Goal: Task Accomplishment & Management: Manage account settings

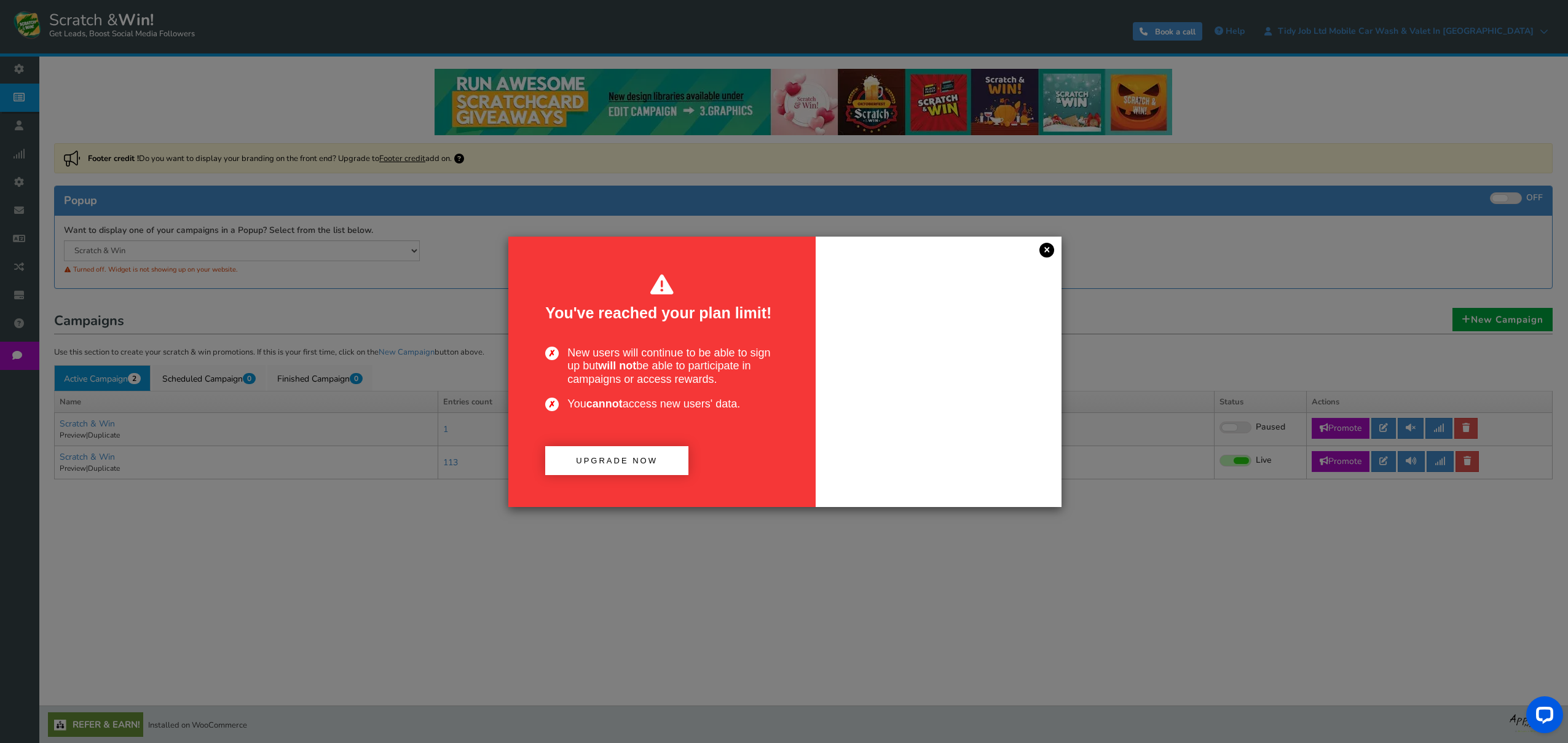
click at [1044, 252] on link "×" at bounding box center [1047, 250] width 15 height 15
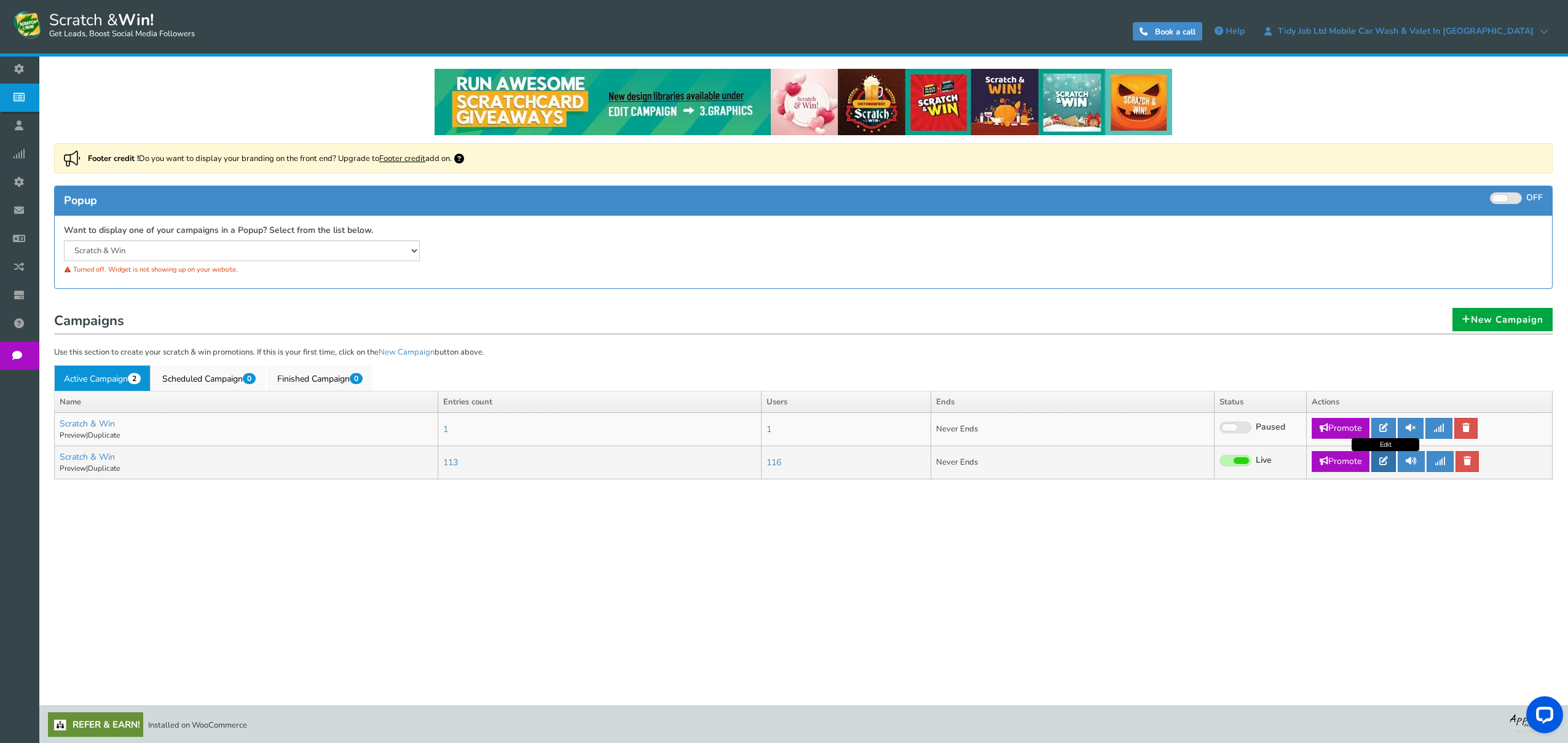
click at [1389, 461] on icon at bounding box center [1384, 461] width 9 height 9
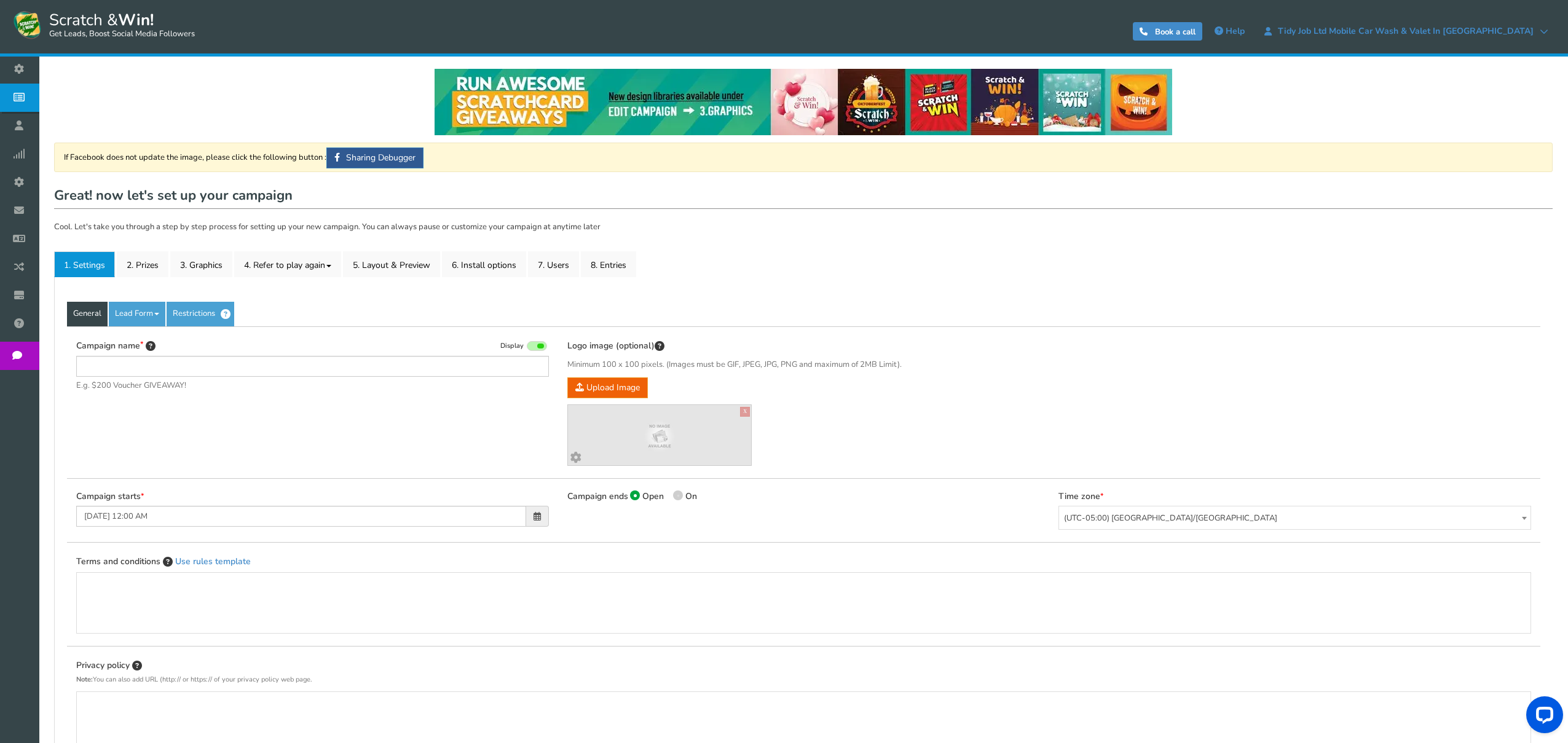
type input "Scratch & Win"
click at [88, 310] on link "General" at bounding box center [87, 314] width 40 height 25
click at [153, 315] on link "Lead Form" at bounding box center [137, 314] width 56 height 25
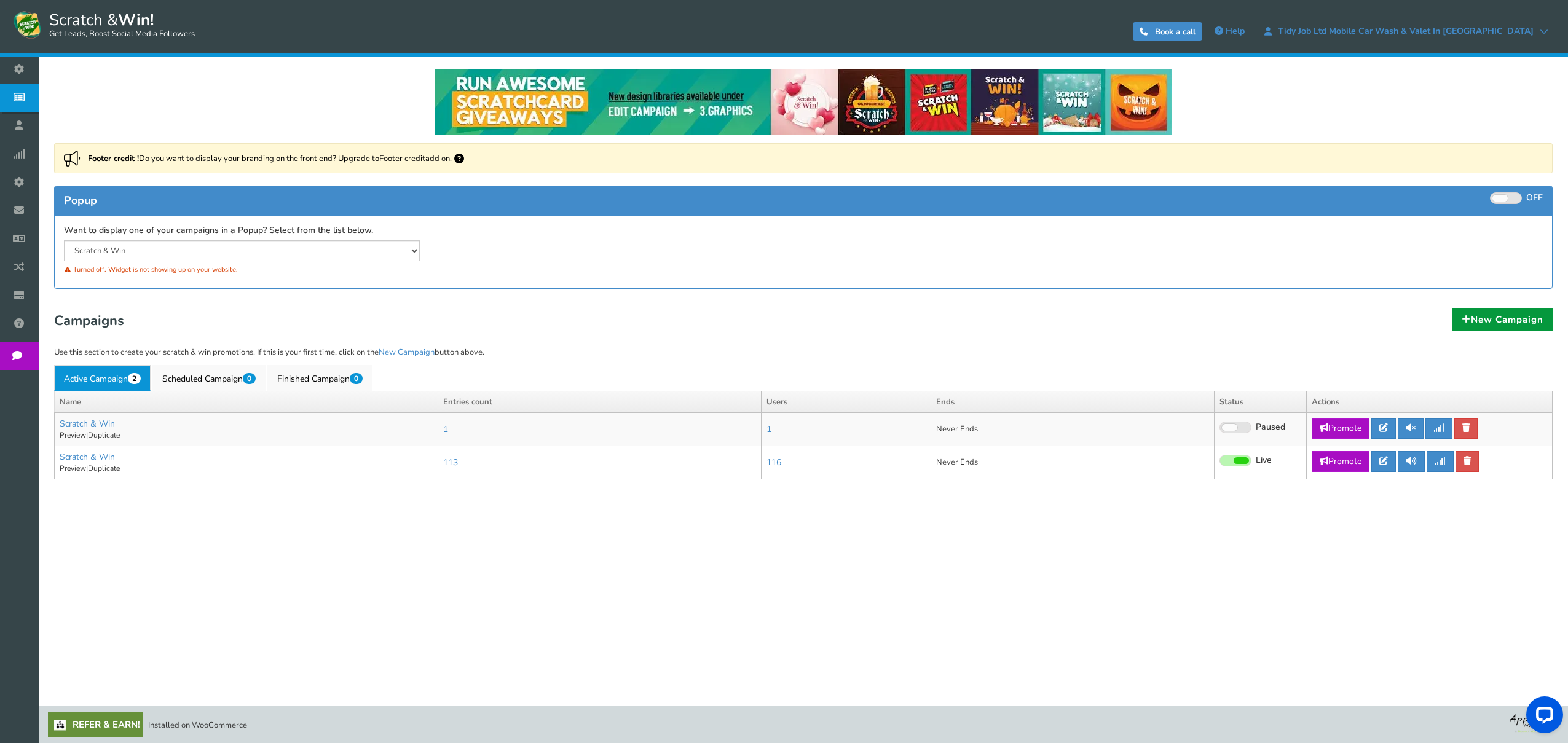
click at [1497, 319] on link "New Campaign" at bounding box center [1503, 319] width 100 height 23
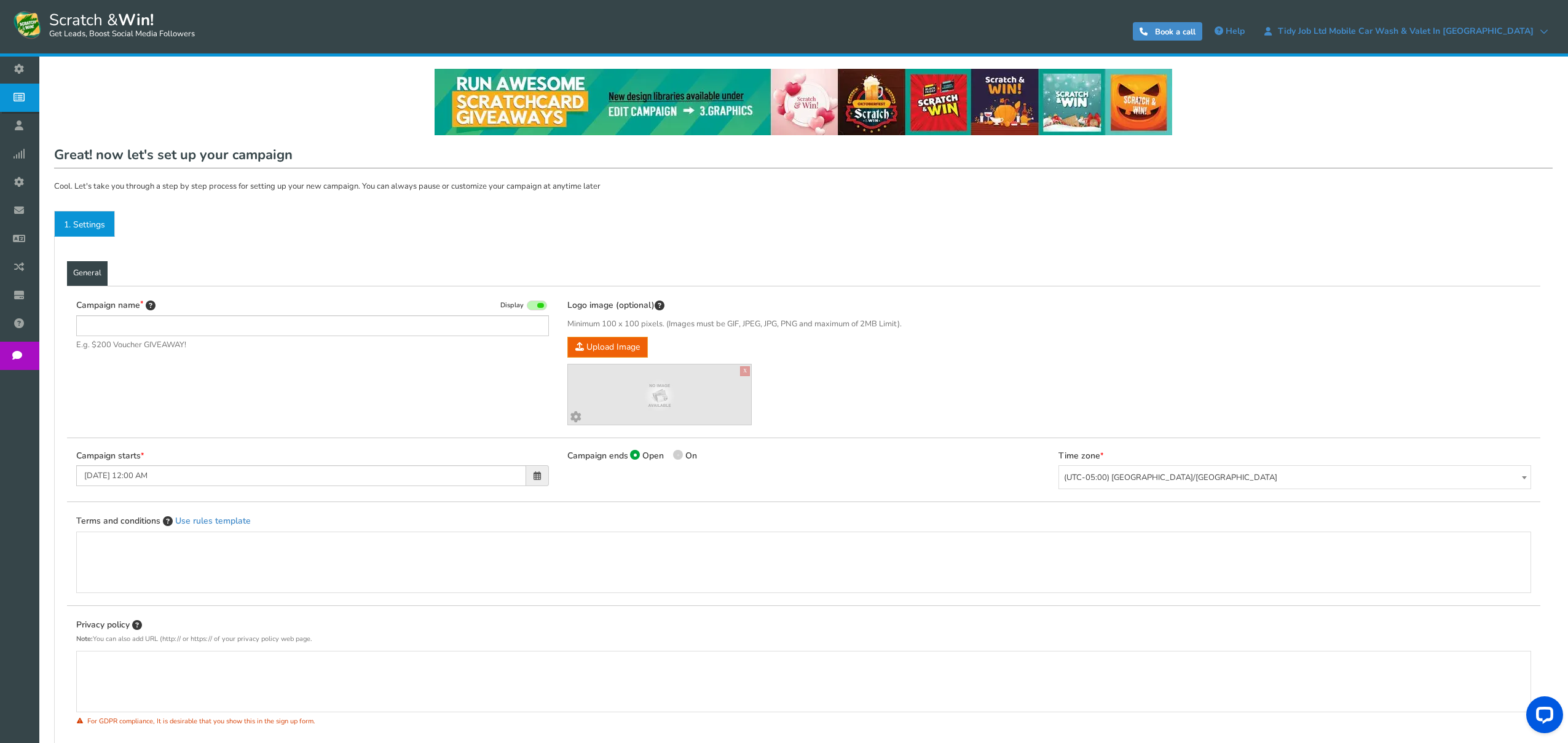
type input "Scratch & Win"
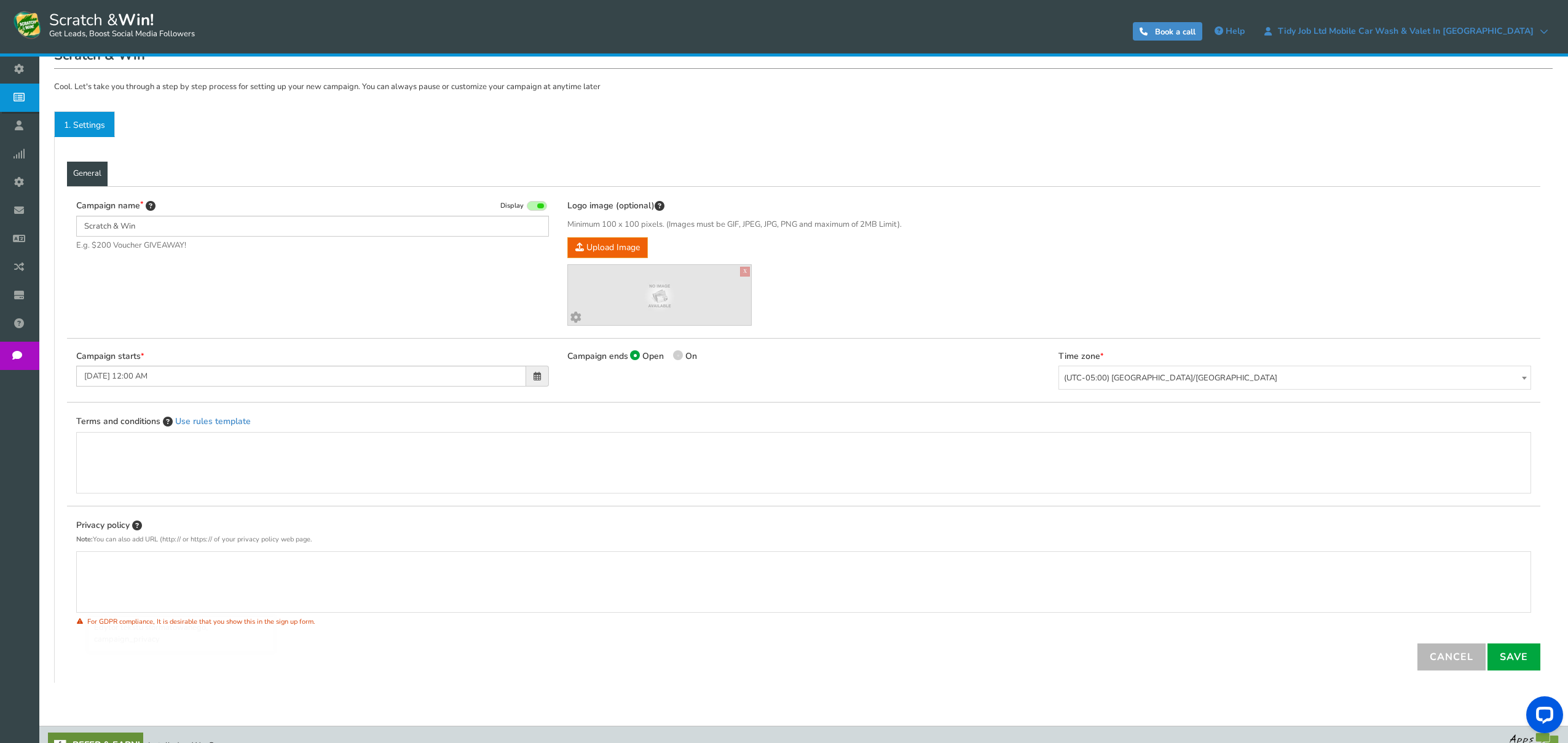
scroll to position [120, 0]
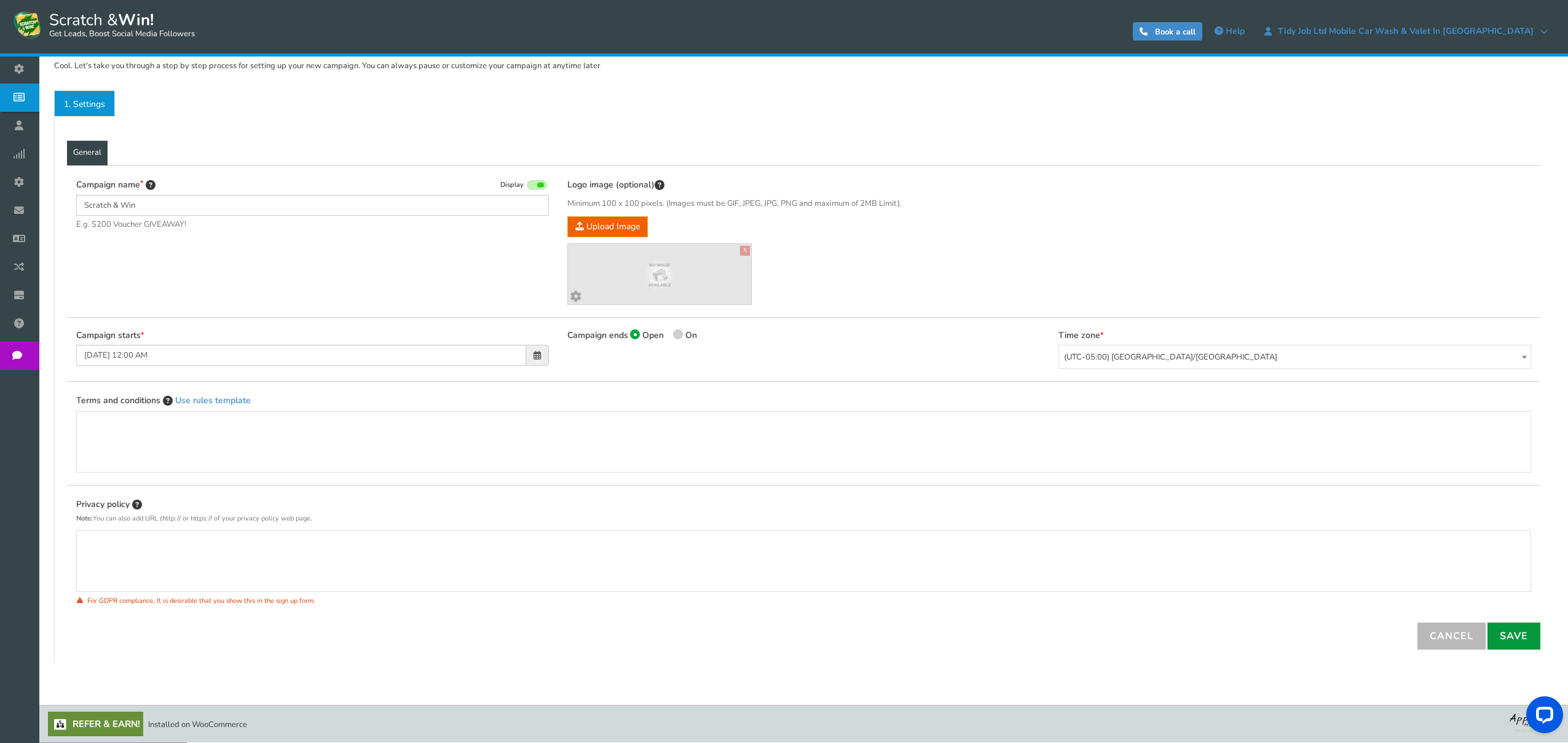
click at [1514, 633] on link "Save" at bounding box center [1514, 636] width 53 height 27
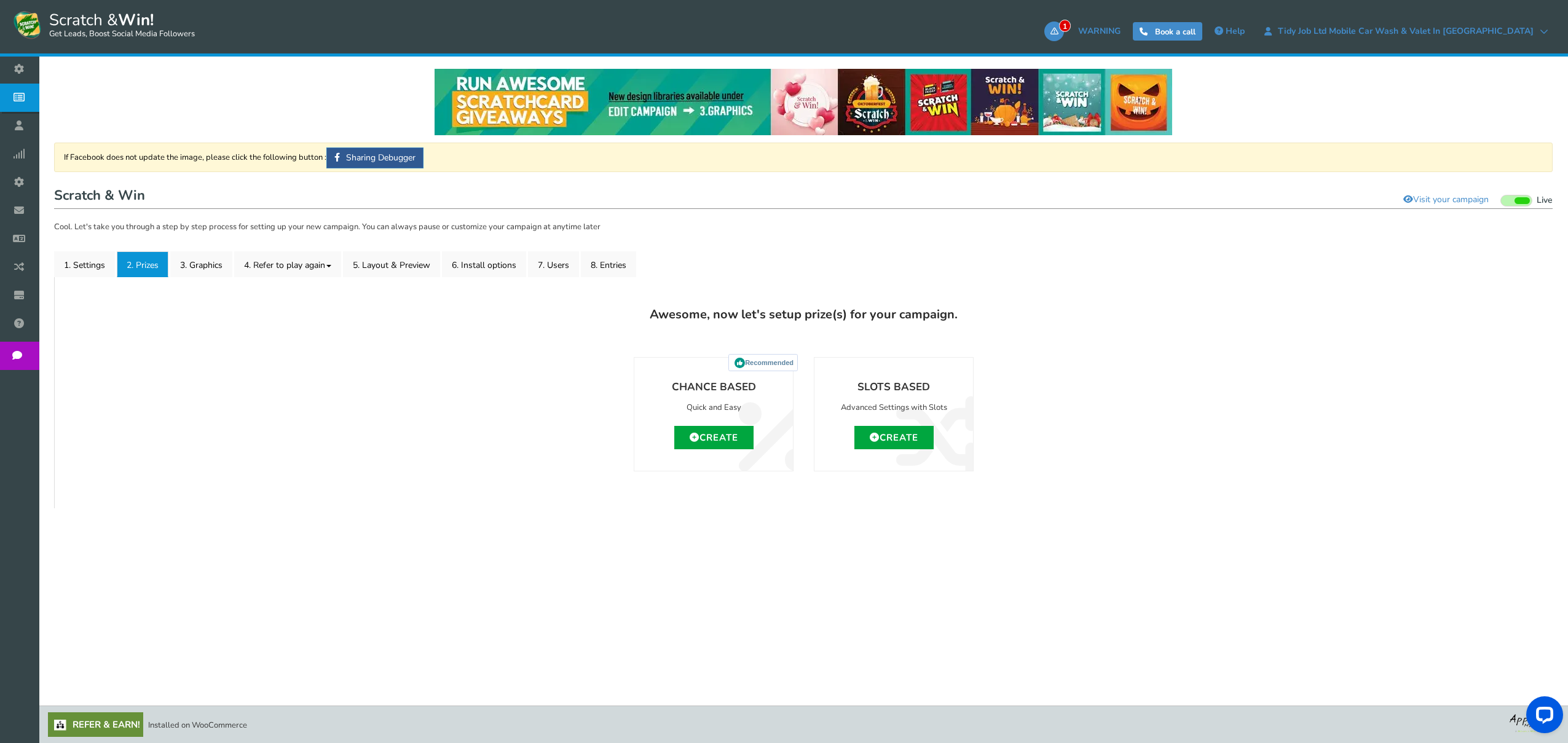
scroll to position [1, 0]
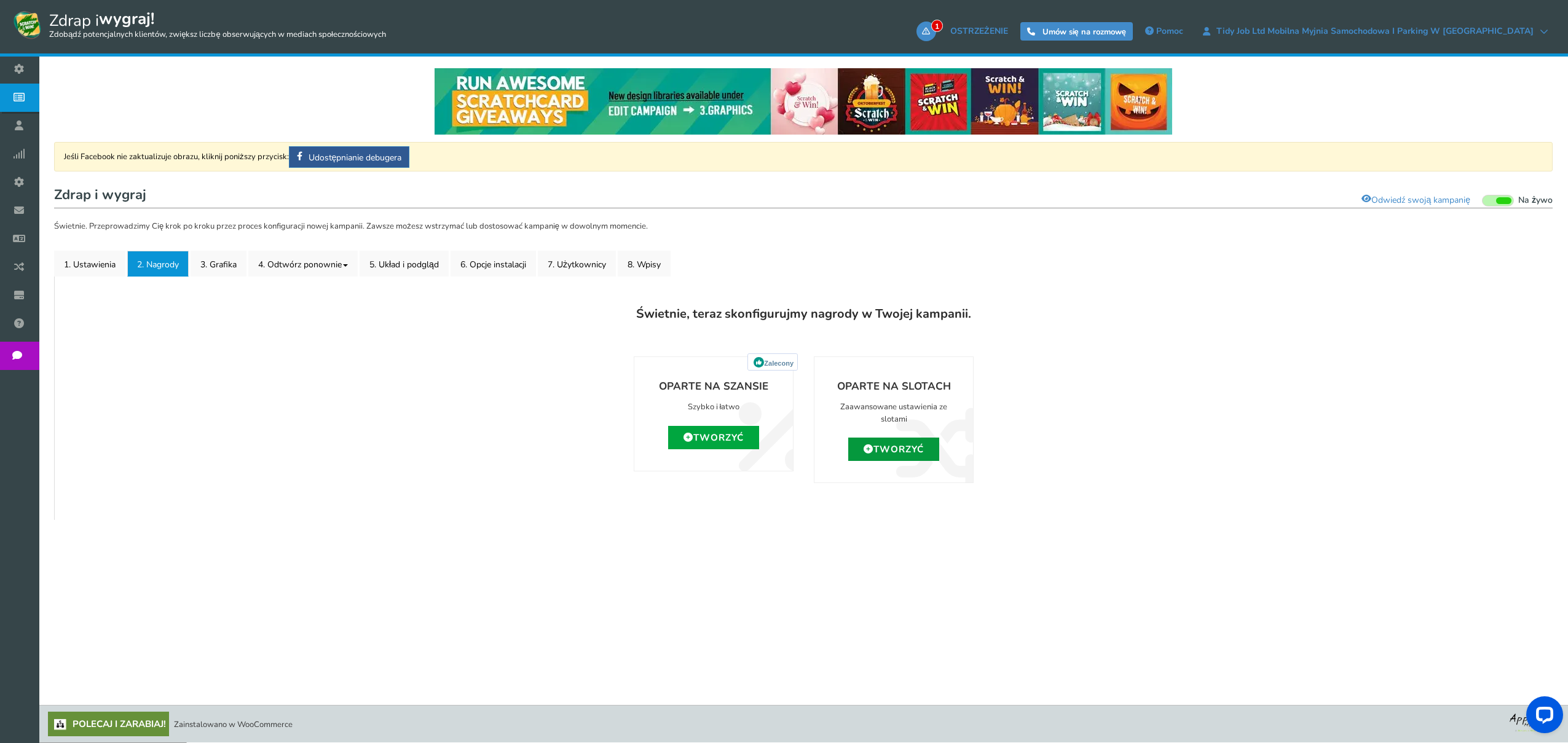
click at [889, 450] on font "Tworzyć" at bounding box center [899, 450] width 50 height 12
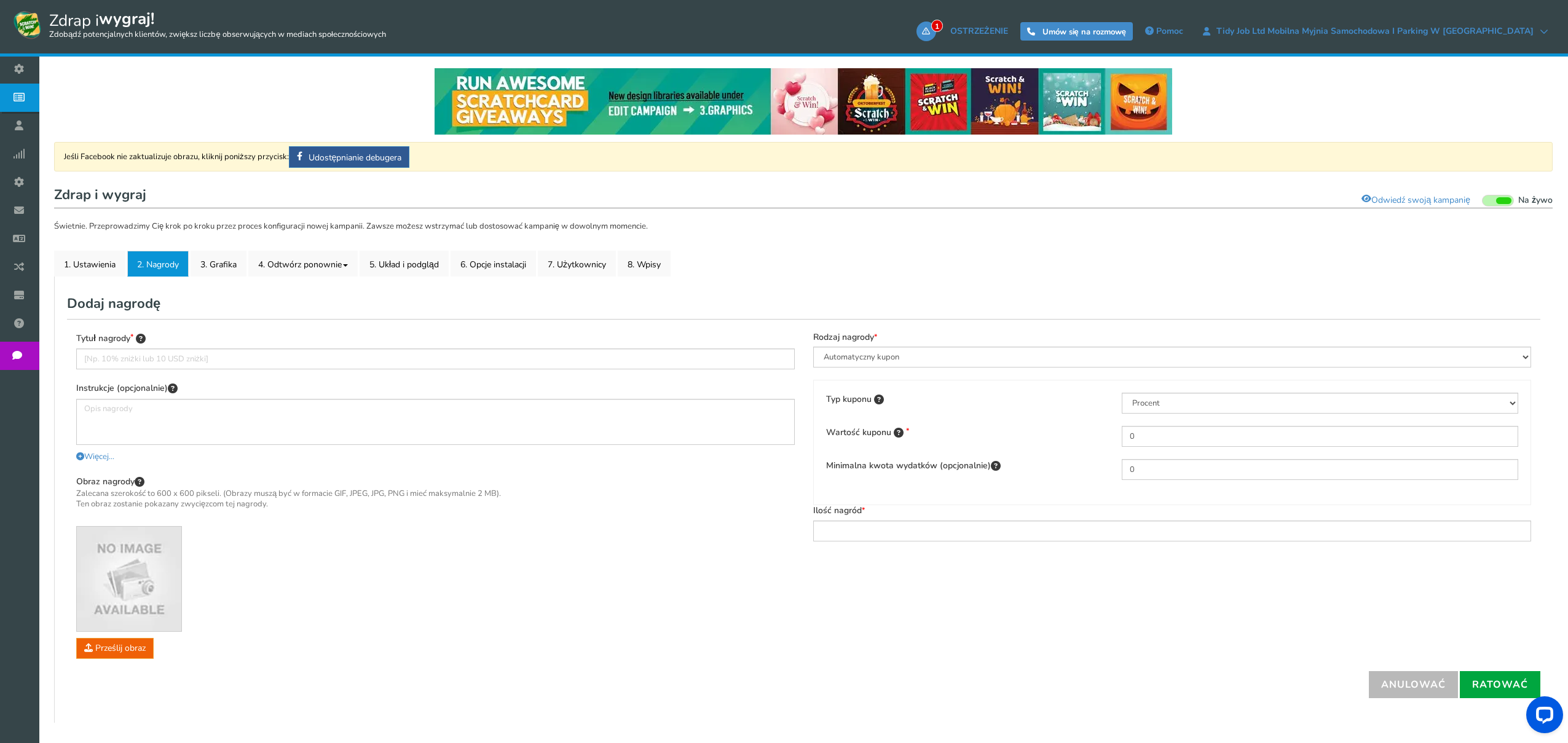
click at [1484, 199] on span at bounding box center [1498, 200] width 32 height 12
click at [1482, 199] on input "Na żywo Wstrzymano" at bounding box center [1482, 201] width 0 height 8
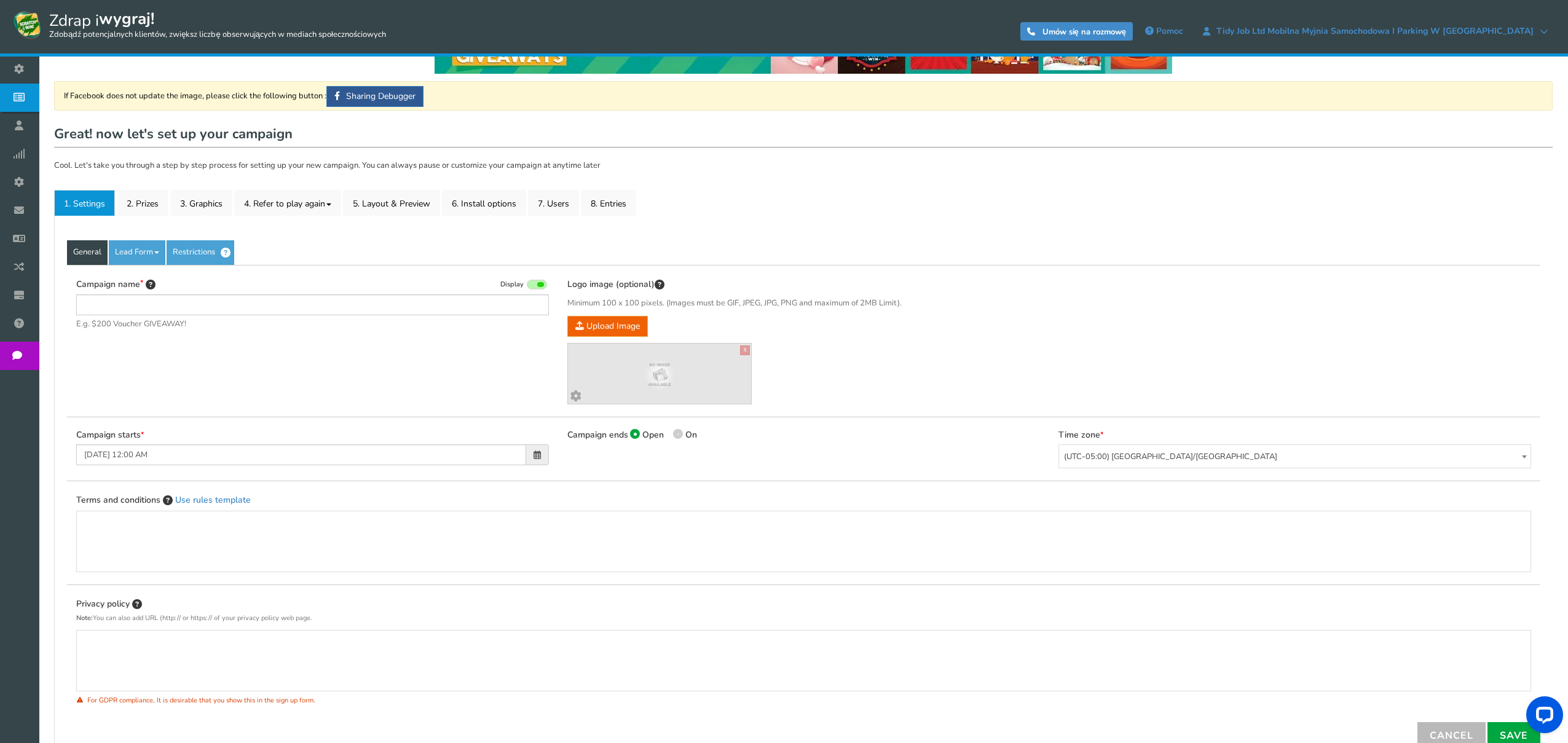
scroll to position [0, 0]
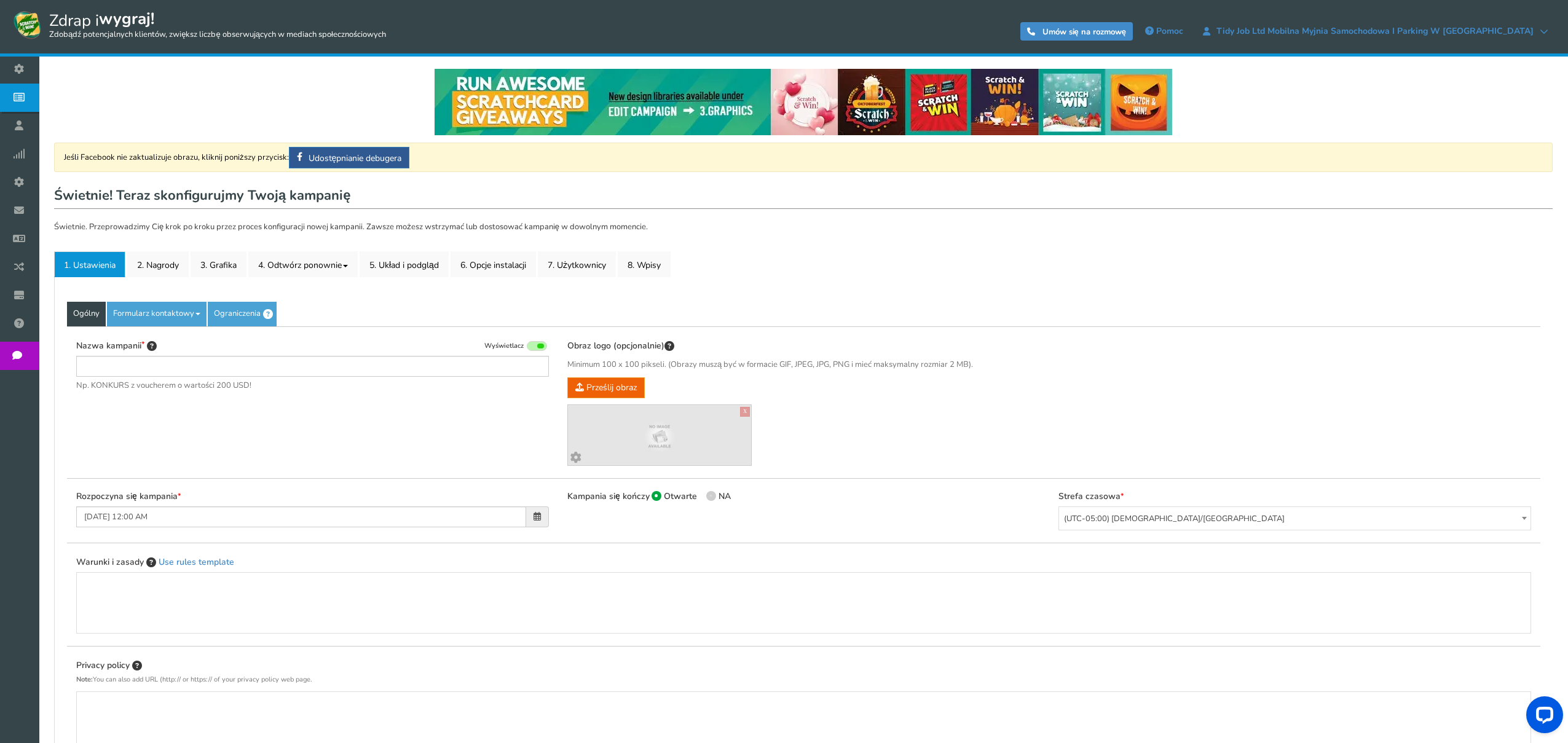
type input "Scratch & Win"
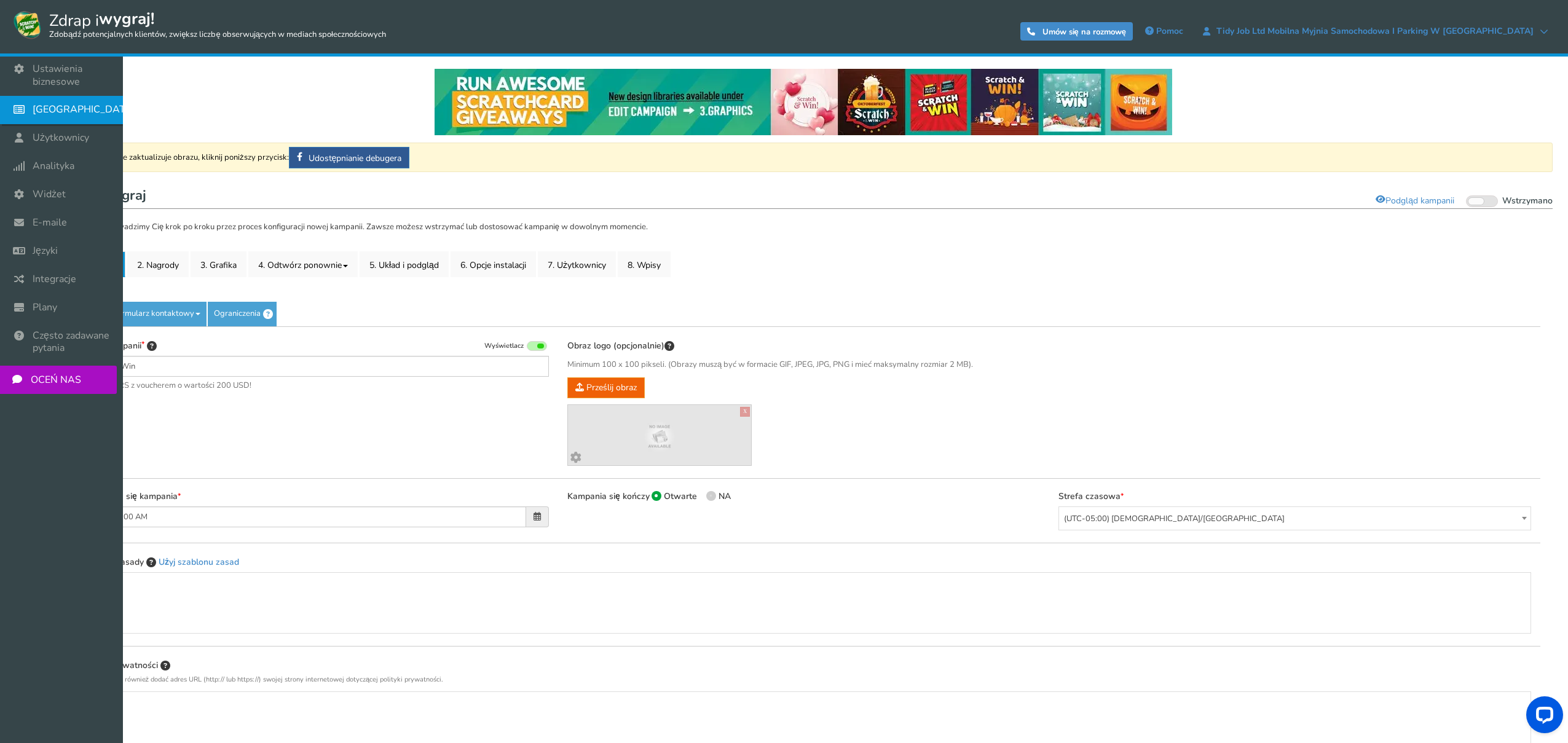
click at [46, 105] on font "[GEOGRAPHIC_DATA]" at bounding box center [84, 109] width 103 height 13
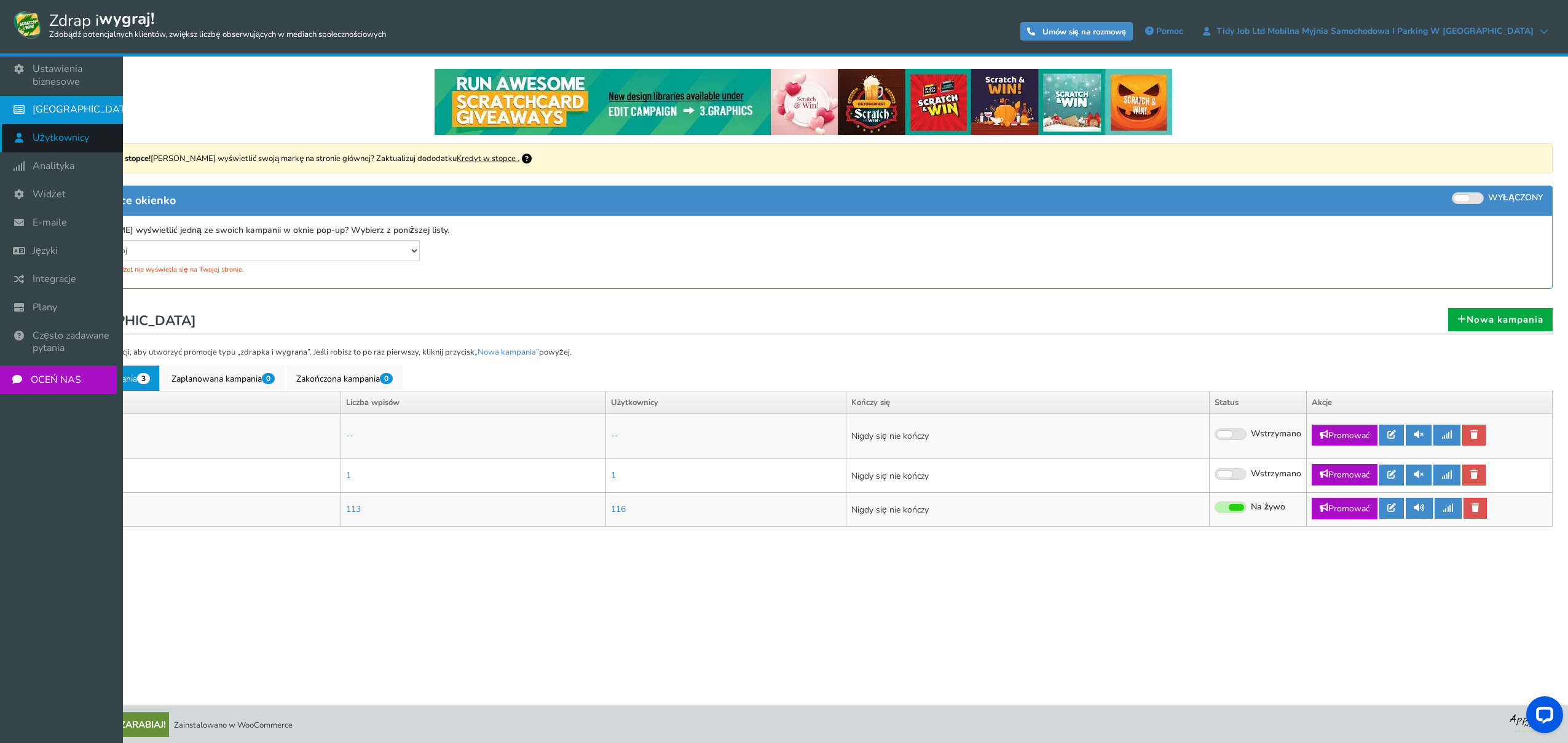
click at [59, 144] on font "Użytkownicy" at bounding box center [61, 137] width 56 height 13
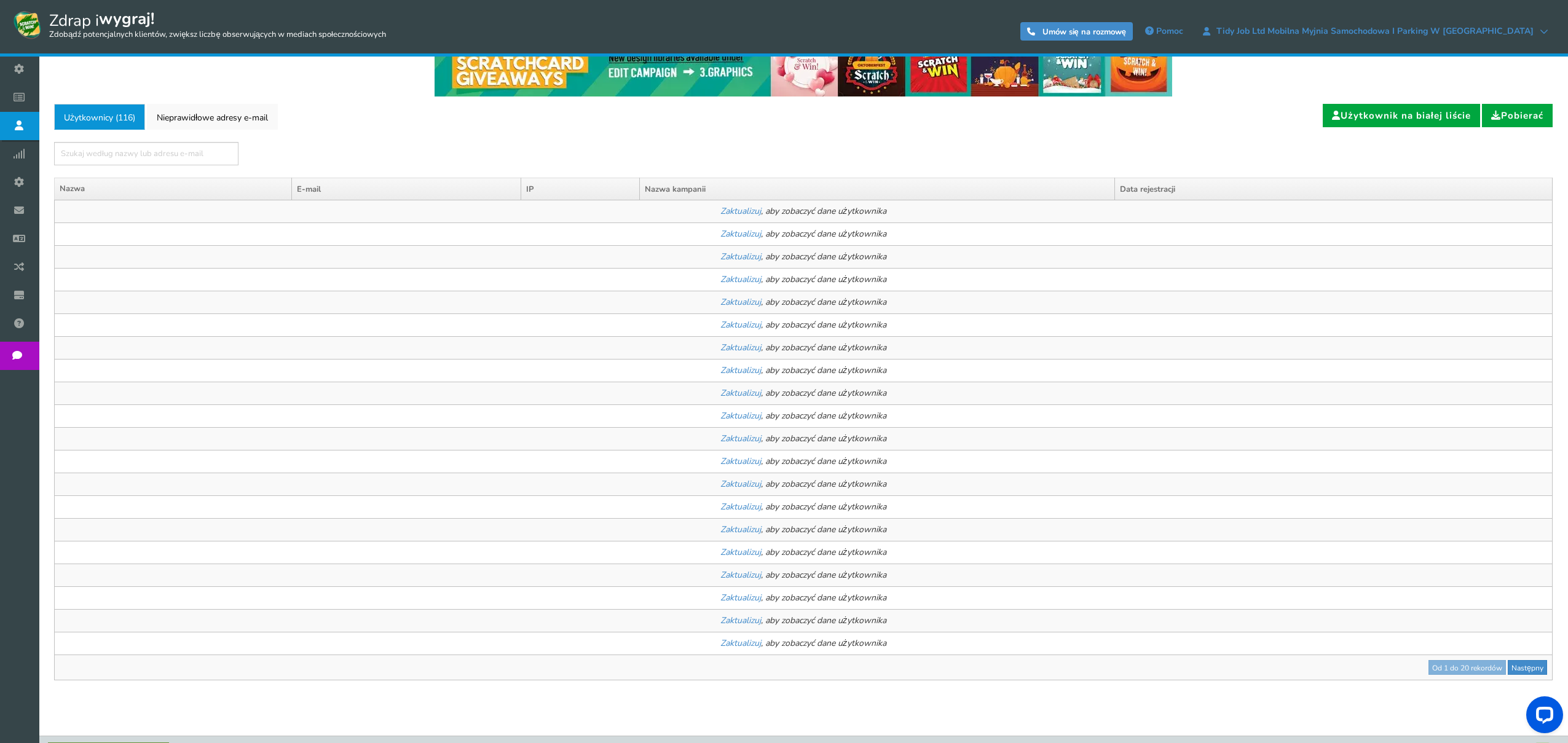
scroll to position [41, 0]
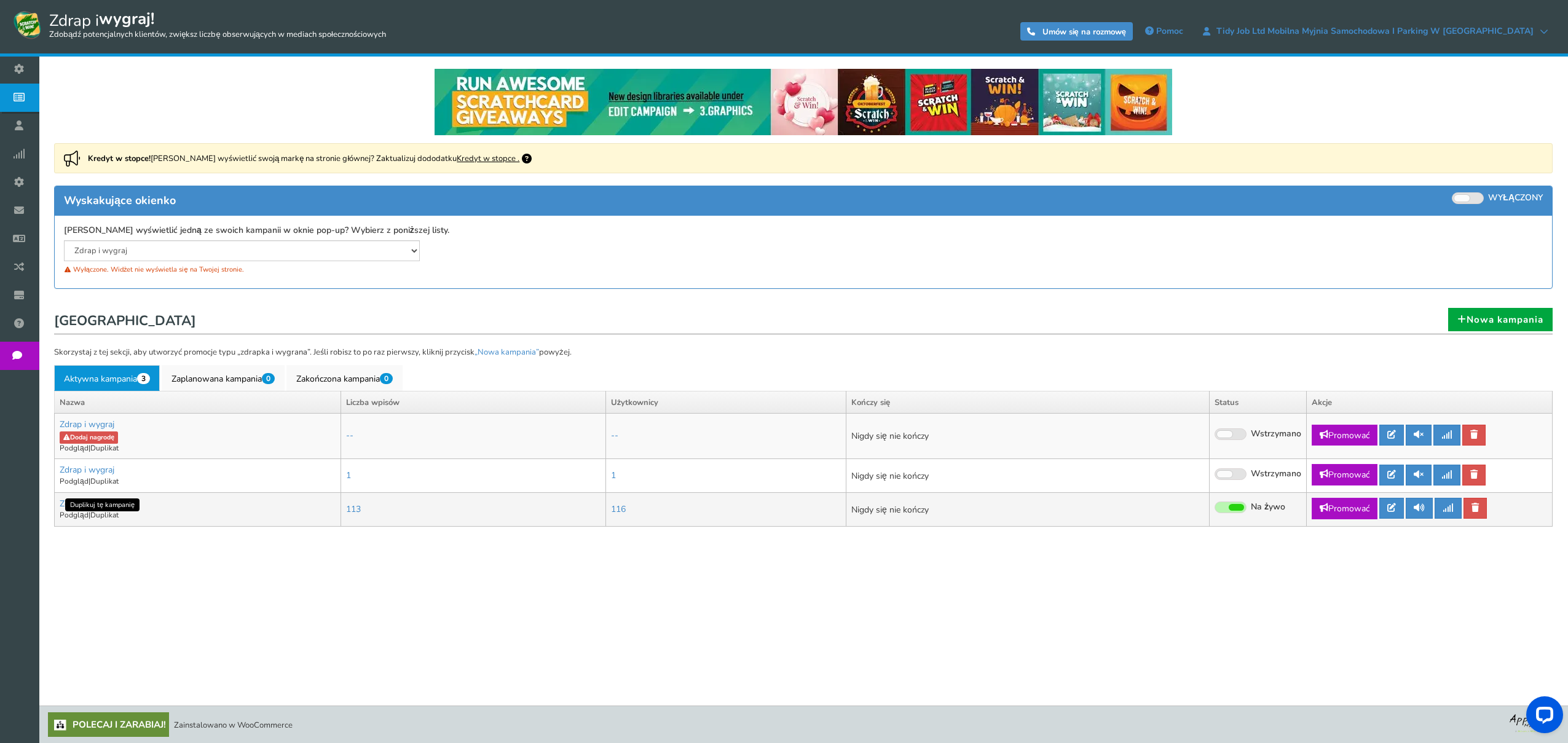
click at [112, 517] on font "Duplikat" at bounding box center [104, 515] width 29 height 10
type input "Copy of Zdrap i wygraj"
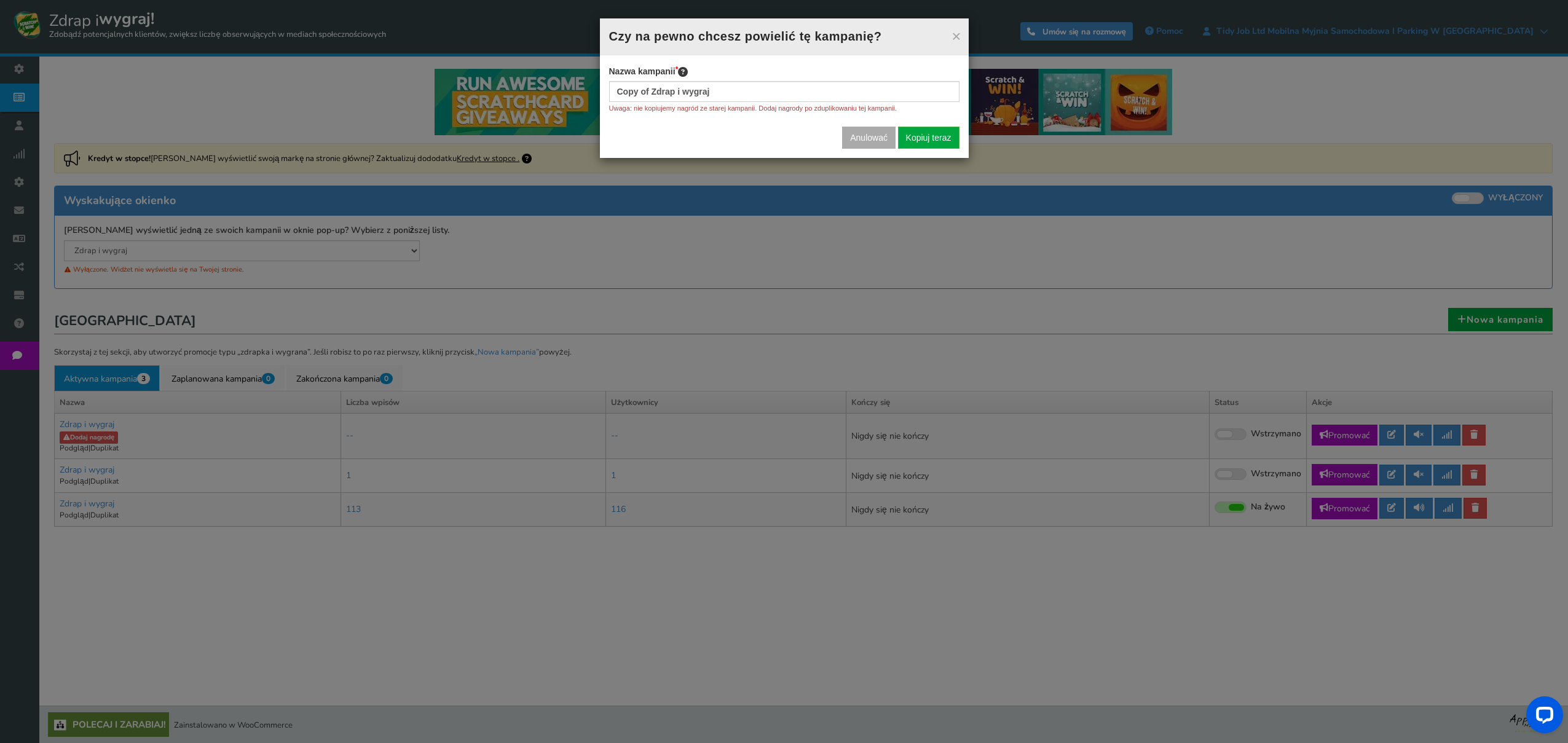
scroll to position [1, 0]
click at [933, 137] on font "Kopiuj teraz" at bounding box center [928, 137] width 46 height 10
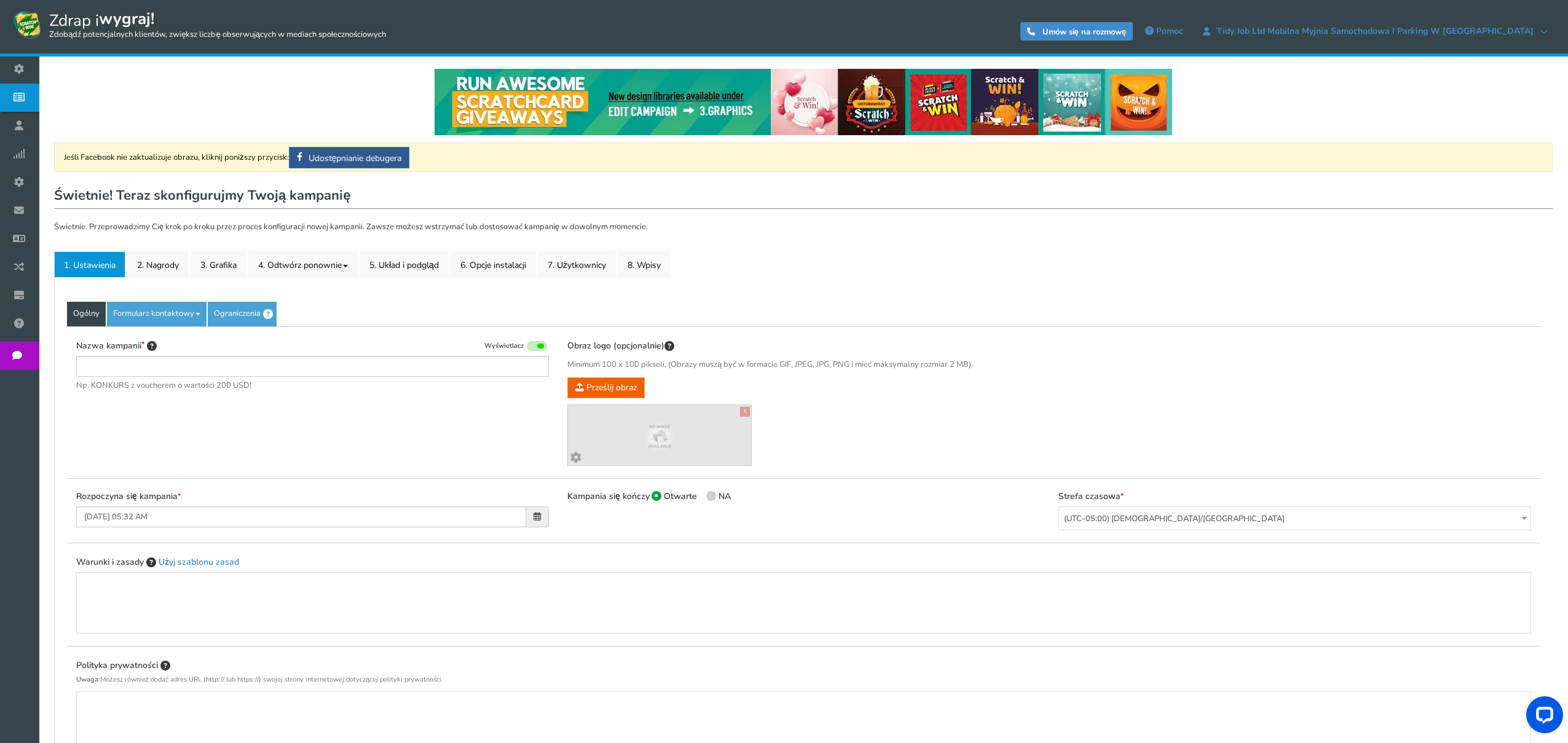
type input "Copy of Zdrap i wygraj"
click at [163, 269] on font "2. Nagrody" at bounding box center [158, 265] width 42 height 12
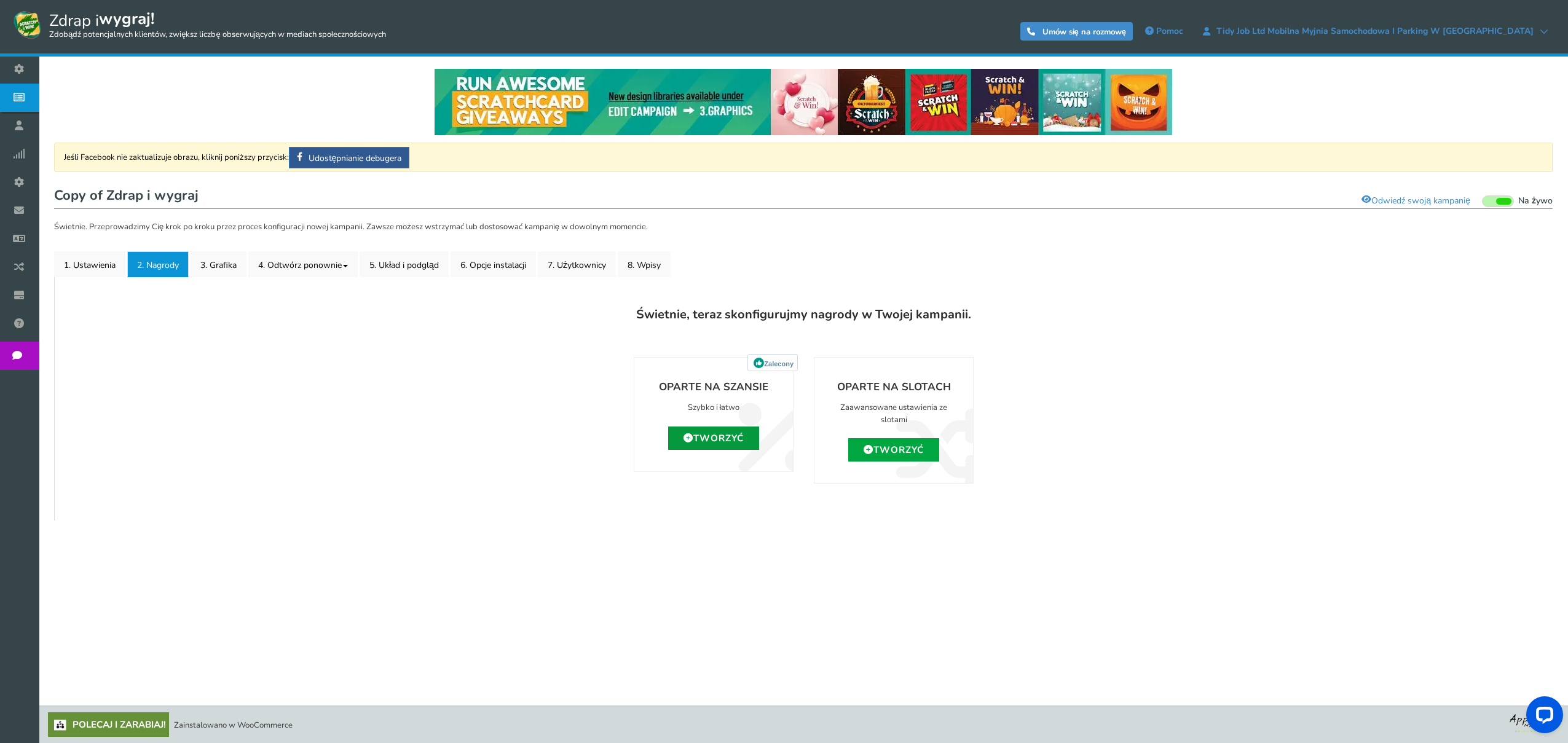
click at [710, 439] on font "Tworzyć" at bounding box center [718, 438] width 50 height 12
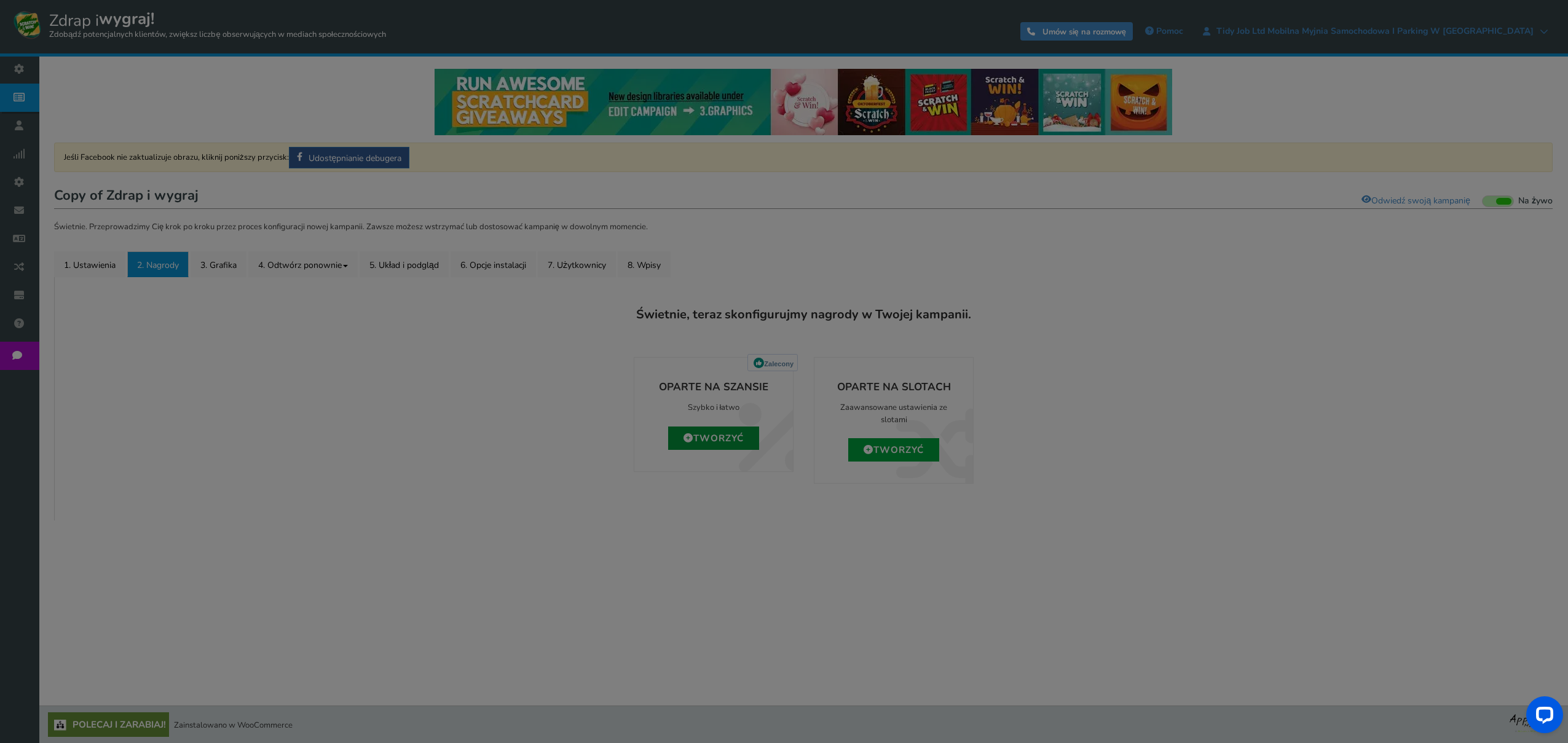
type input "0"
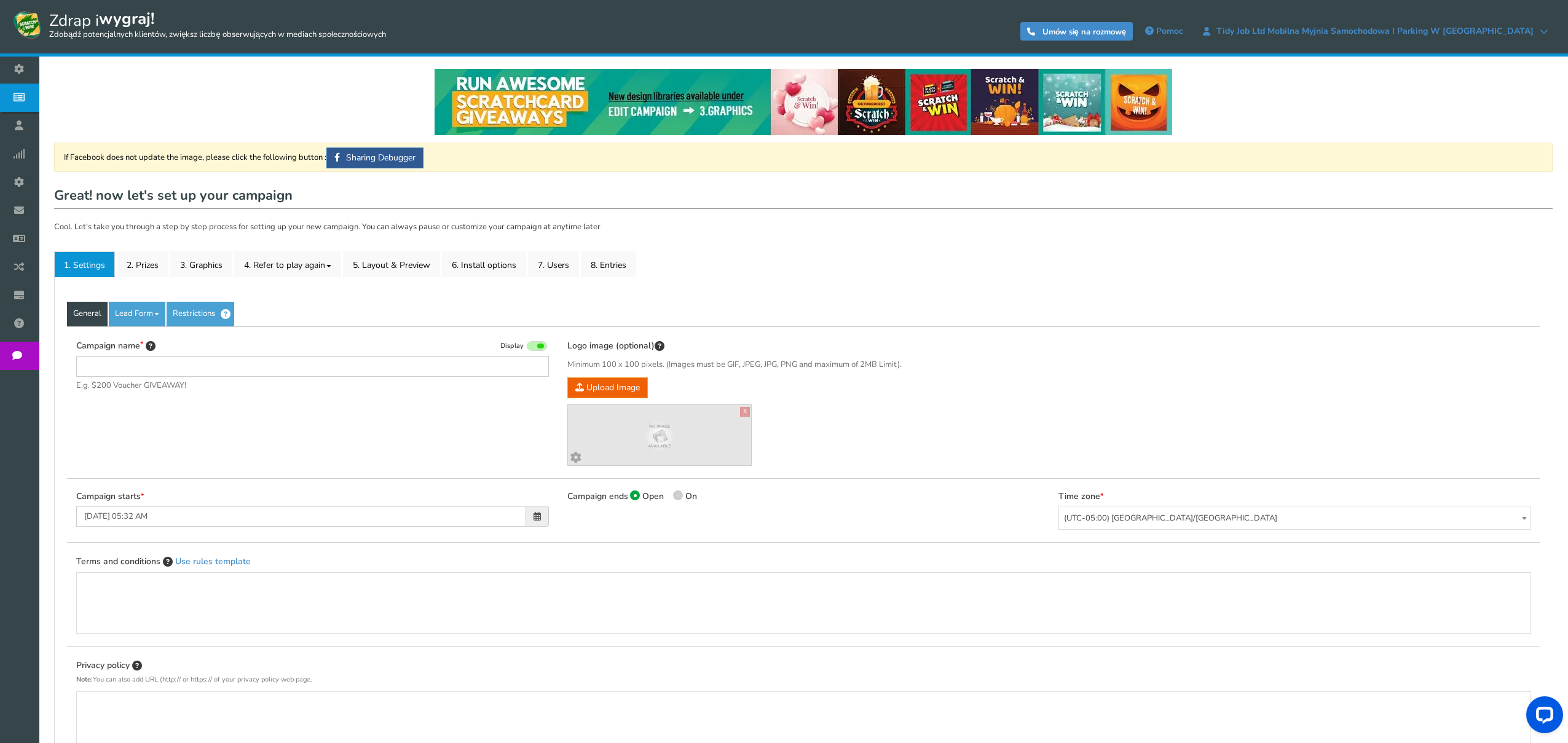
type input "Copy of Zdrap i wygraj"
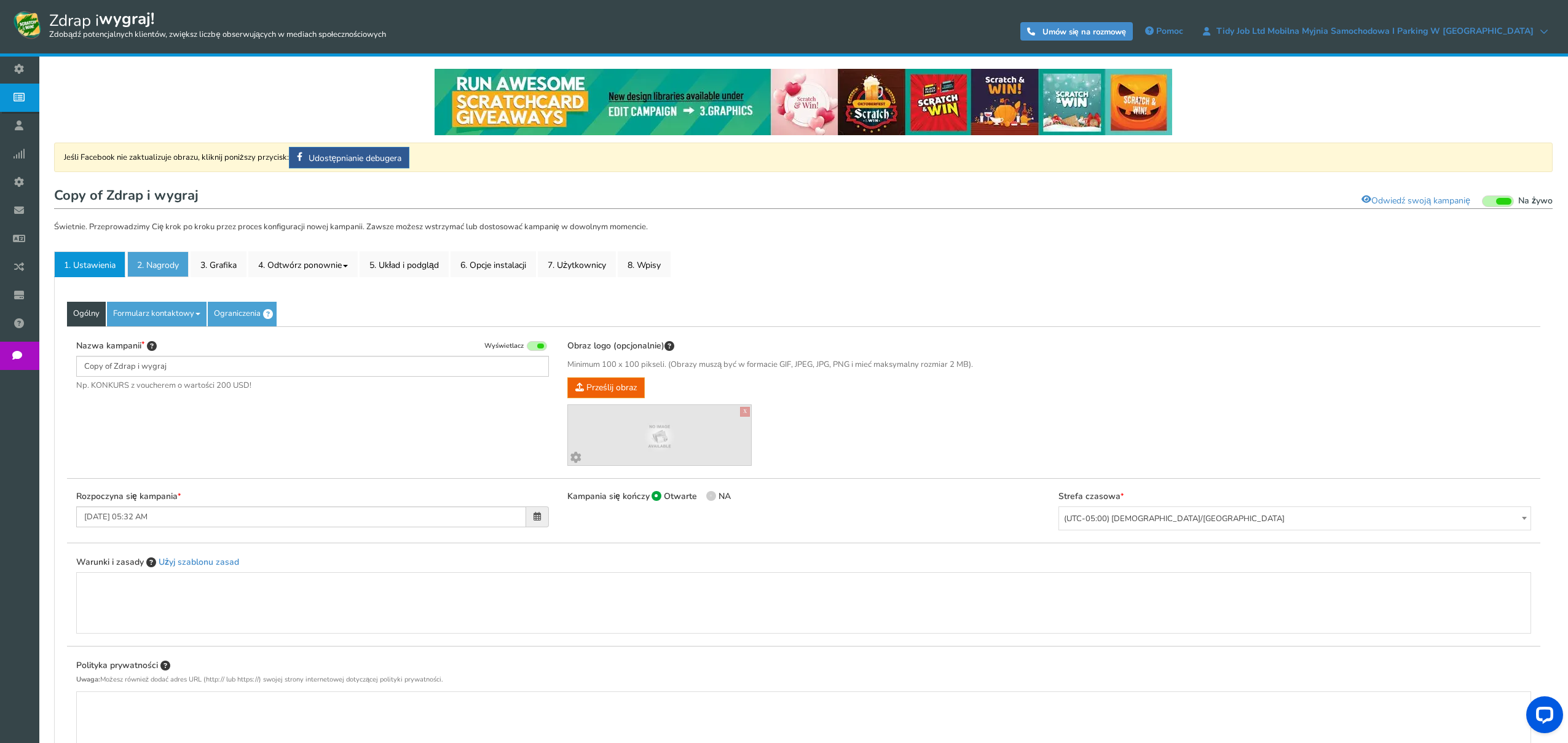
click at [162, 263] on font "2. Nagrody" at bounding box center [158, 265] width 42 height 12
type input "Copy of Zdrap i wygraj"
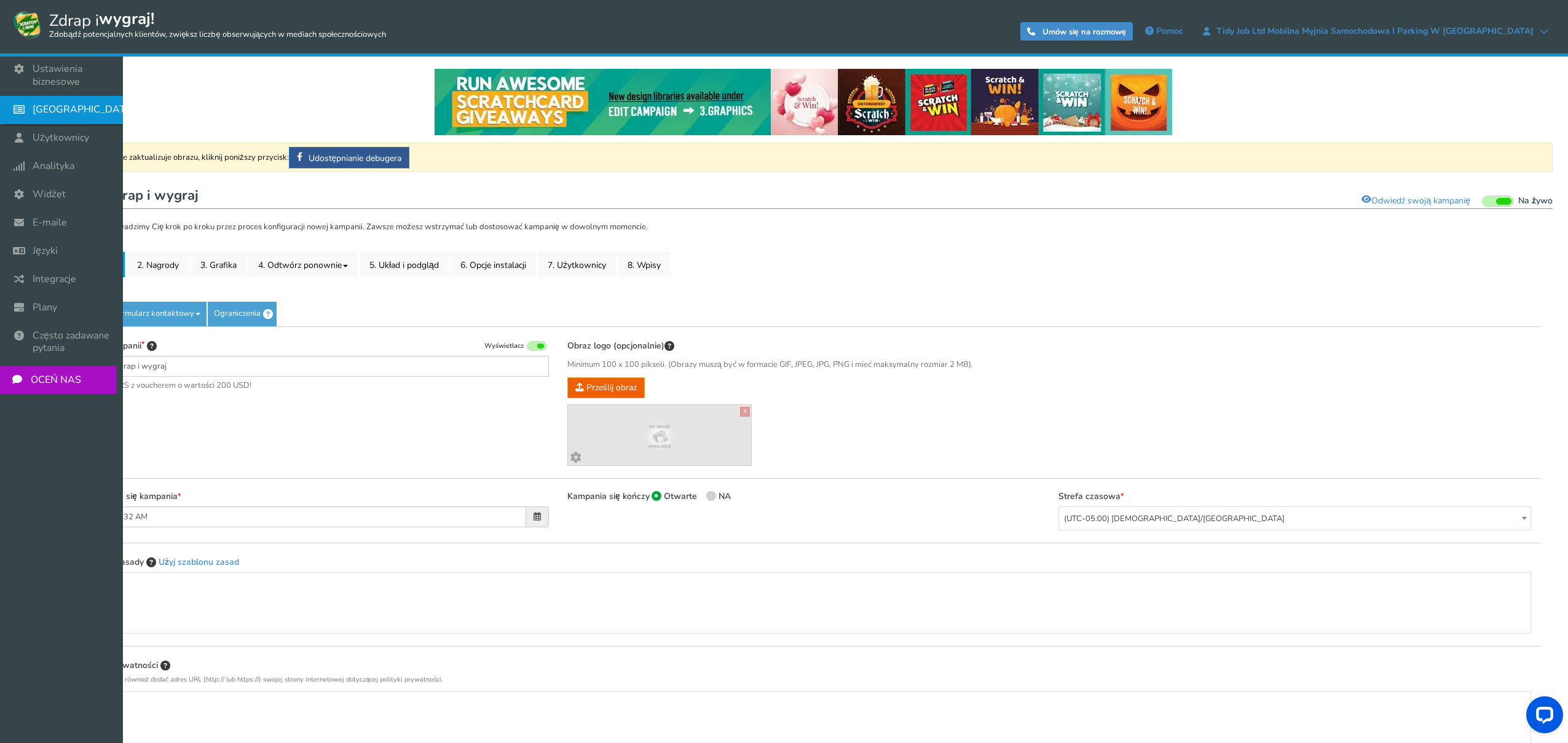
click at [54, 106] on font "[GEOGRAPHIC_DATA]" at bounding box center [84, 109] width 103 height 13
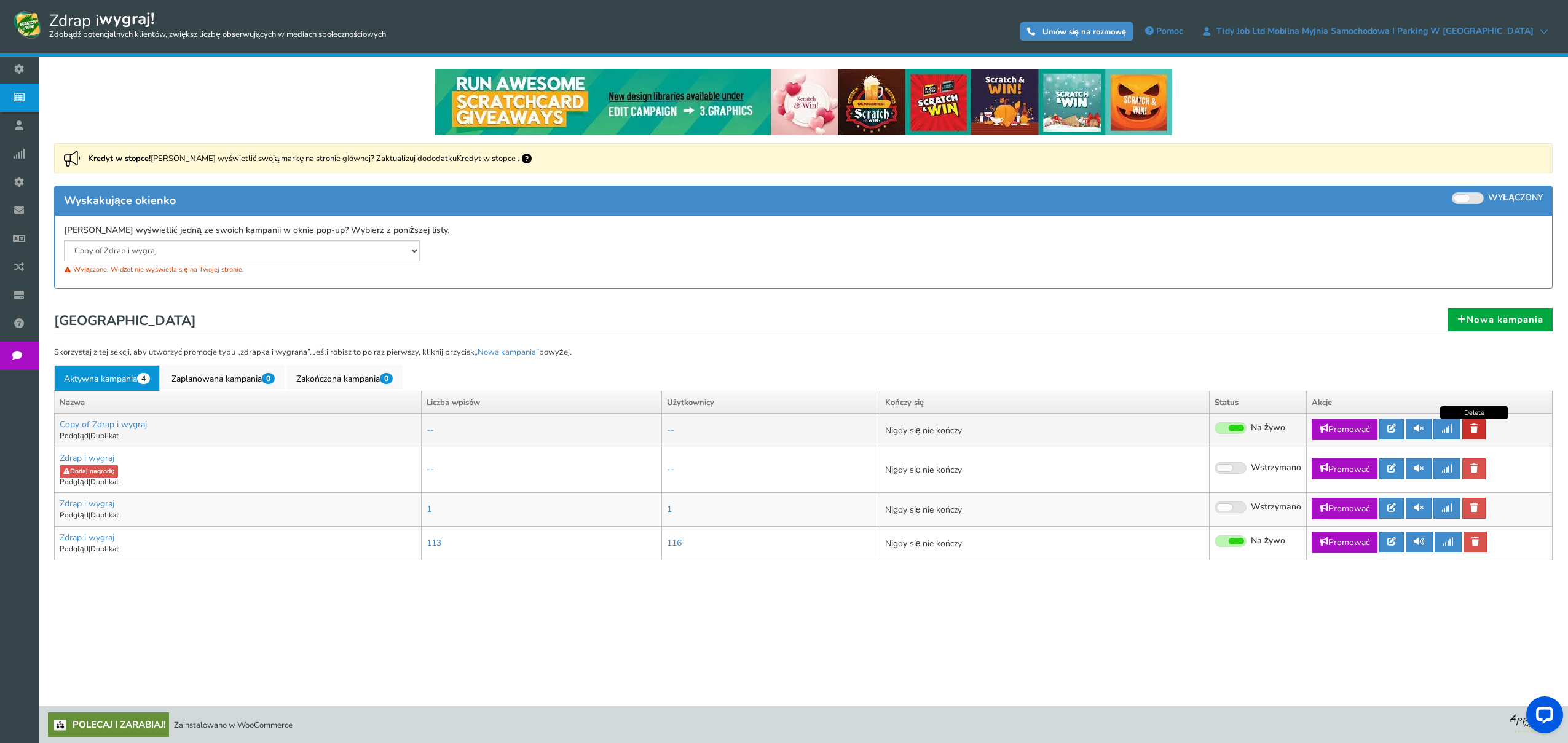
click at [1473, 425] on icon at bounding box center [1474, 428] width 7 height 9
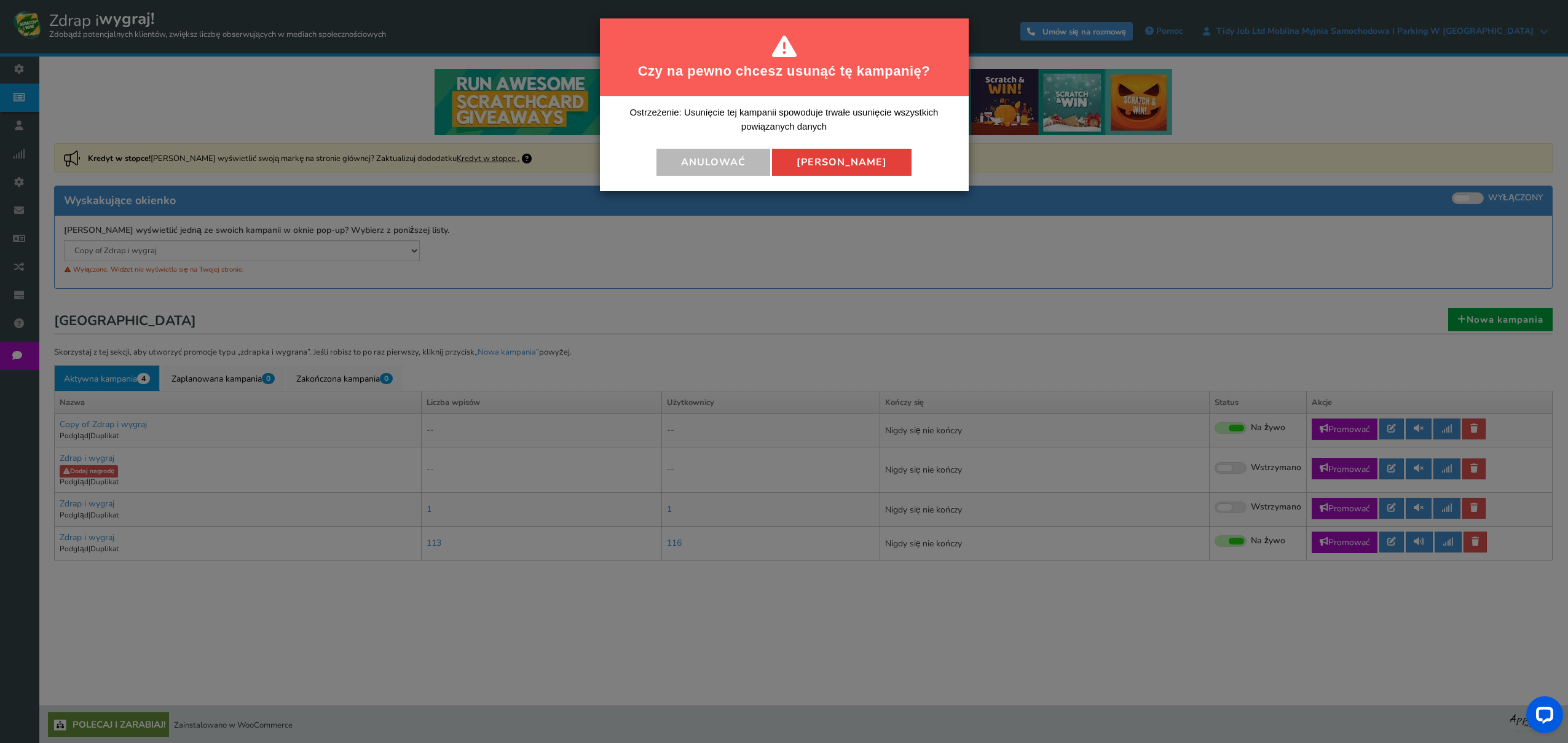
click at [857, 160] on font "[PERSON_NAME]" at bounding box center [842, 161] width 90 height 13
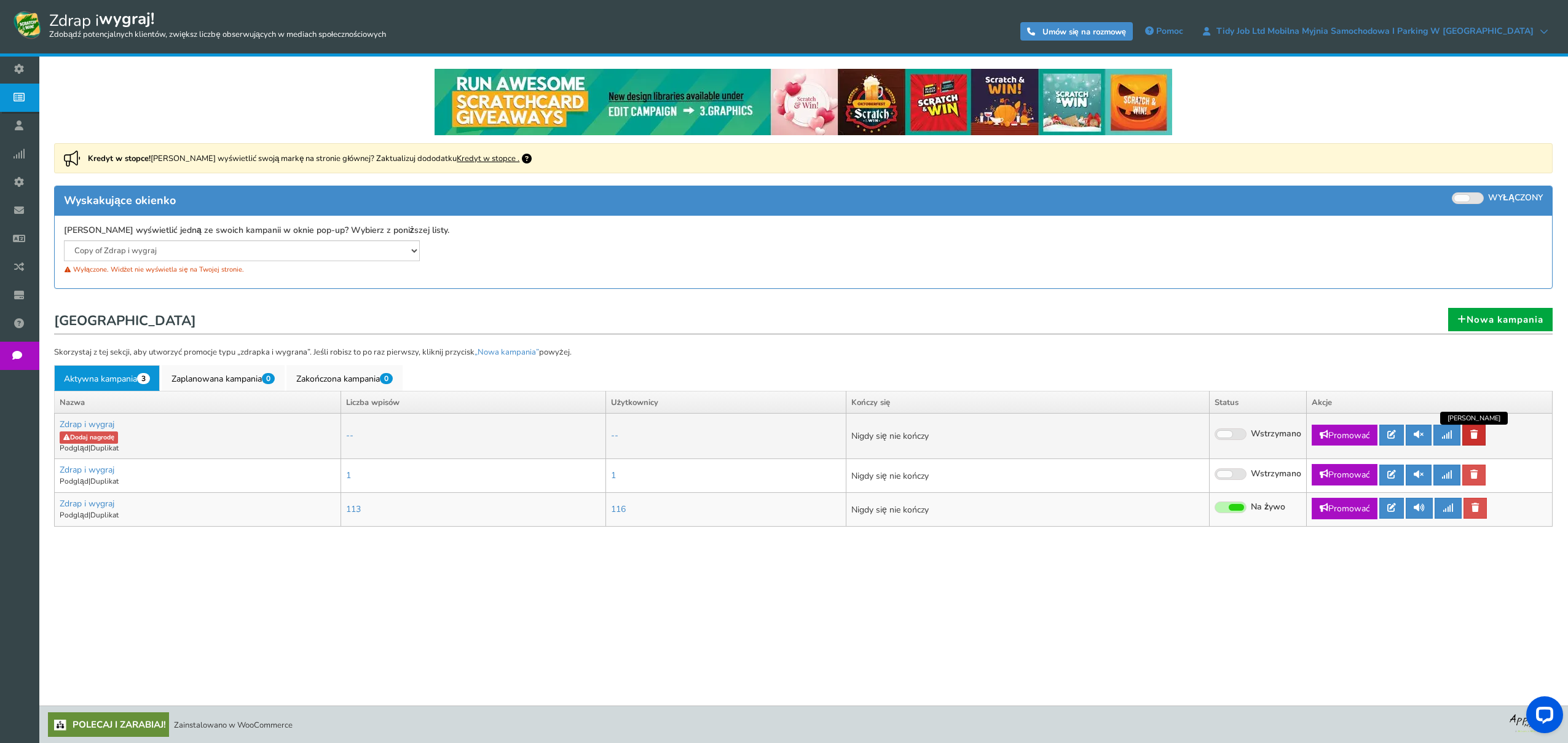
click at [1473, 433] on icon at bounding box center [1474, 434] width 7 height 9
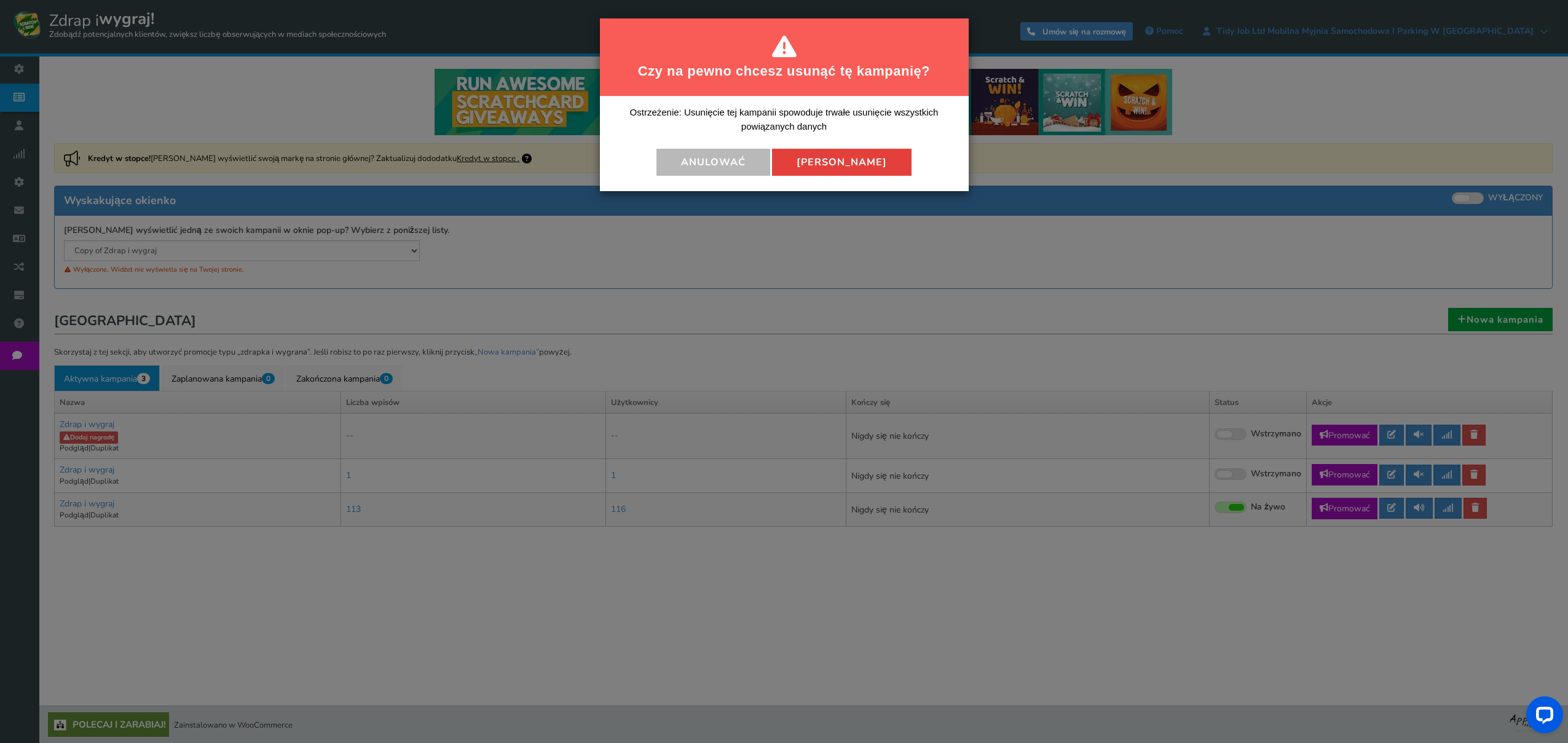
drag, startPoint x: 845, startPoint y: 159, endPoint x: 864, endPoint y: 191, distance: 37.2
click at [846, 159] on font "[PERSON_NAME]" at bounding box center [842, 161] width 90 height 13
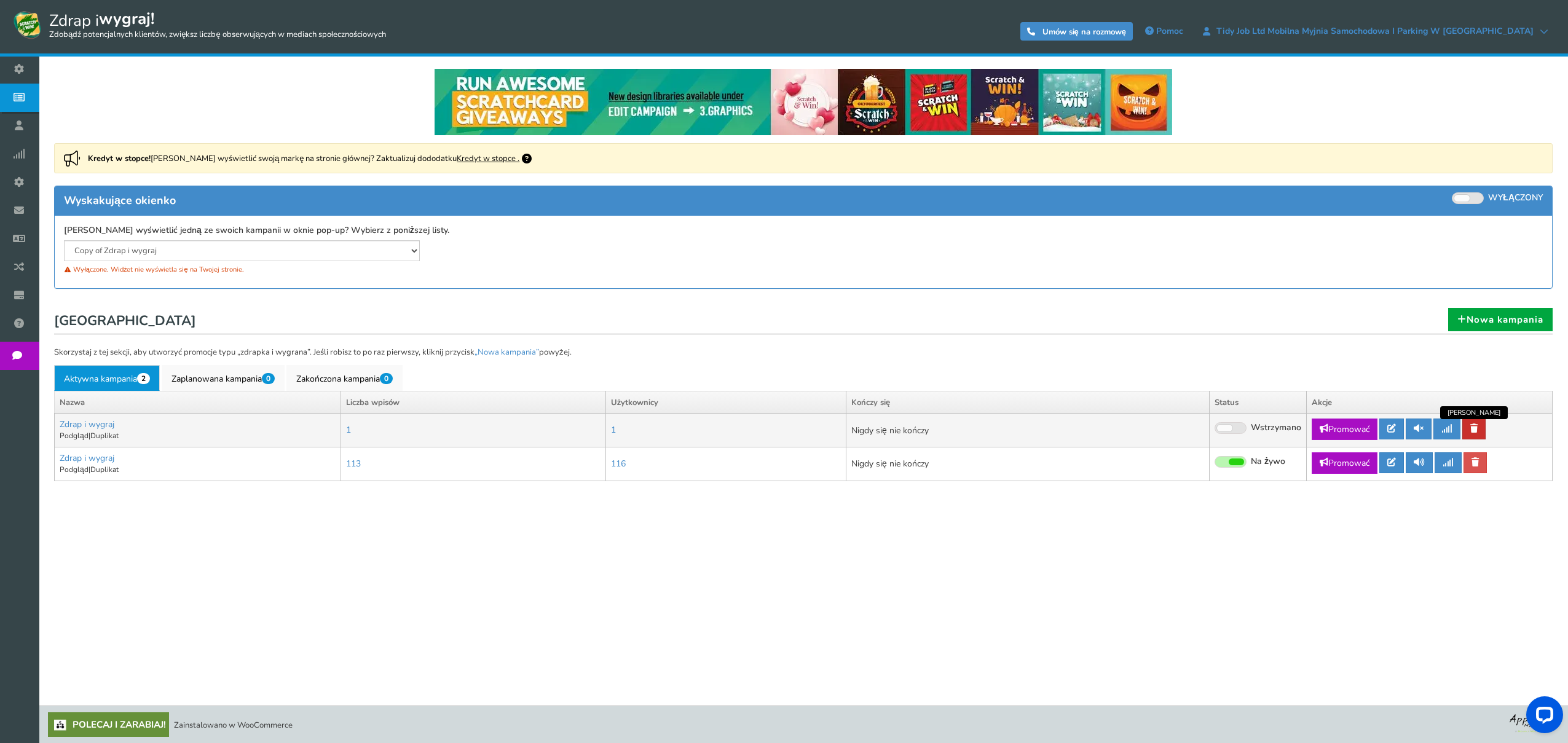
click at [1481, 430] on link at bounding box center [1474, 428] width 23 height 21
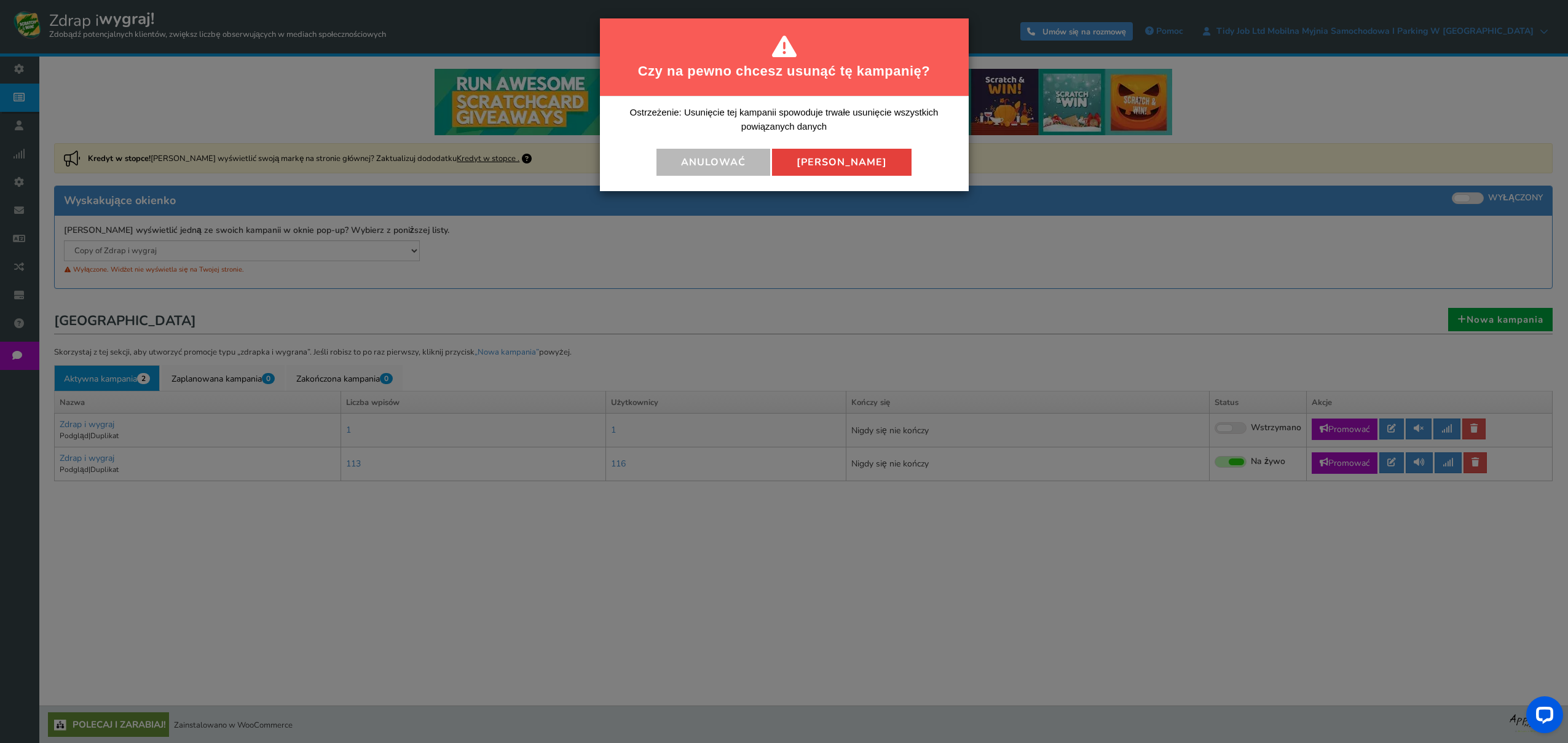
click at [853, 159] on font "[PERSON_NAME]" at bounding box center [842, 161] width 90 height 13
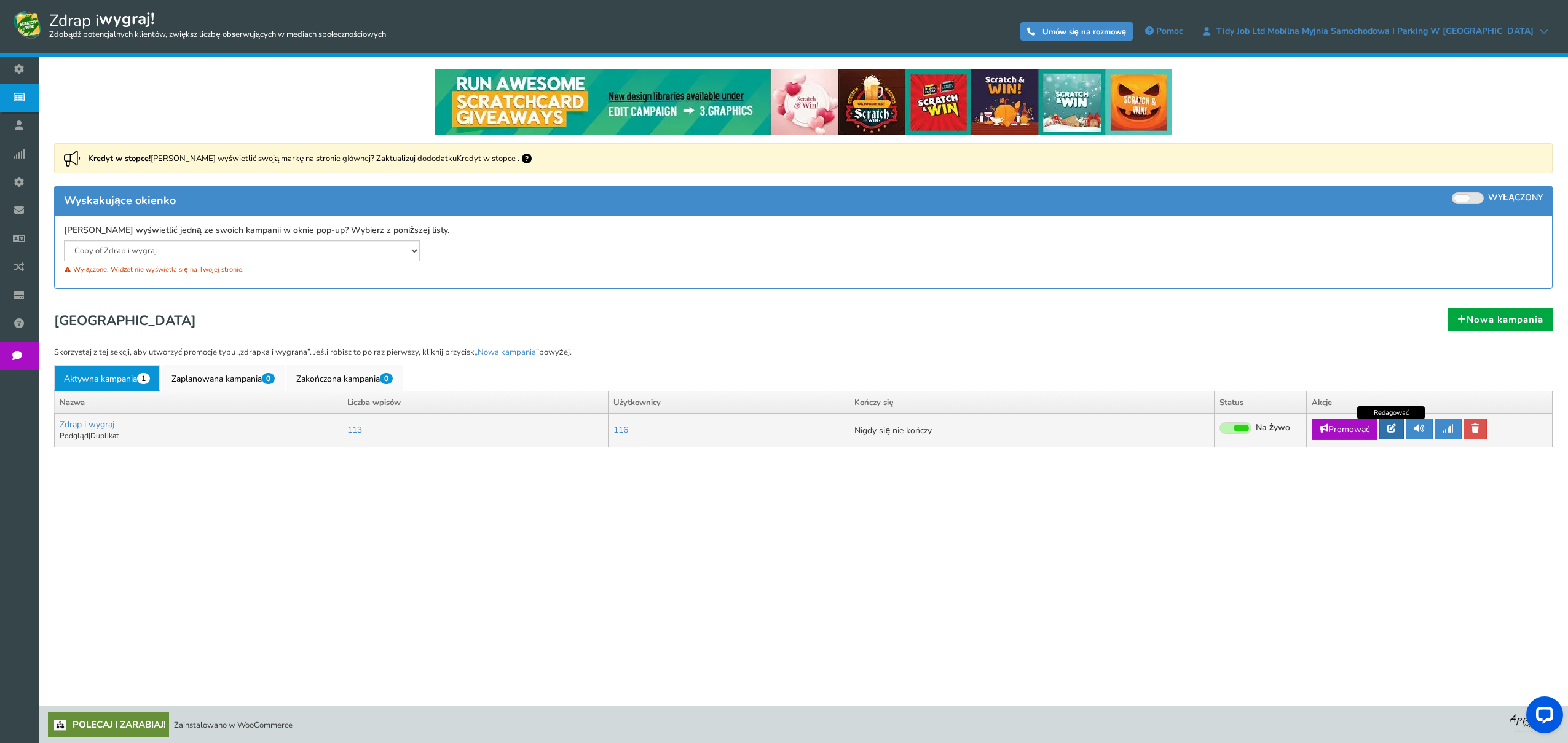
click at [1397, 430] on link at bounding box center [1392, 428] width 25 height 21
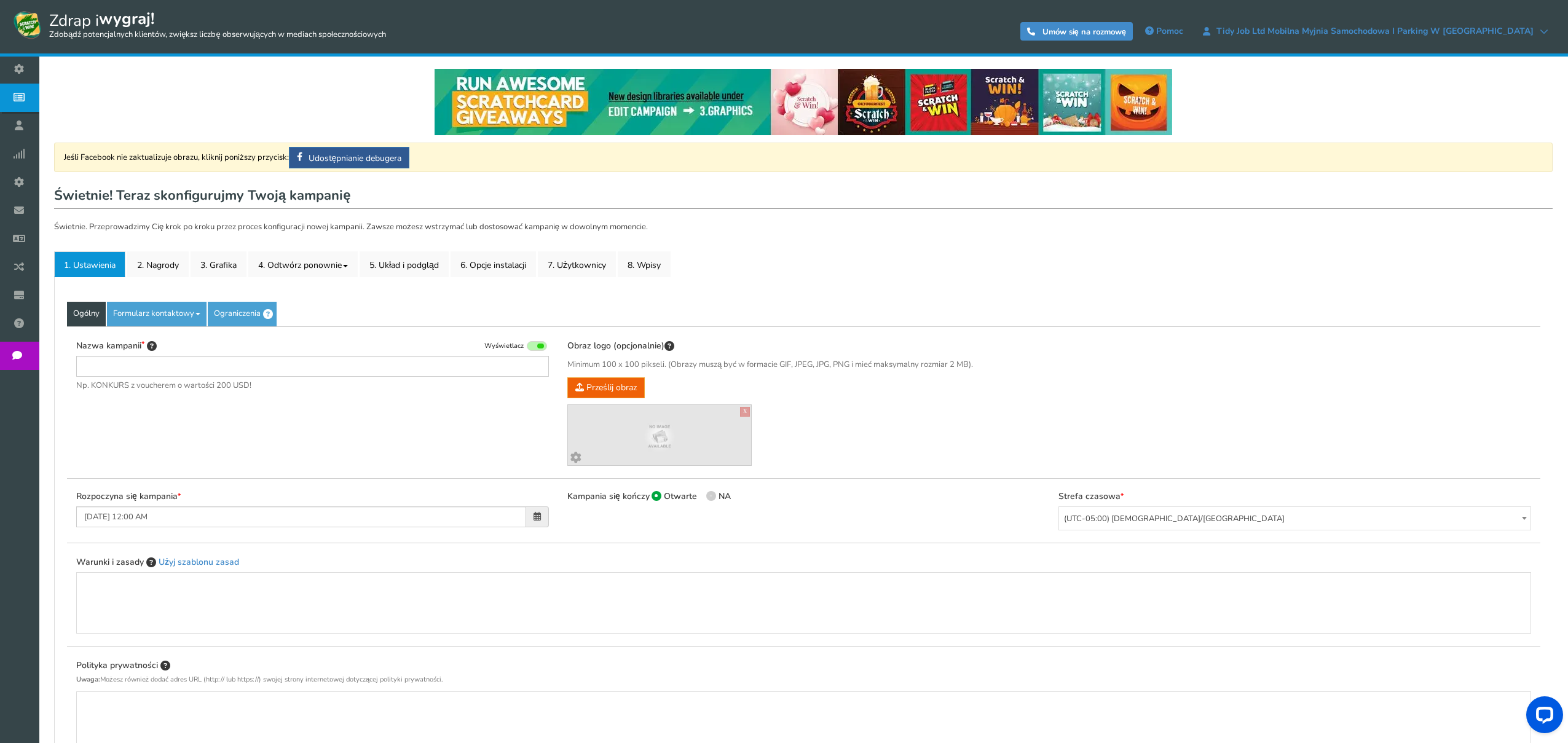
type input "Scratch & Win"
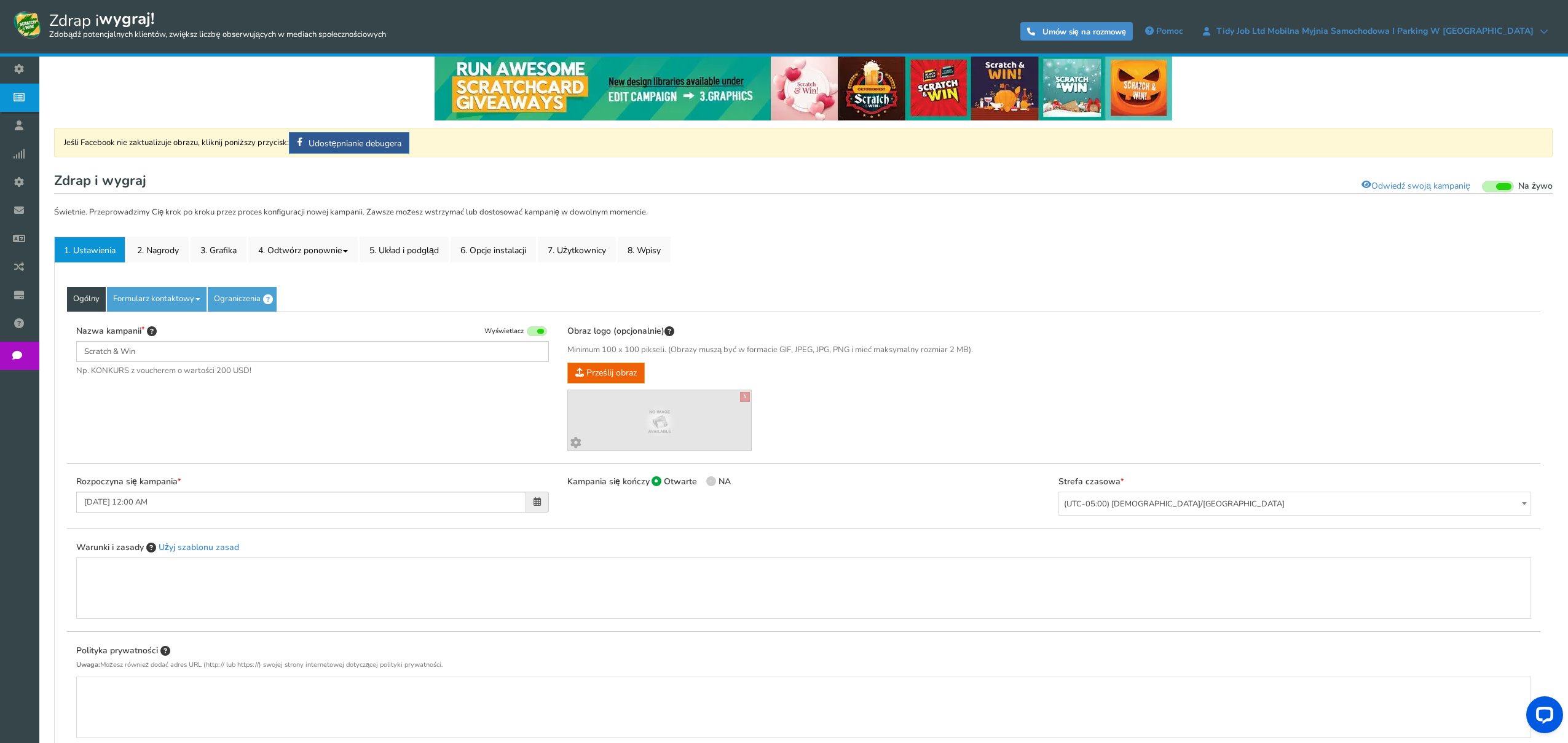
scroll to position [42, 0]
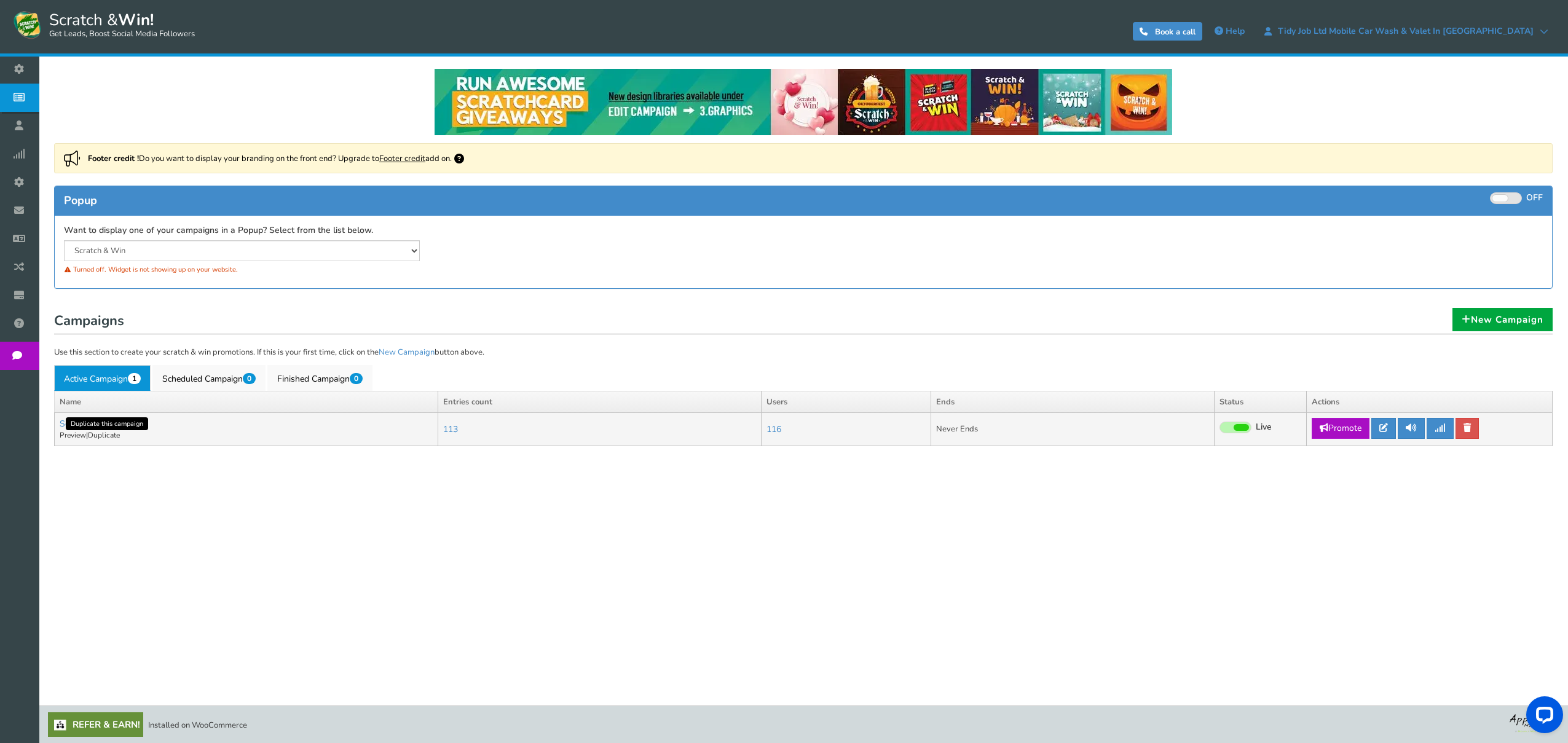
click at [104, 435] on link "Duplicate" at bounding box center [104, 434] width 32 height 10
type input "Copy of Scratch & Win"
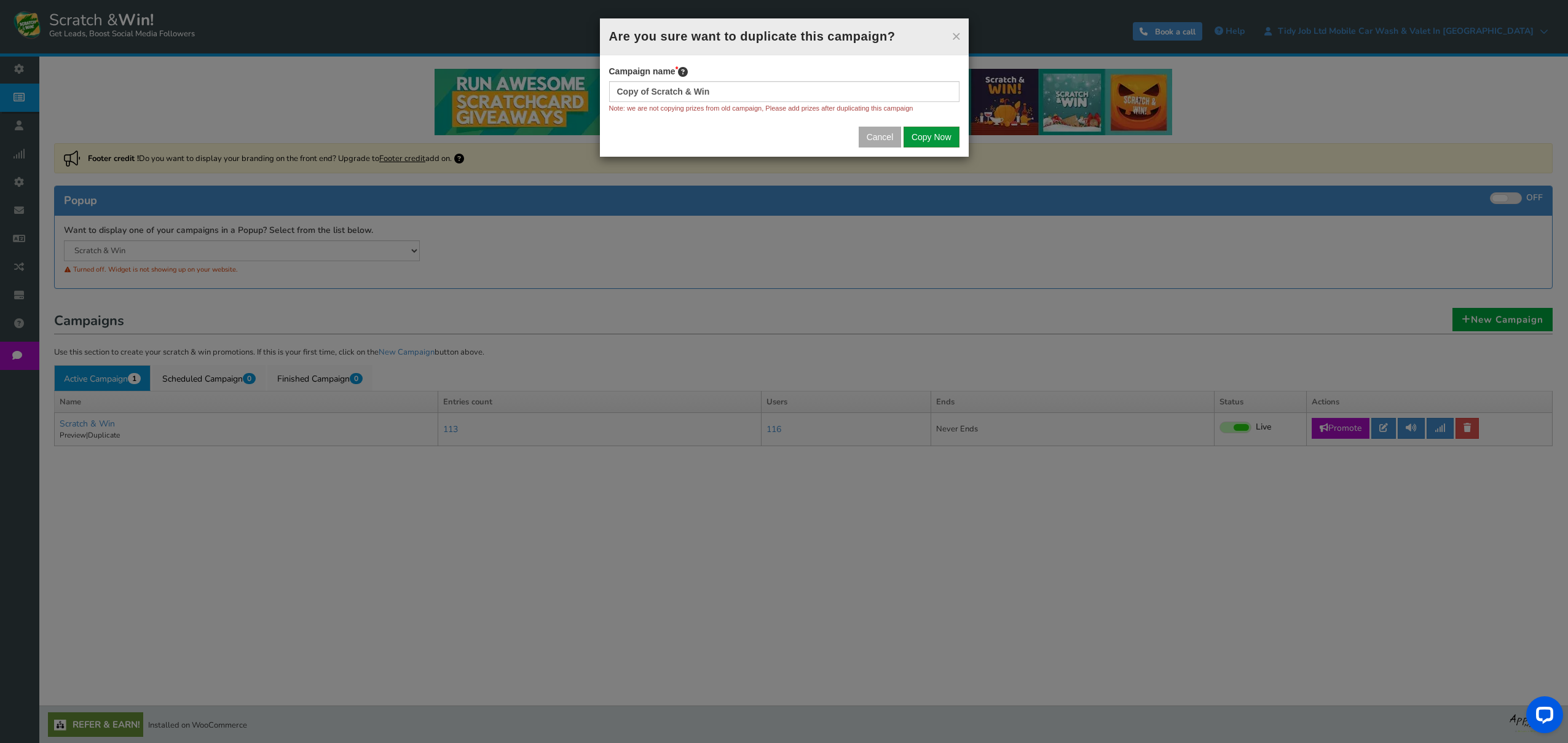
click at [950, 140] on button "Copy Now" at bounding box center [932, 136] width 56 height 21
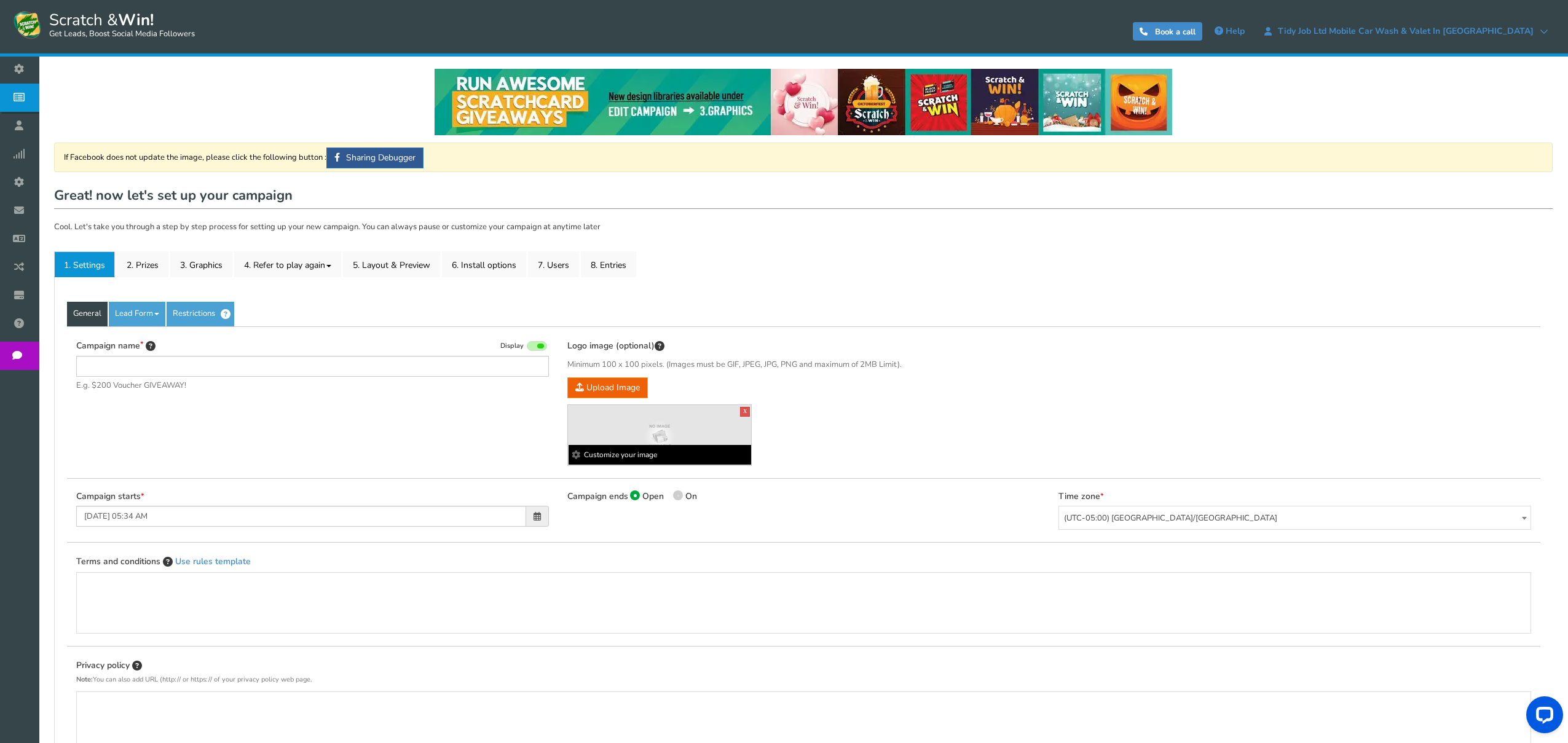
type input "Copy of Scratch & Win"
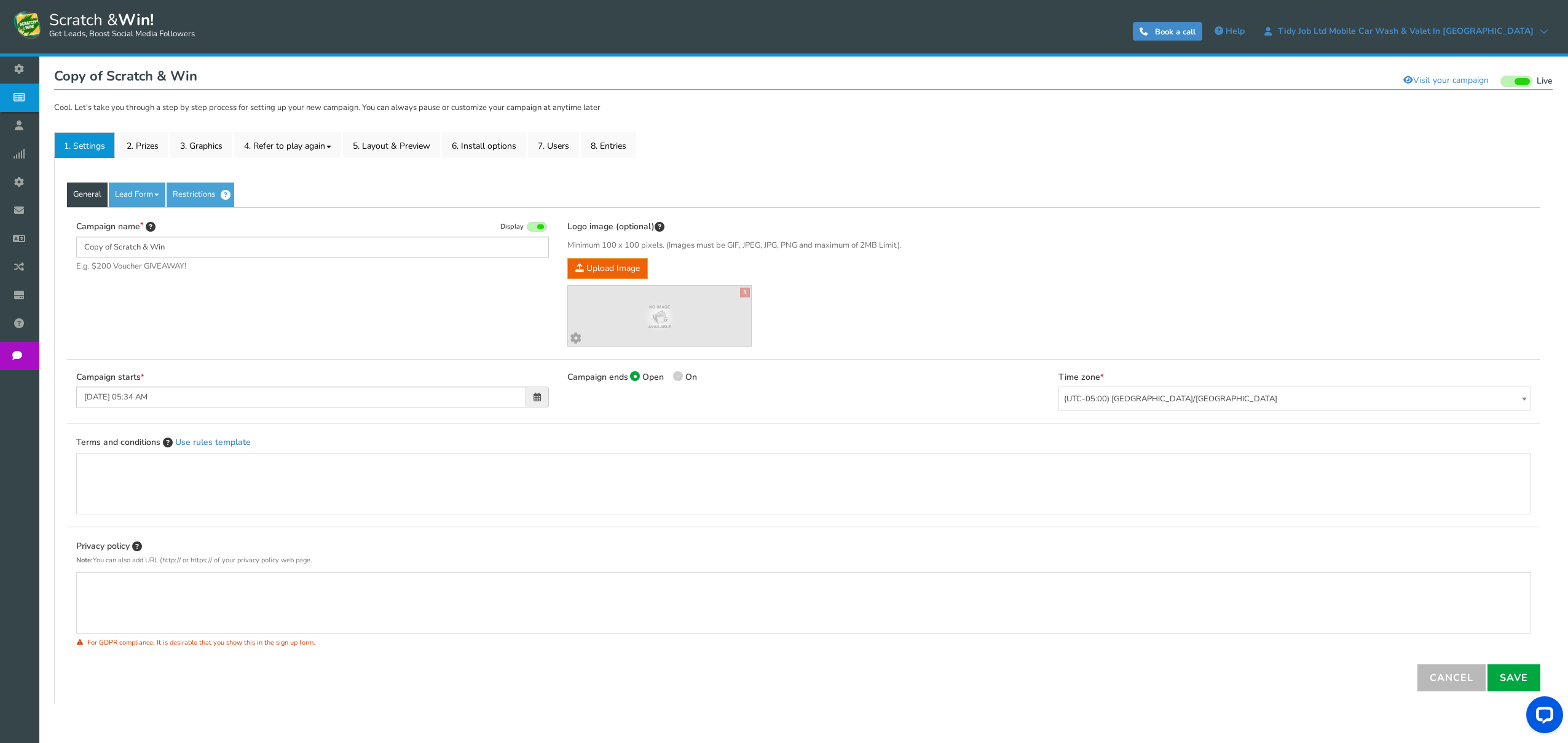
scroll to position [131, 0]
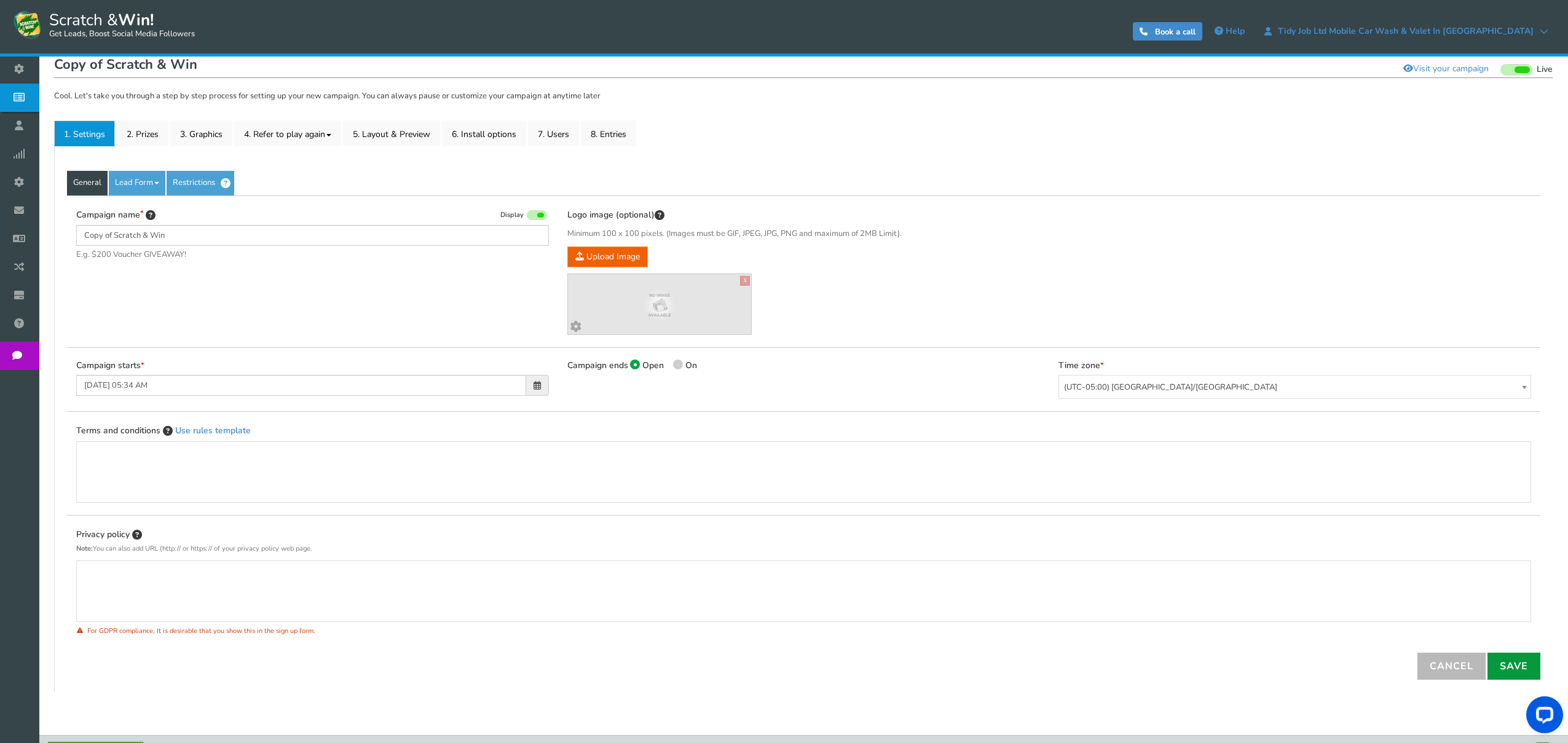
click at [1517, 665] on link "Save" at bounding box center [1514, 666] width 53 height 27
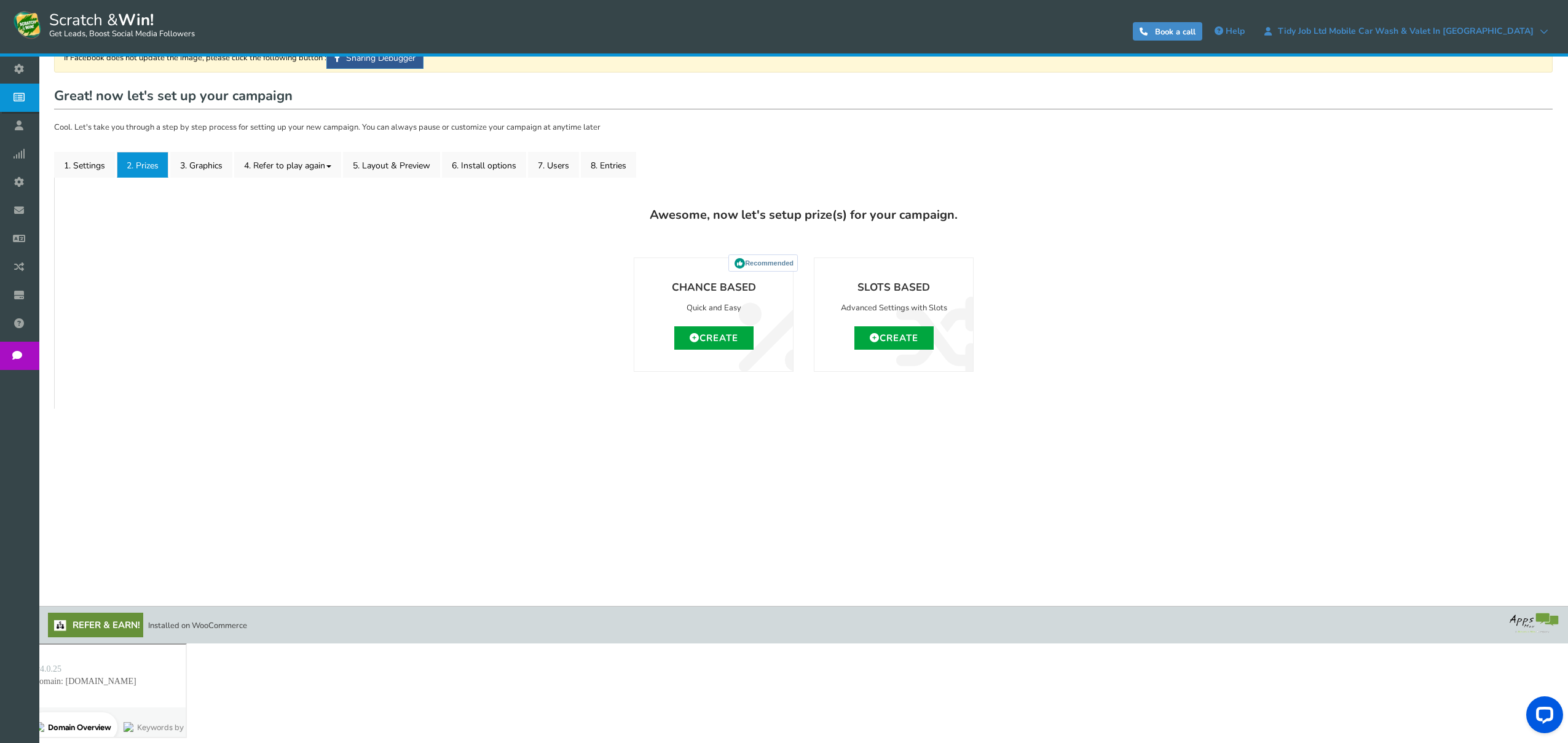
scroll to position [0, 0]
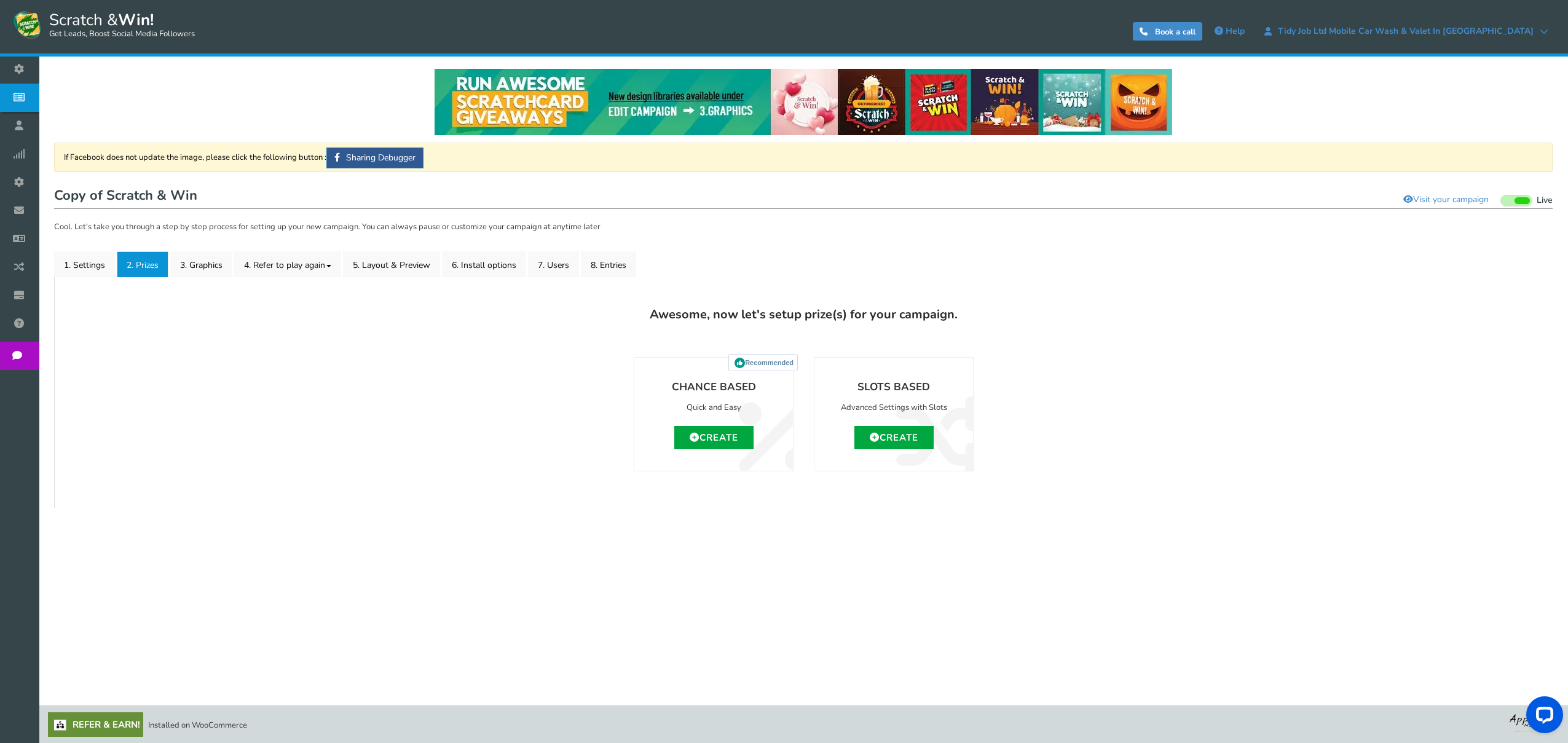
click at [870, 384] on h4 "Slots Based" at bounding box center [894, 387] width 134 height 17
click at [895, 435] on link "Create" at bounding box center [894, 437] width 79 height 23
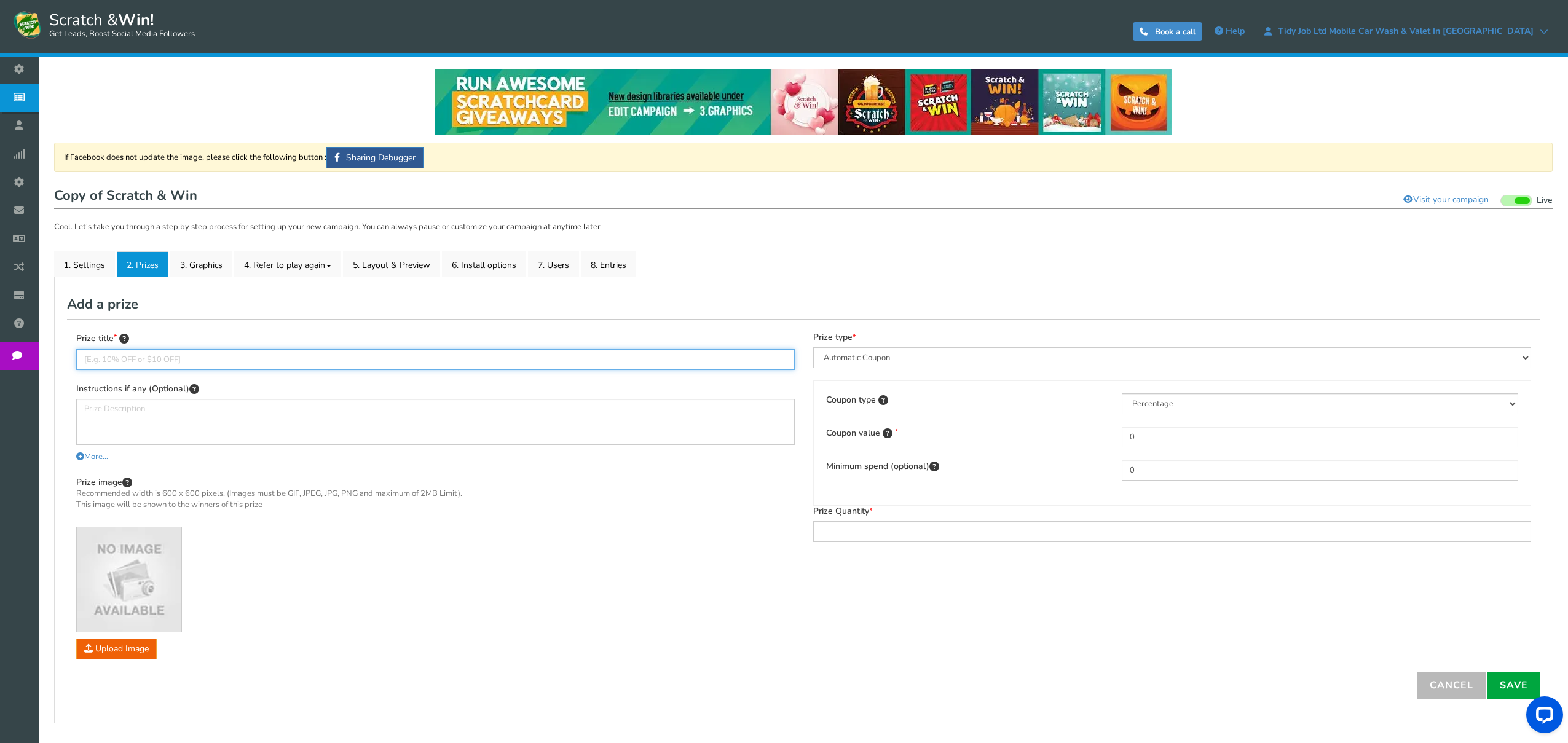
click at [138, 357] on input "text" at bounding box center [435, 359] width 718 height 21
type input "5% Off Coupon"
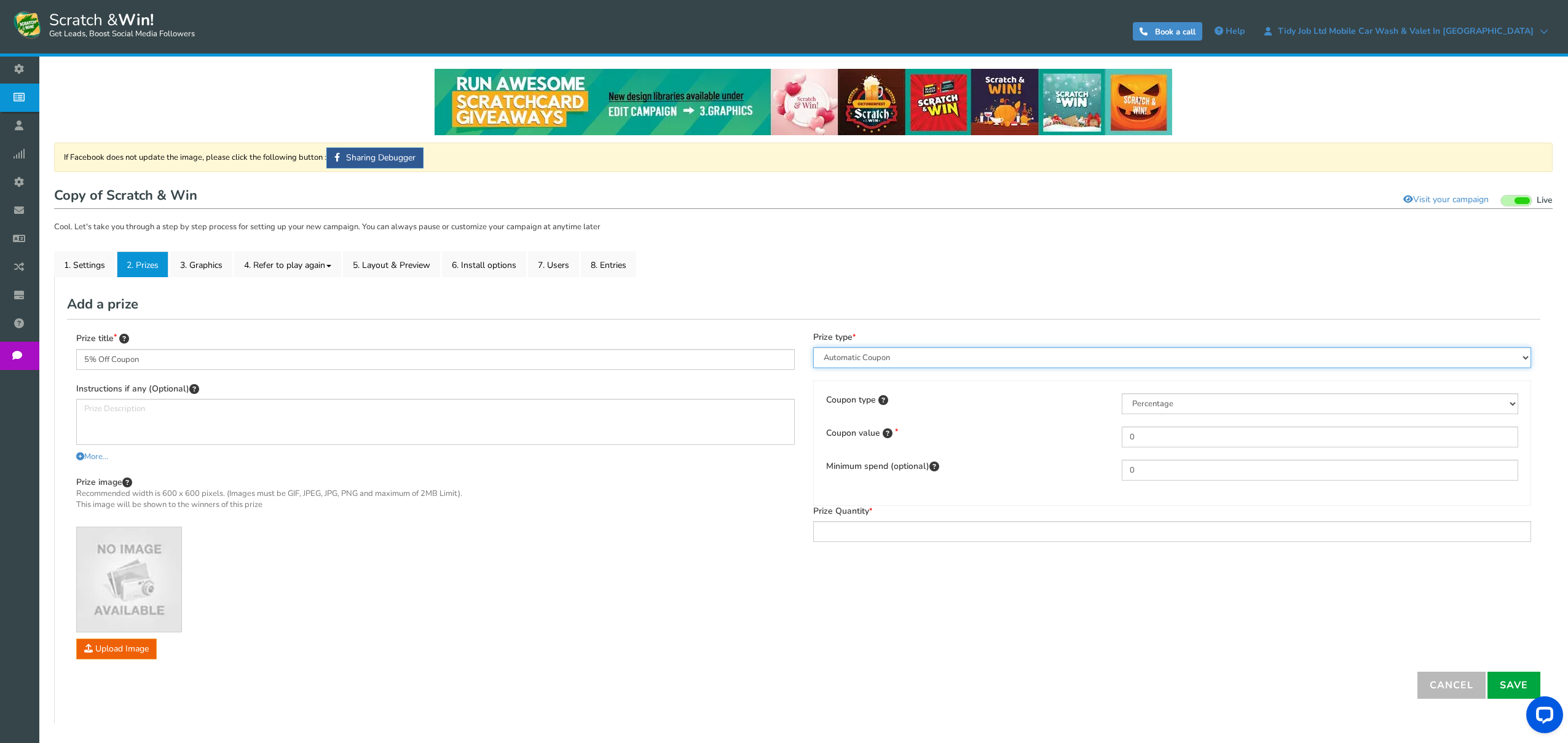
click at [944, 354] on select "Perks and Experiences Automatic Coupon Common Coupon Unique Coupon" at bounding box center [1172, 357] width 718 height 21
select select "Common"
click at [813, 347] on select "Perks and Experiences Automatic Coupon Common Coupon Unique Coupon" at bounding box center [1172, 357] width 718 height 21
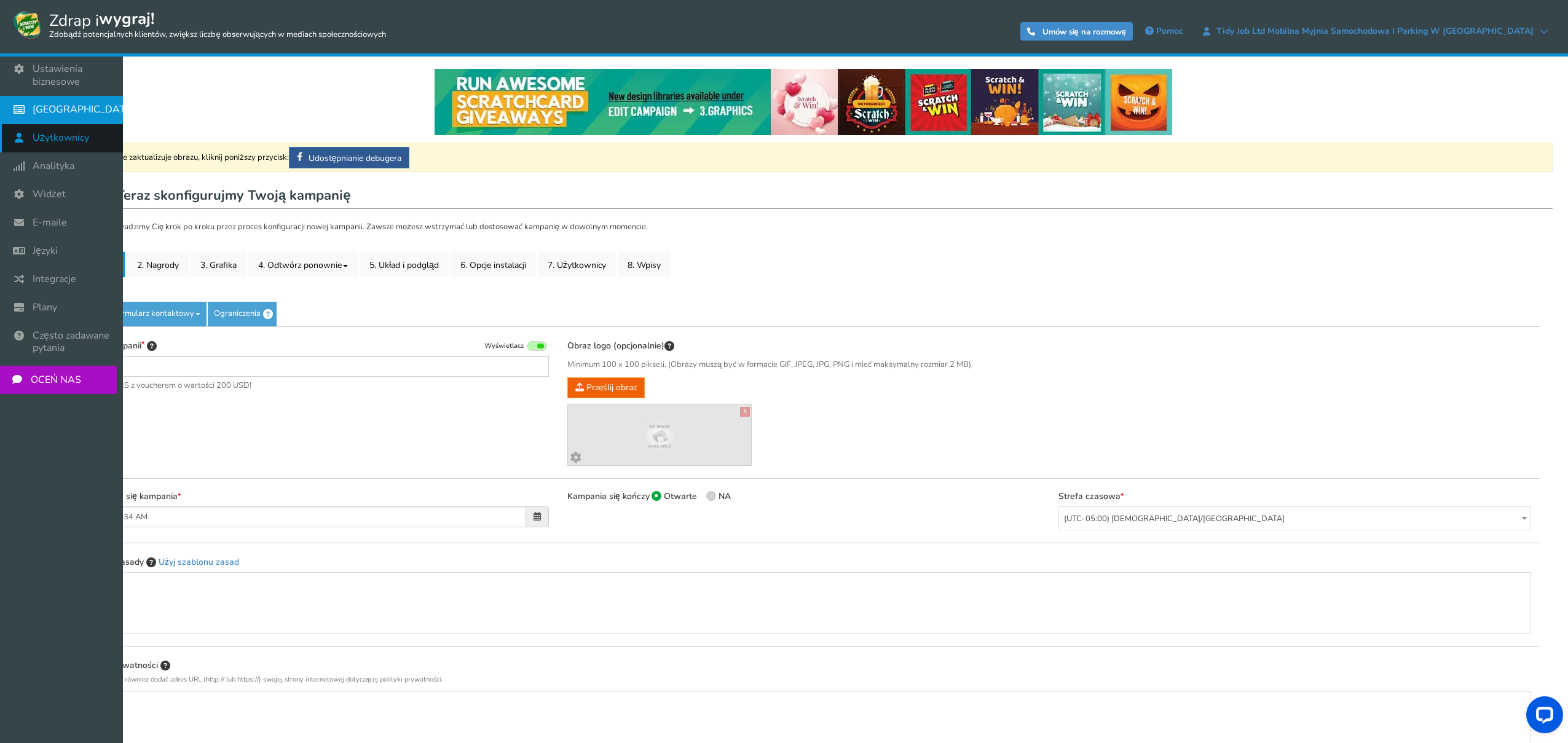
type input "Copy of Scratch & Win"
click at [64, 113] on font "[GEOGRAPHIC_DATA]" at bounding box center [84, 109] width 103 height 13
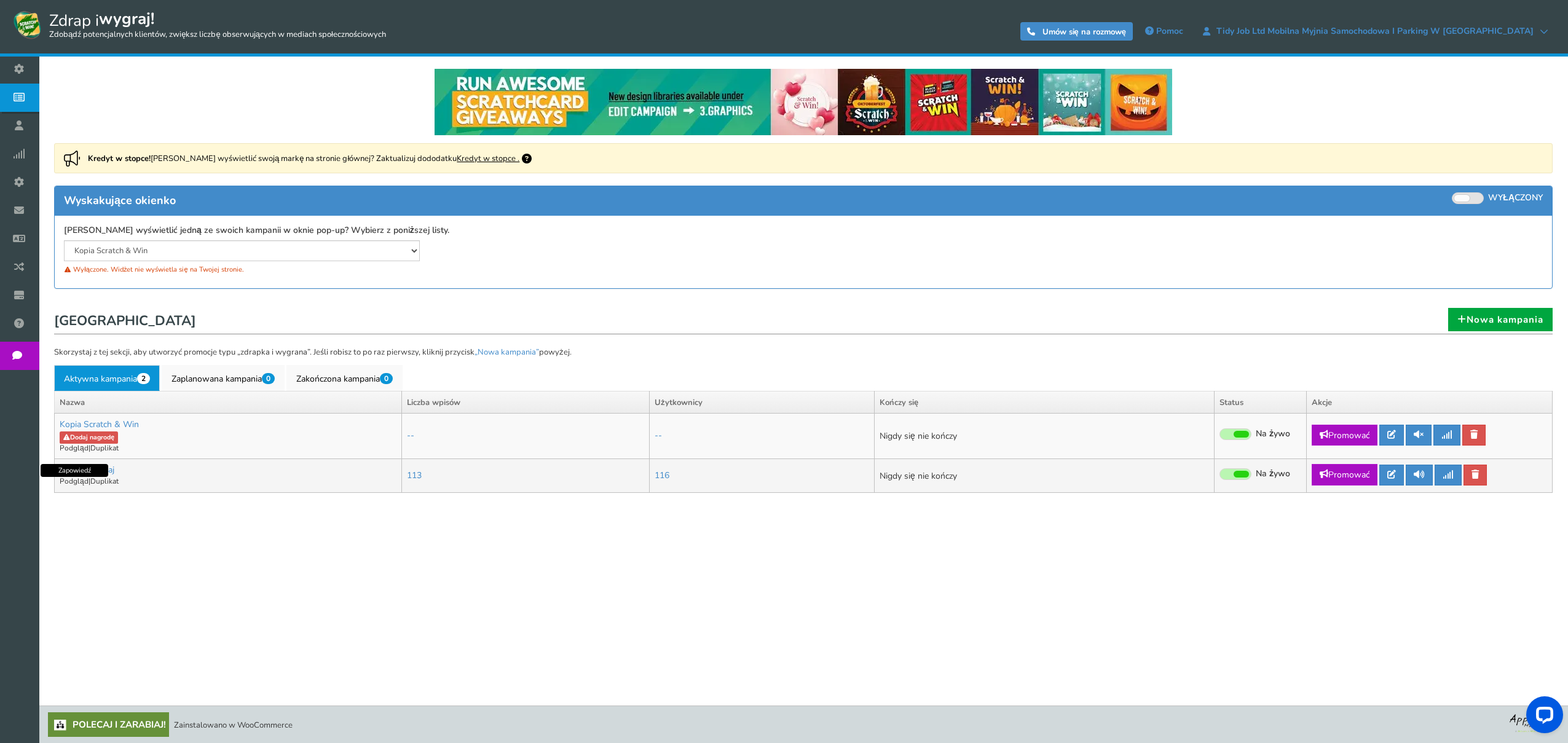
click at [76, 482] on font "Podgląd" at bounding box center [74, 481] width 29 height 10
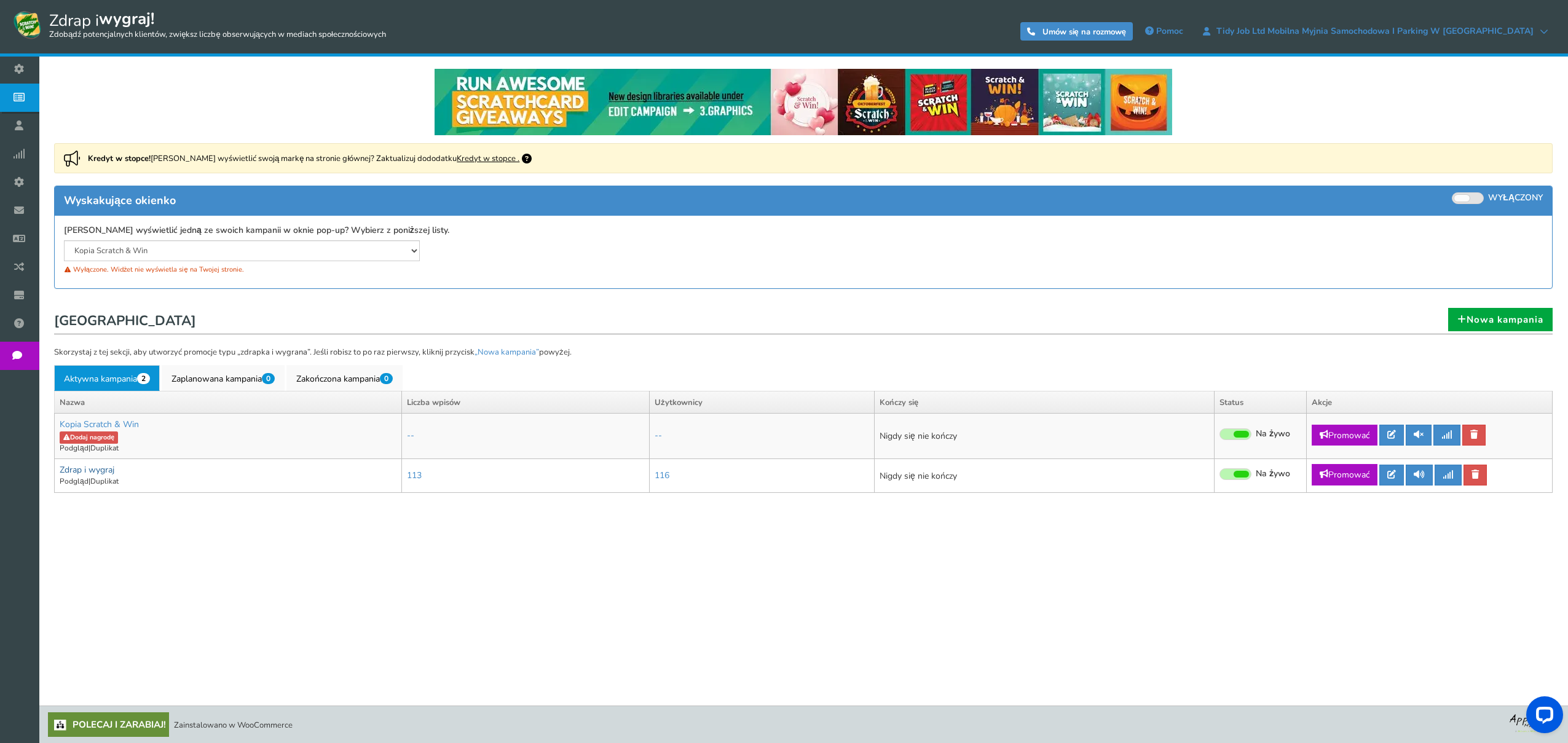
click at [83, 471] on font "Zdrap i wygraj" at bounding box center [87, 469] width 54 height 12
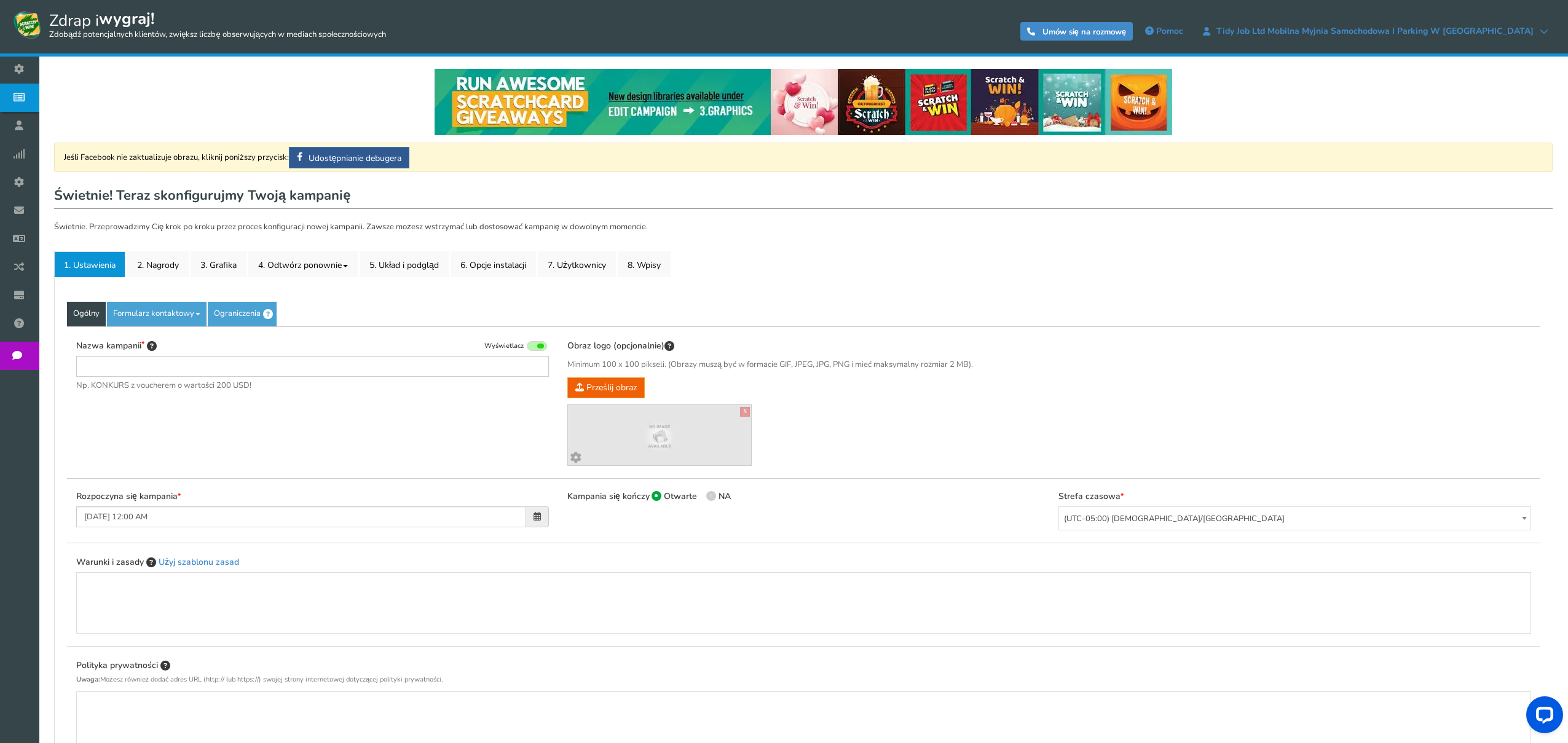
type input "Scratch & Win"
click at [168, 260] on font "2. Nagrody" at bounding box center [158, 265] width 42 height 12
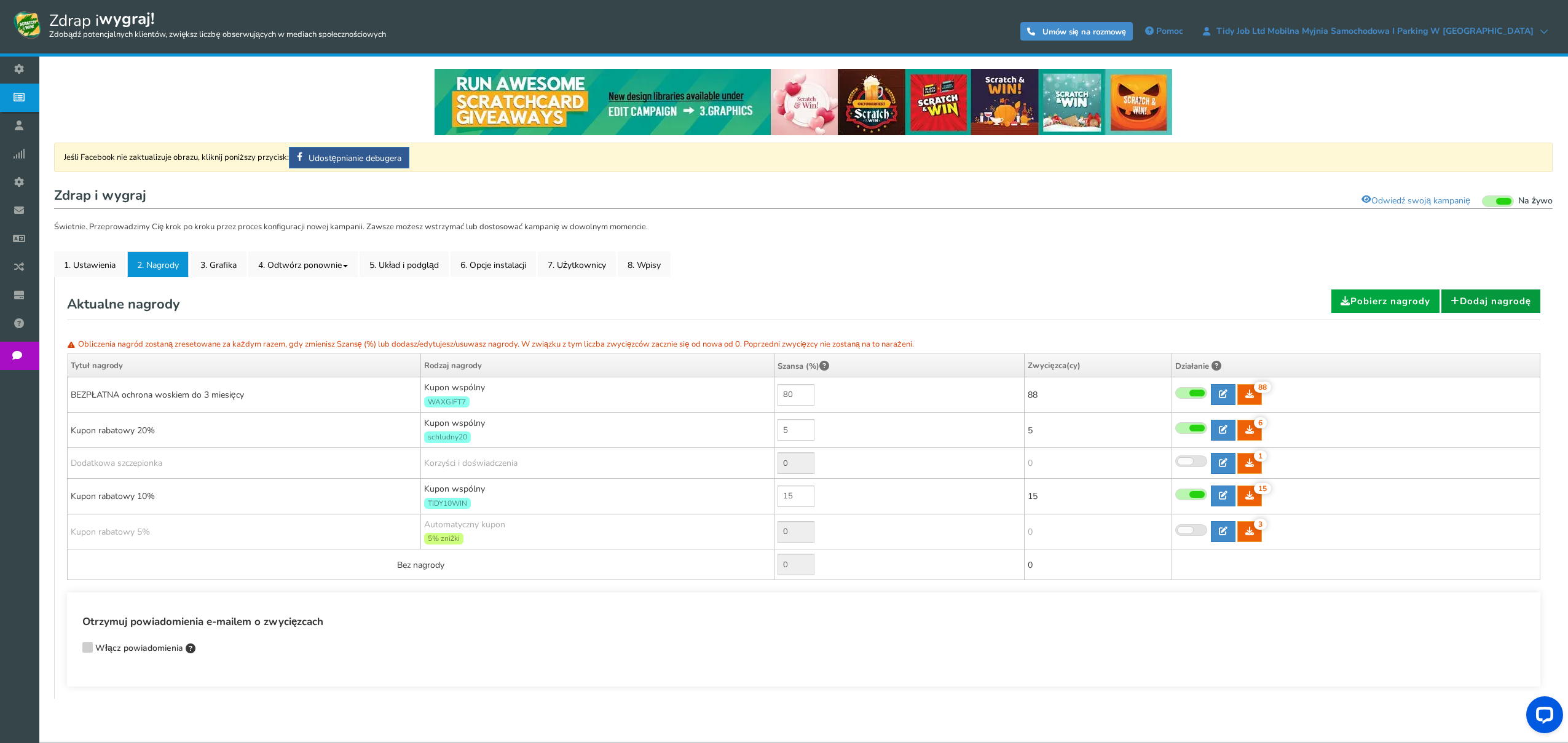
click at [1470, 297] on font "Dodaj nagrodę" at bounding box center [1496, 301] width 71 height 12
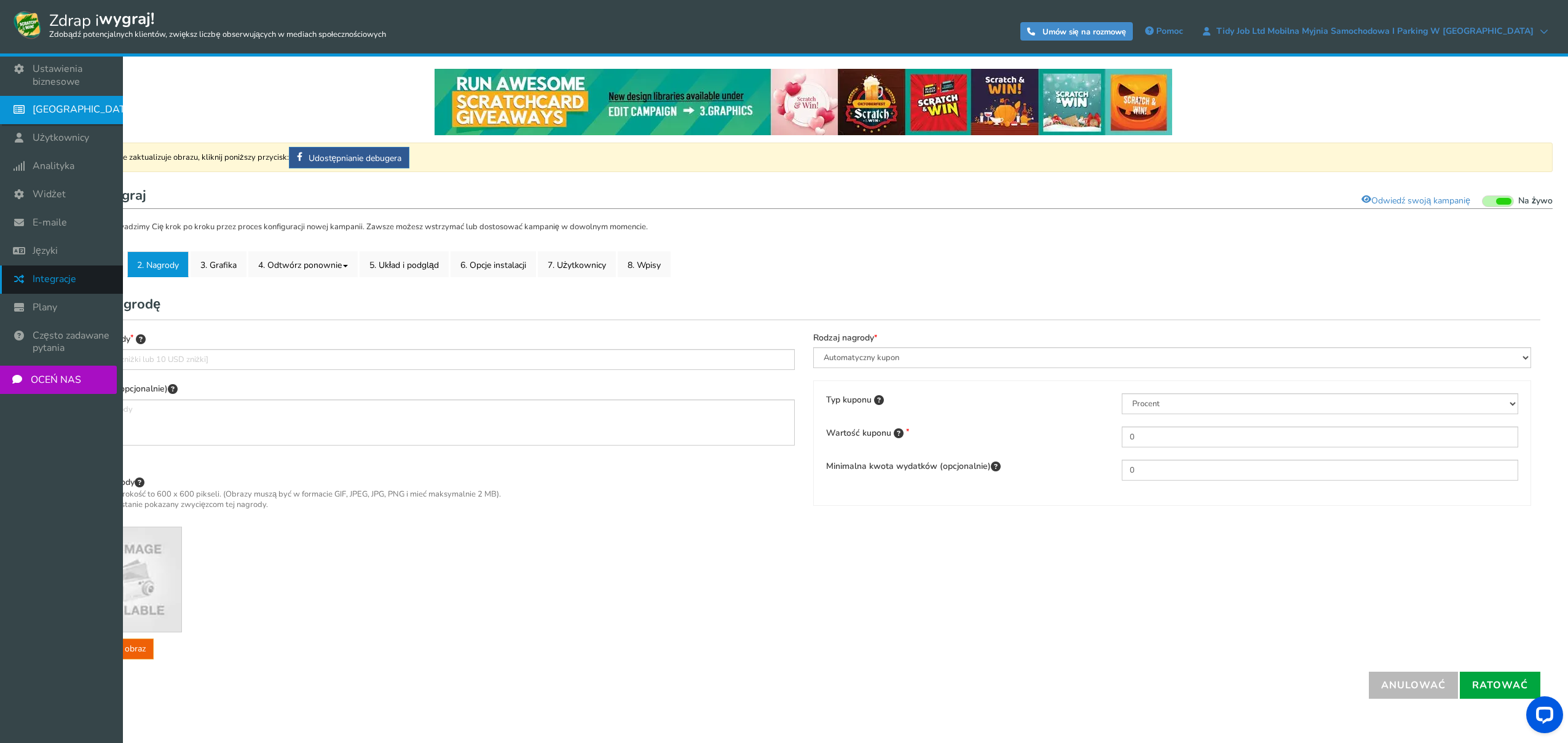
click at [87, 274] on link "Integracje" at bounding box center [62, 280] width 123 height 29
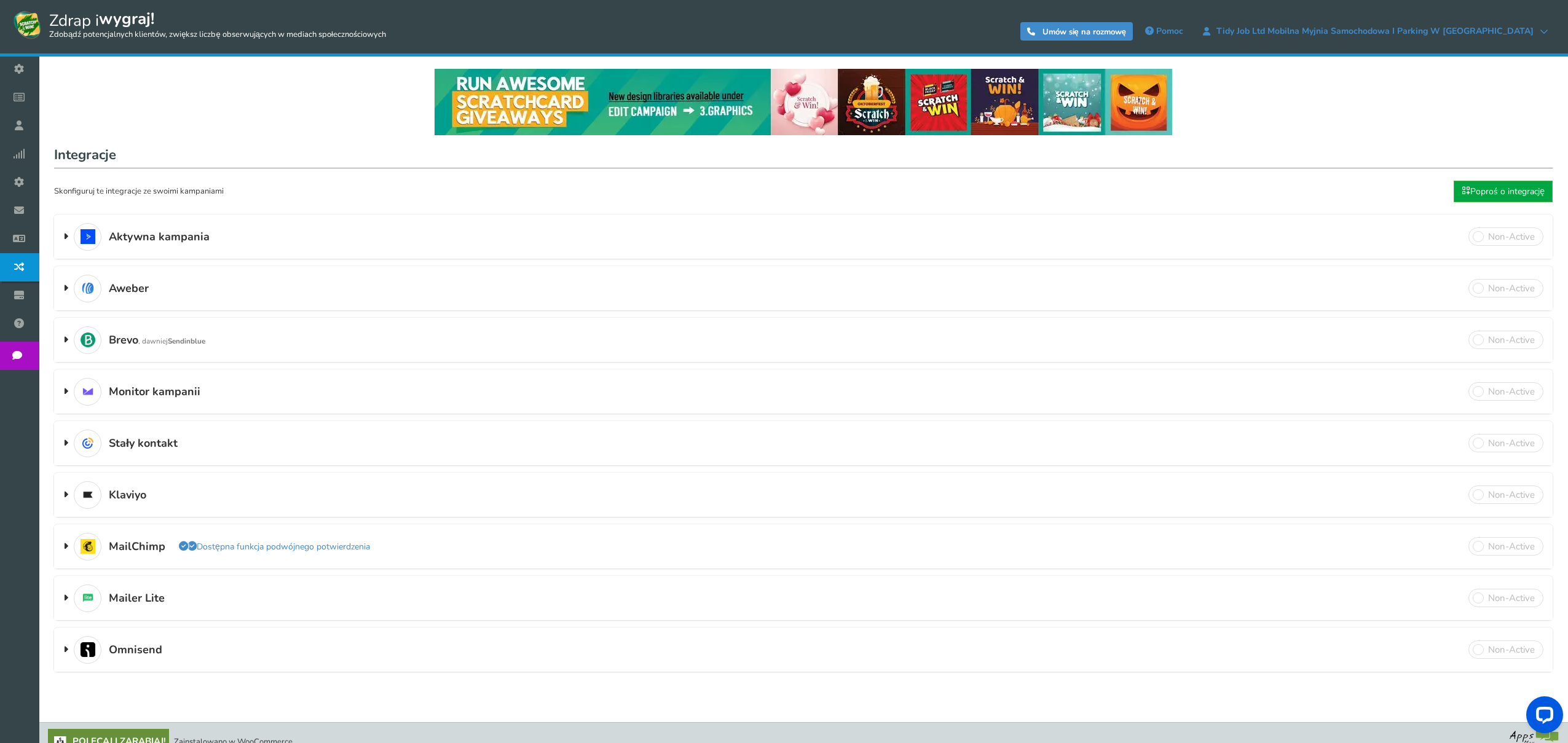
scroll to position [17, 0]
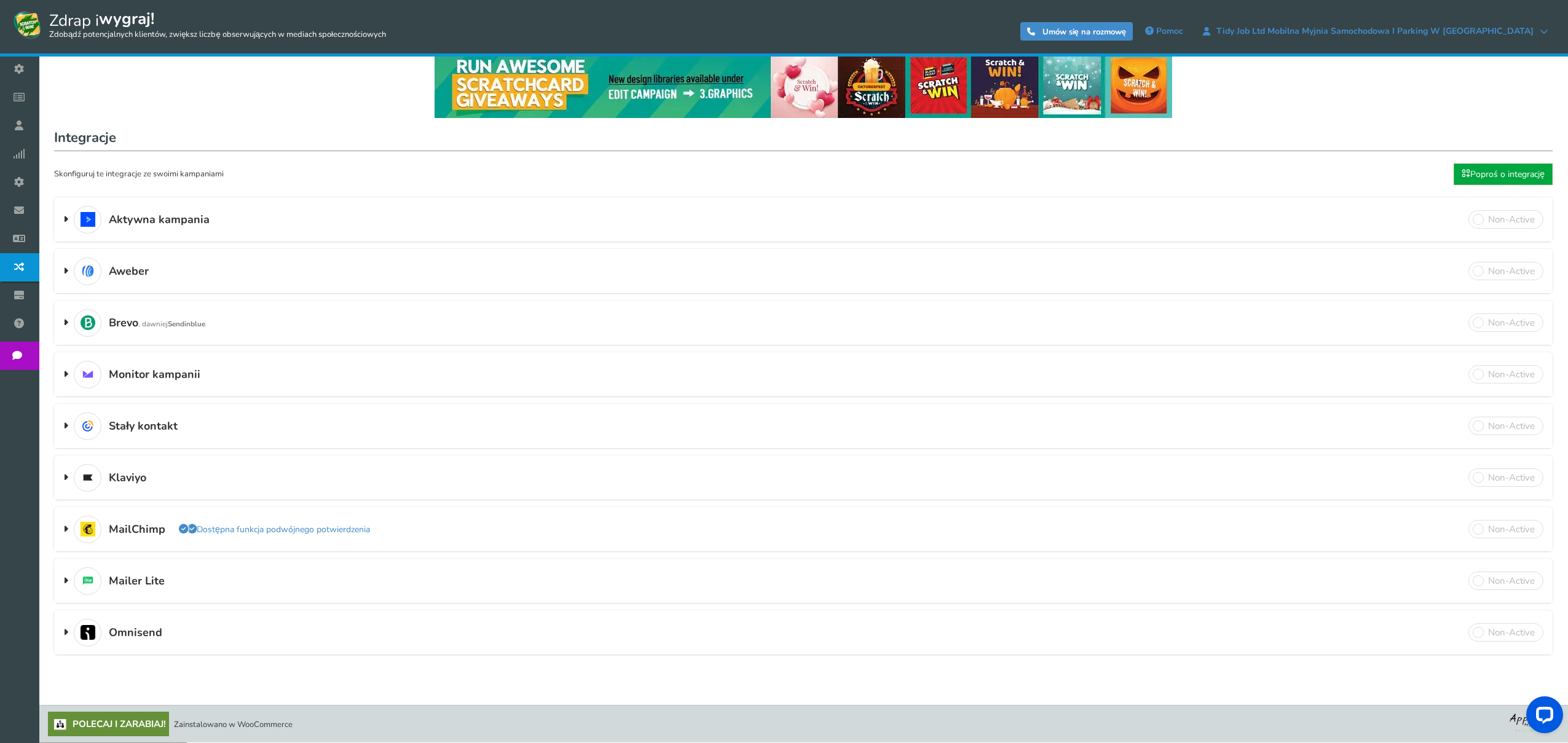
click at [0, 0] on font "Plany" at bounding box center [0, 0] width 0 height 0
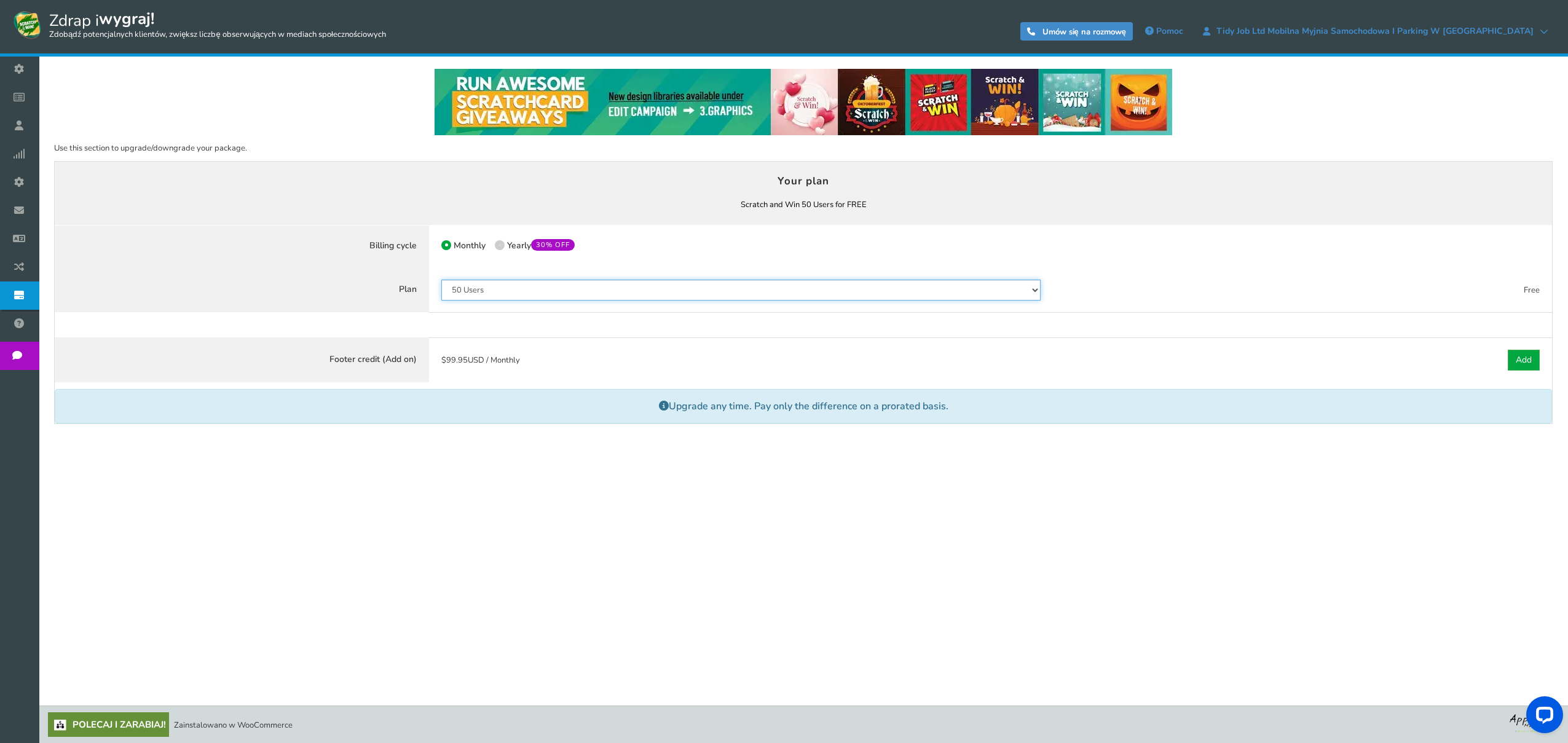
click at [626, 293] on select "50 Users 500 Users 2000 Users 10000 Users 25000 Users Unlimited" at bounding box center [742, 289] width 600 height 21
select select "798"
click at [442, 279] on select "50 Users 500 Users 2000 Users 10000 Users 25000 Users Unlimited" at bounding box center [742, 289] width 600 height 21
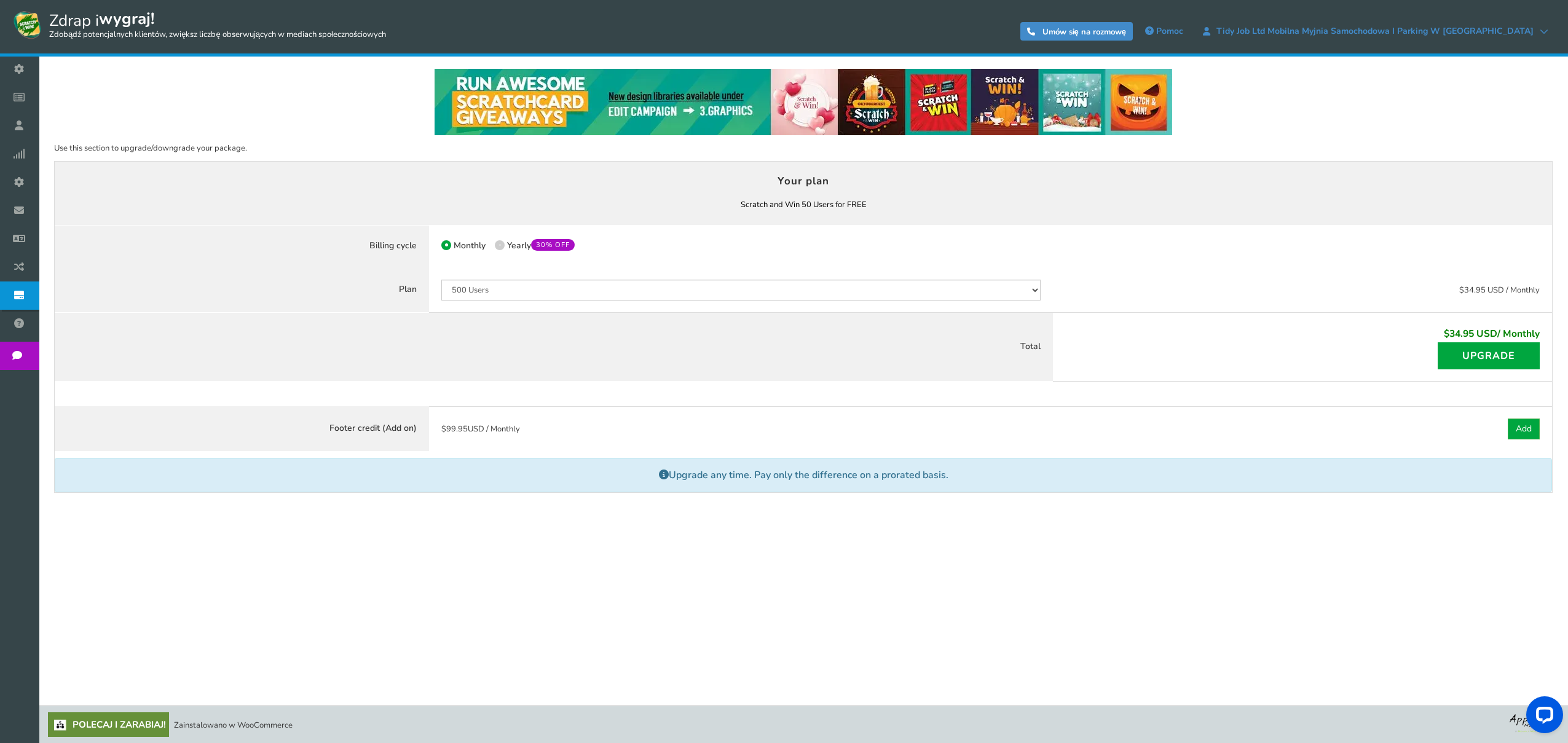
click at [516, 246] on span "Yearly 30% OFF" at bounding box center [541, 245] width 68 height 12
click at [503, 246] on input "50% OFF Limited time offer! Yearly 30% OFF" at bounding box center [499, 246] width 8 height 8
radio input "true"
click at [456, 243] on span "Monthly" at bounding box center [469, 245] width 32 height 12
click at [450, 243] on input "Monthly" at bounding box center [445, 246] width 8 height 8
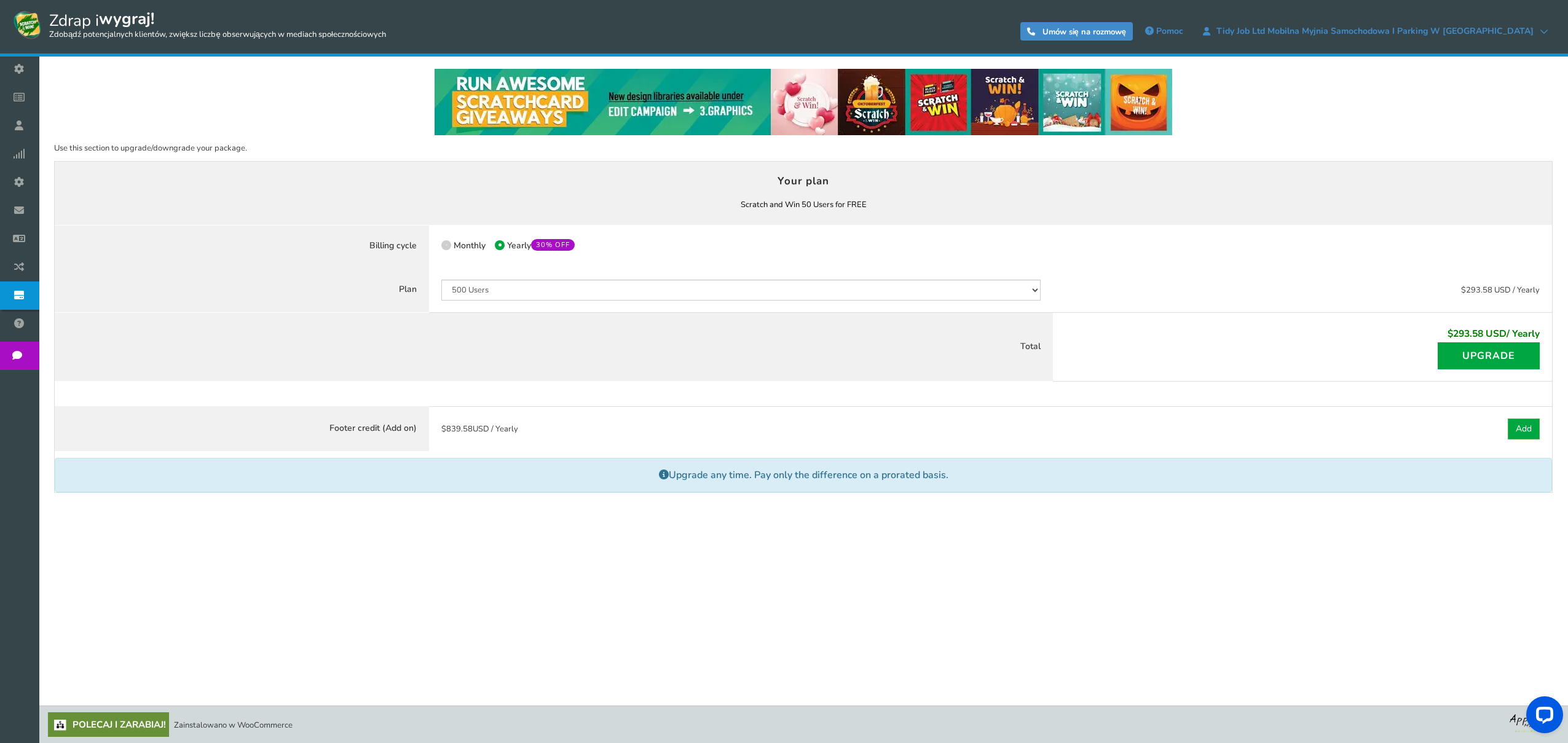
radio input "true"
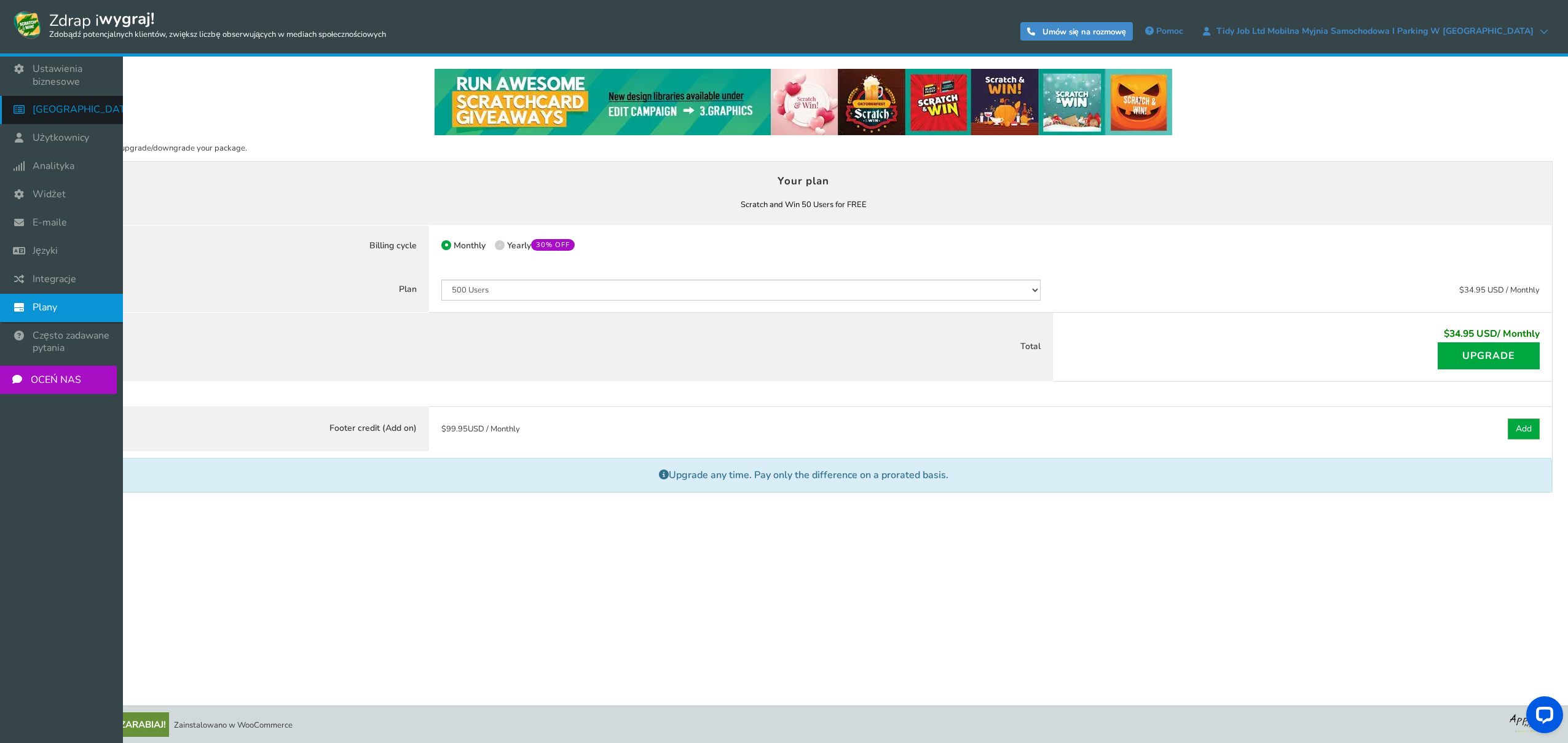
click at [66, 111] on font "[GEOGRAPHIC_DATA]" at bounding box center [84, 109] width 103 height 13
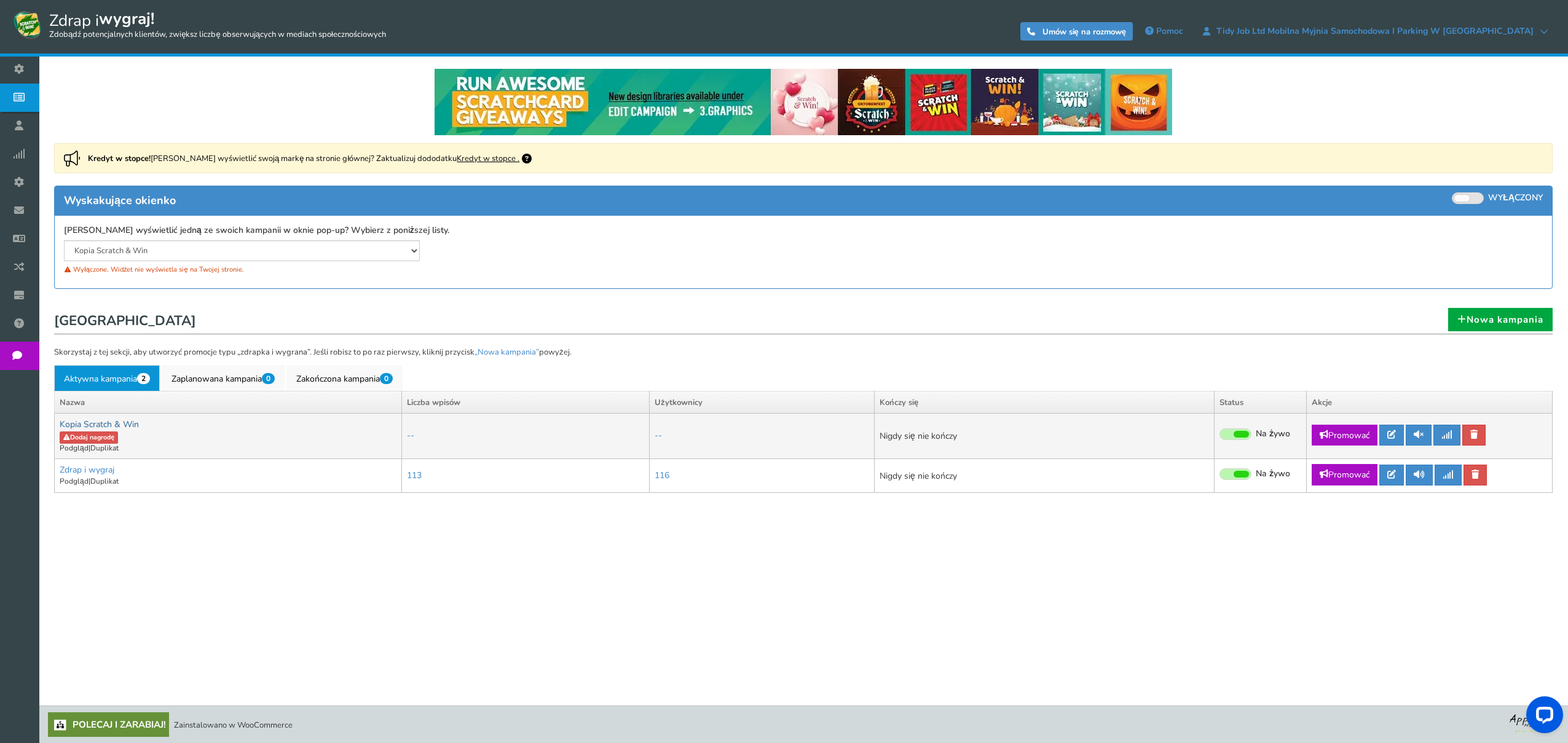
click at [104, 423] on font "Kopia Scratch & Win" at bounding box center [99, 424] width 79 height 12
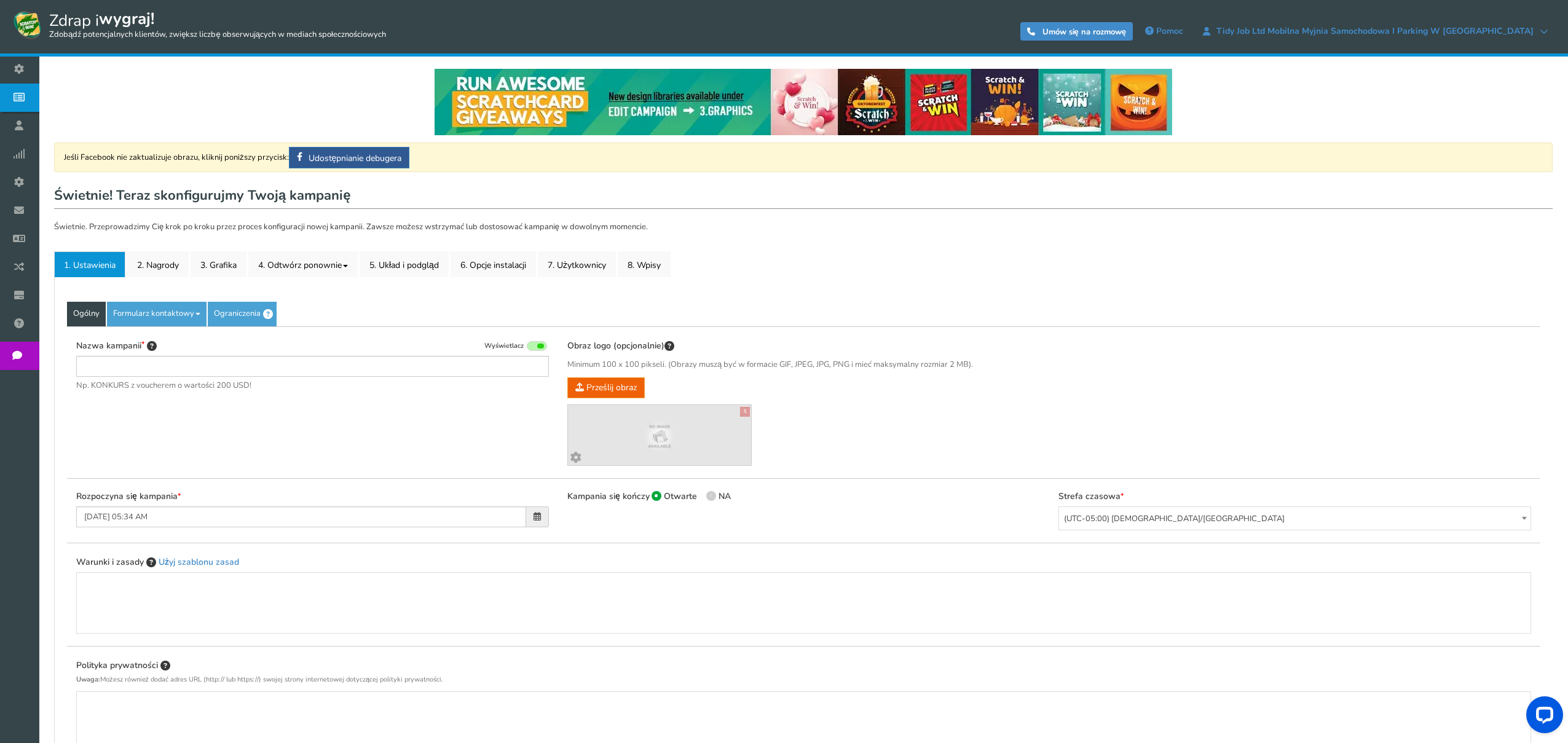
type input "Copy of Scratch & Win"
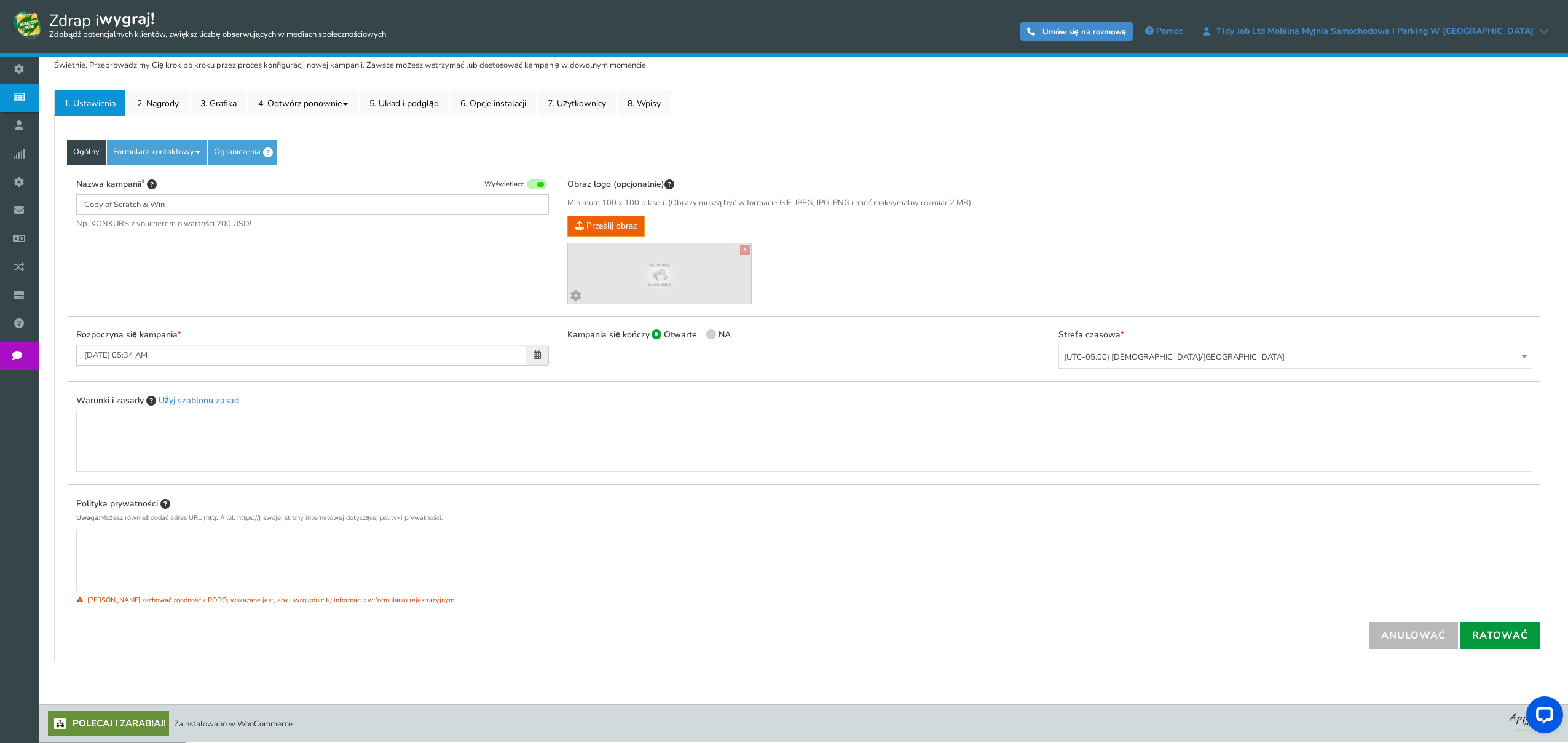
click at [1489, 633] on font "Ratować" at bounding box center [1500, 635] width 56 height 13
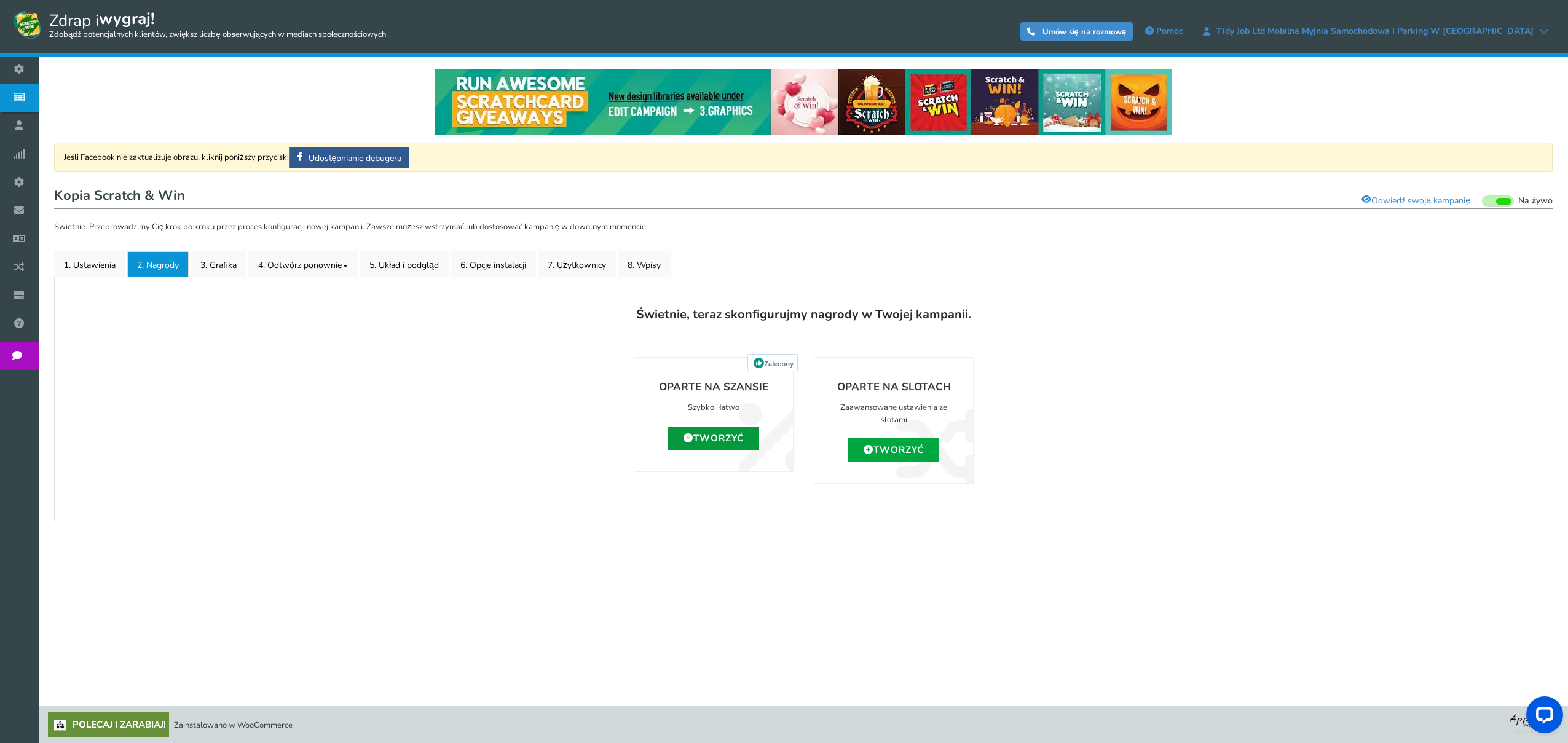
click at [710, 435] on font "Tworzyć" at bounding box center [718, 438] width 50 height 12
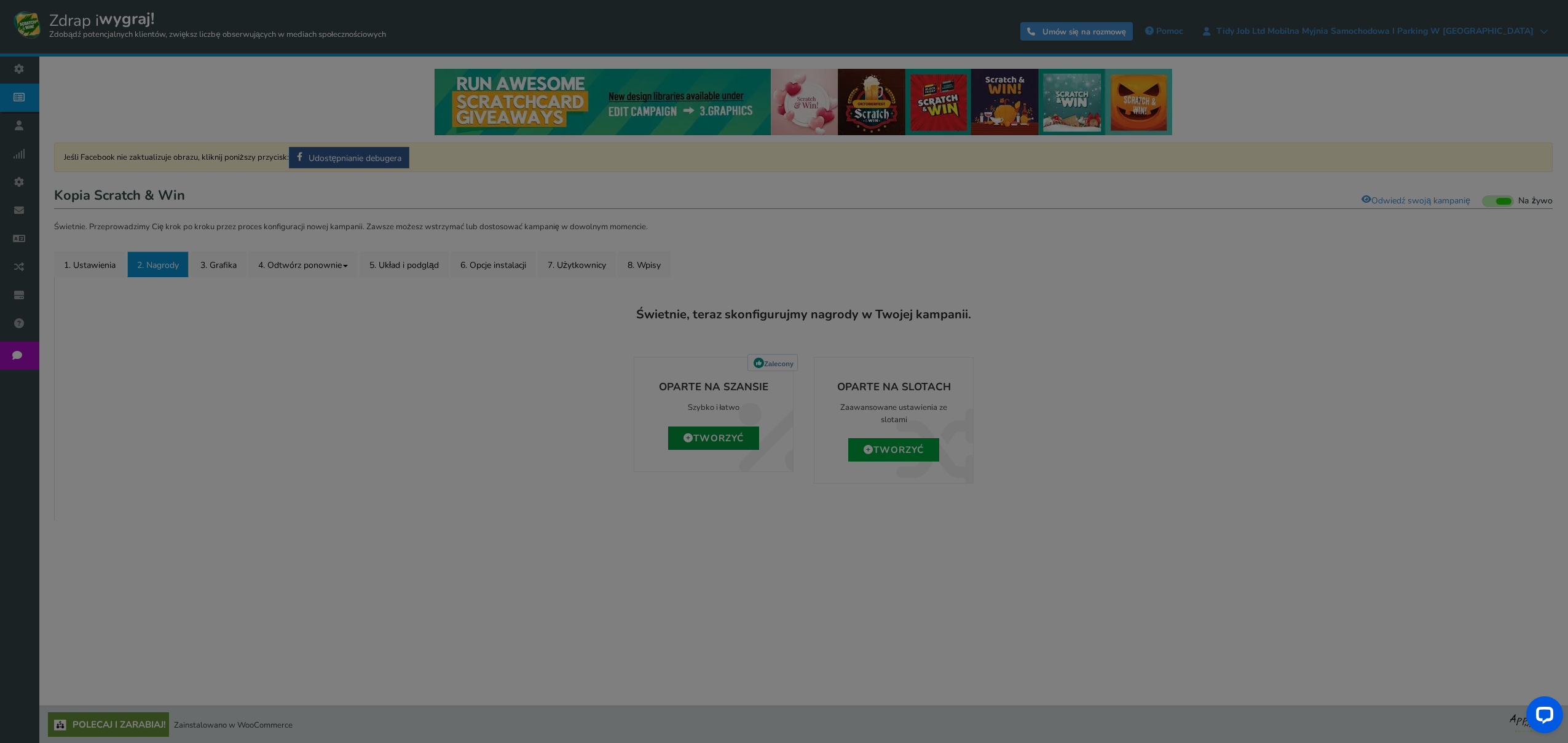
type input "0"
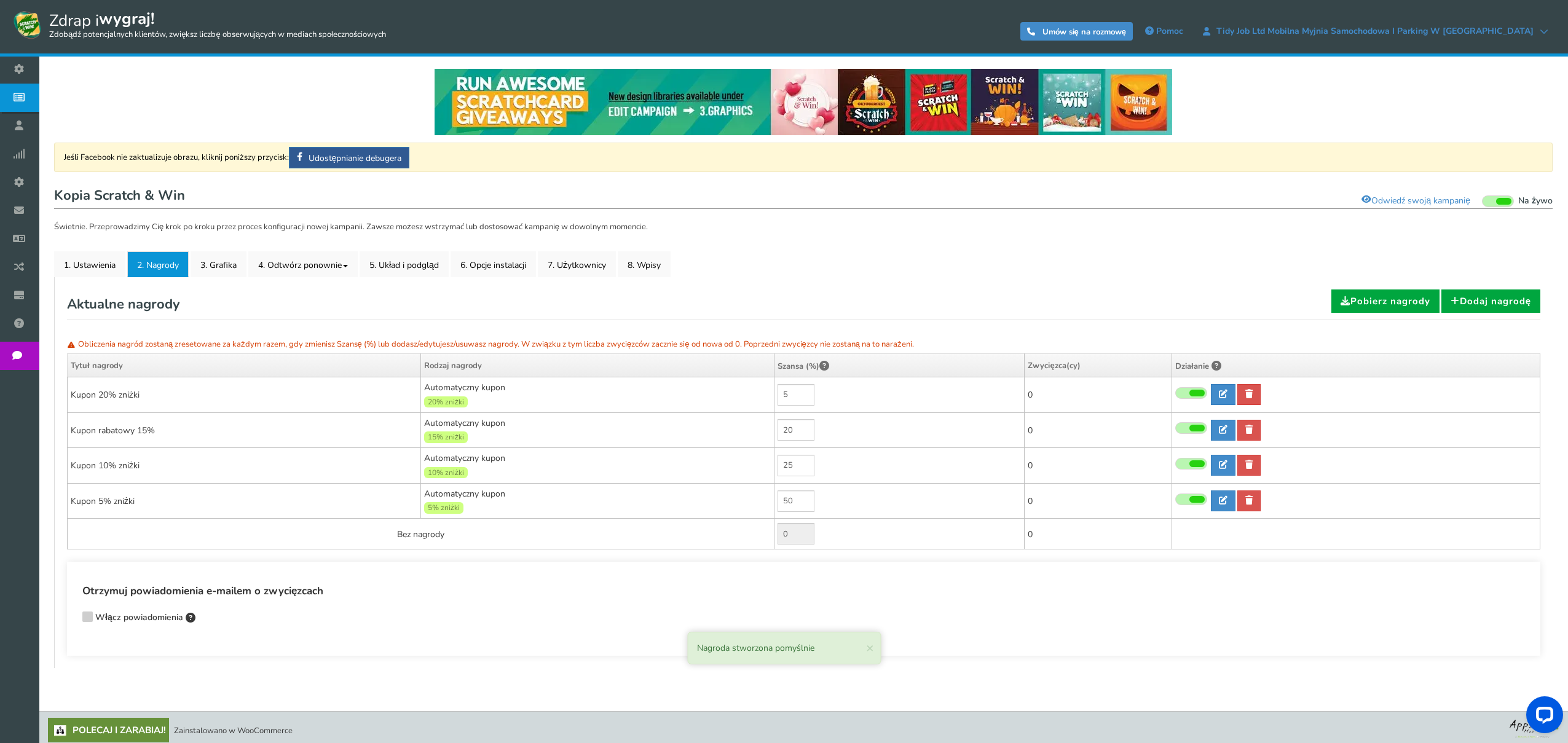
scroll to position [2, 0]
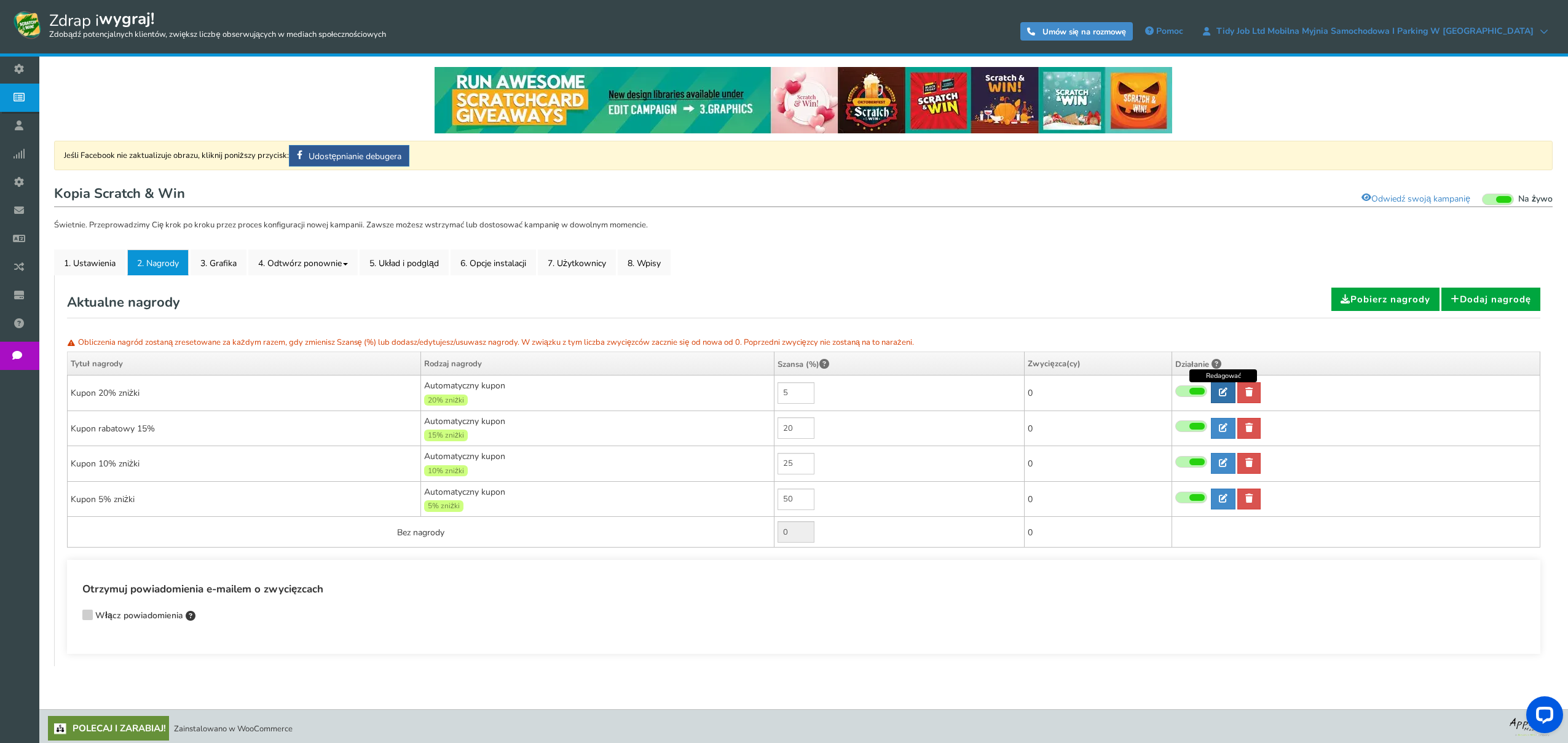
click at [1218, 394] on link at bounding box center [1224, 392] width 25 height 21
type input "20 off coupon"
type input "20"
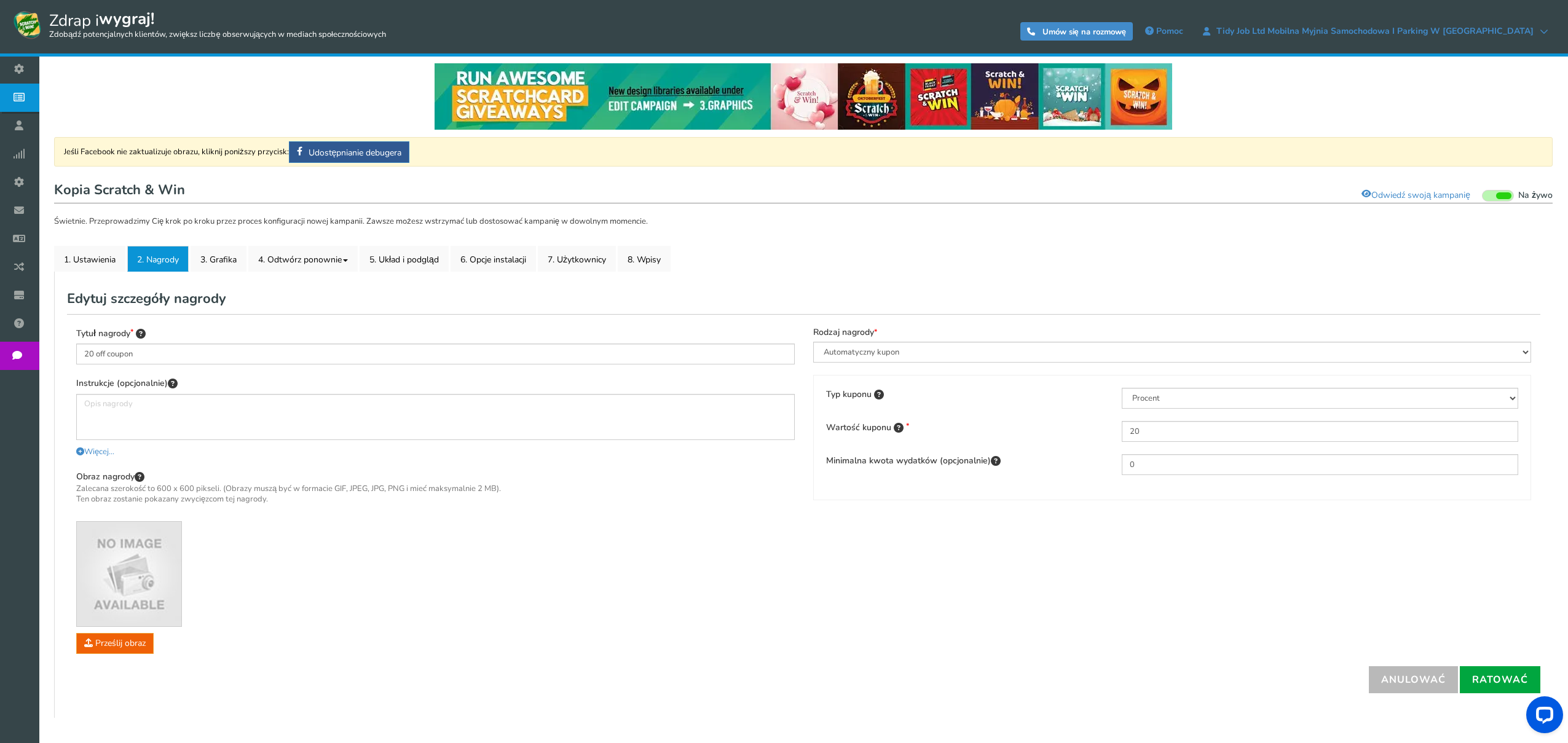
scroll to position [6, 0]
click at [1192, 399] on select "Procent Stała kwota Darmowa wysyłka" at bounding box center [1320, 397] width 396 height 21
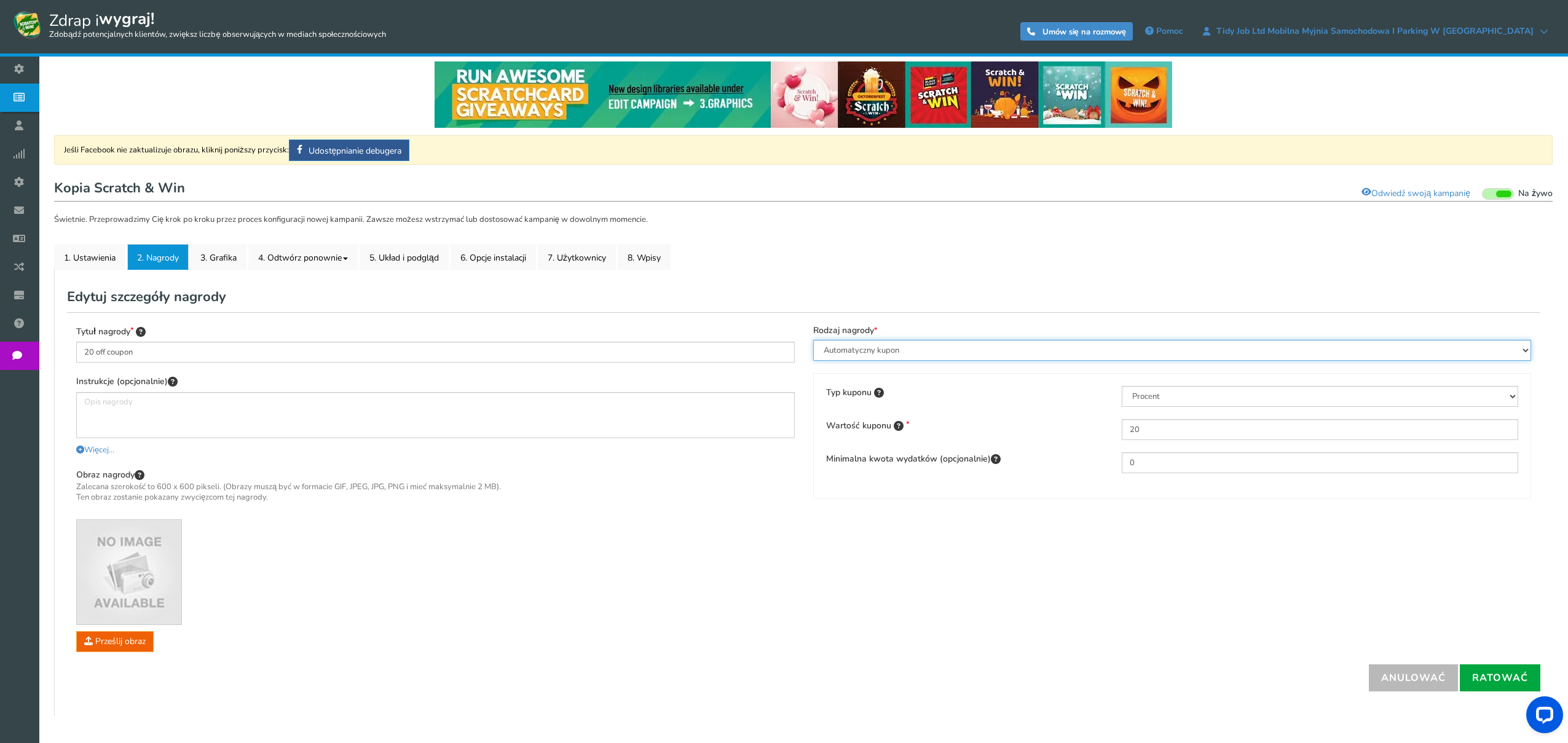
click at [932, 350] on select "Korzyści i doświadczenia Automatyczny kupon Kupon wspólny Unikalny kupon" at bounding box center [1172, 350] width 718 height 21
click at [813, 341] on select "Korzyści i doświadczenia Automatyczny kupon Kupon wspólny Unikalny kupon" at bounding box center [1172, 350] width 718 height 21
click at [944, 348] on select "Korzyści i doświadczenia Automatyczny kupon Kupon wspólny Unikalny kupon" at bounding box center [1172, 350] width 718 height 21
click at [813, 341] on select "Korzyści i doświadczenia Automatyczny kupon Kupon wspólny Unikalny kupon" at bounding box center [1172, 350] width 718 height 21
click at [930, 354] on select "Korzyści i doświadczenia Automatyczny kupon Kupon wspólny Unikalny kupon" at bounding box center [1172, 350] width 718 height 21
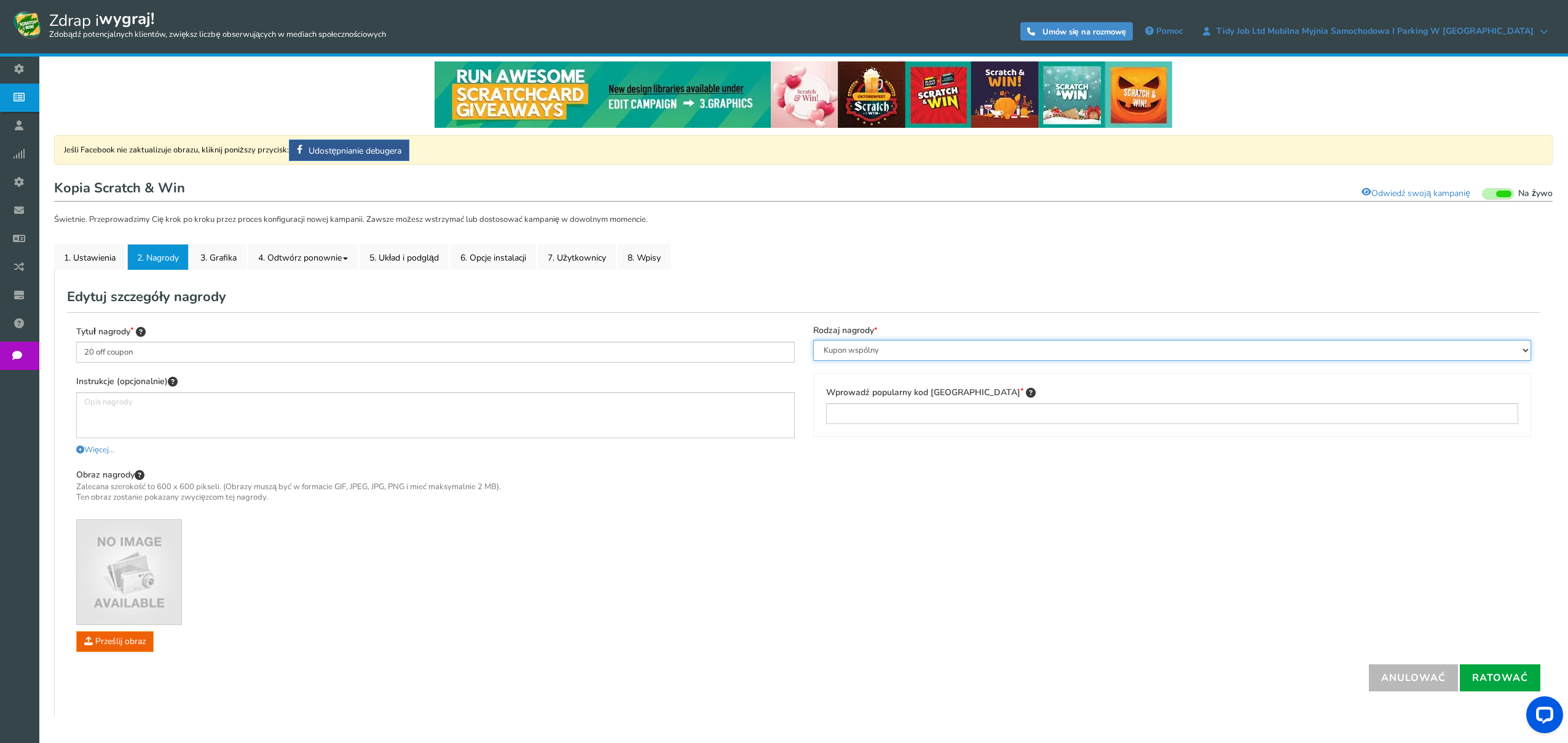
select select "Runique"
click at [813, 341] on select "Korzyści i doświadczenia Automatyczny kupon Kupon wspólny Unikalny kupon" at bounding box center [1172, 350] width 718 height 21
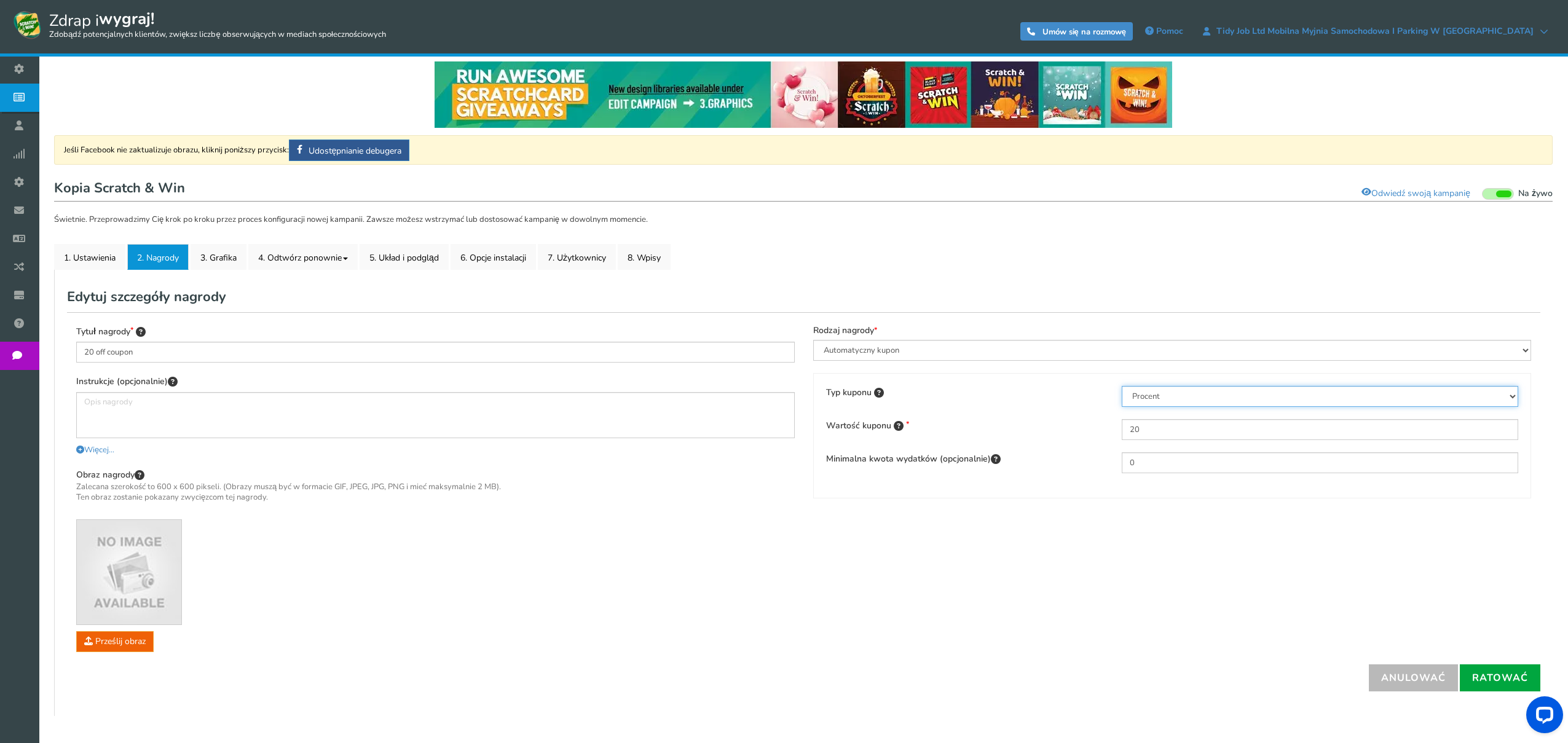
click at [1195, 392] on select "Procent Stała kwota Darmowa wysyłka" at bounding box center [1320, 396] width 396 height 21
click at [94, 351] on input "20 off coupon" at bounding box center [435, 351] width 718 height 21
type input "20% off coupon"
click at [966, 347] on select "Korzyści i doświadczenia Automatyczny kupon Kupon wspólny Unikalny kupon" at bounding box center [1172, 350] width 718 height 21
click at [813, 341] on select "Korzyści i doświadczenia Automatyczny kupon Kupon wspólny Unikalny kupon" at bounding box center [1172, 350] width 718 height 21
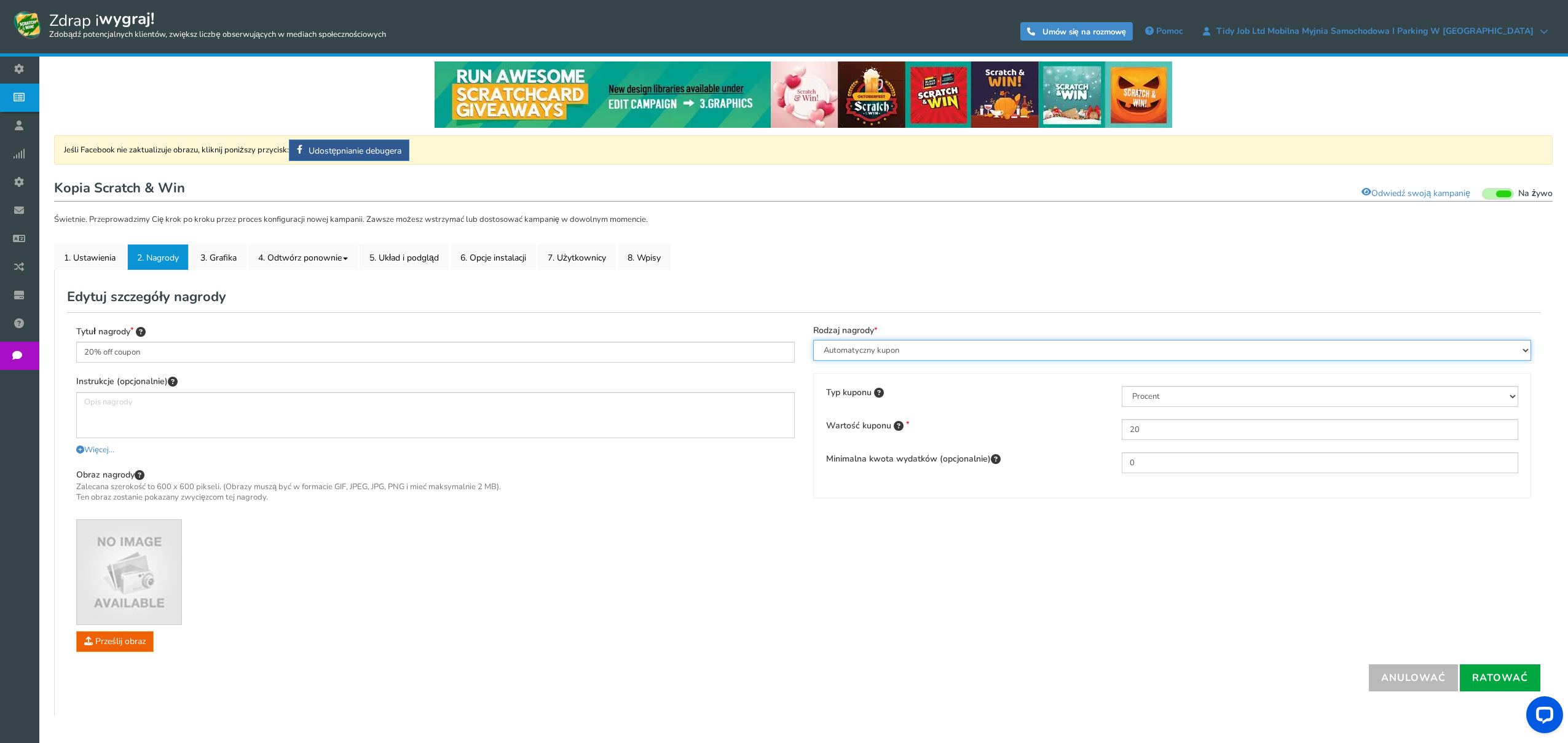
click at [946, 349] on select "Korzyści i doświadczenia Automatyczny kupon Kupon wspólny Unikalny kupon" at bounding box center [1172, 350] width 718 height 21
select select "Common"
click at [813, 341] on select "Korzyści i doświadczenia Automatyczny kupon Kupon wspólny Unikalny kupon" at bounding box center [1172, 350] width 718 height 21
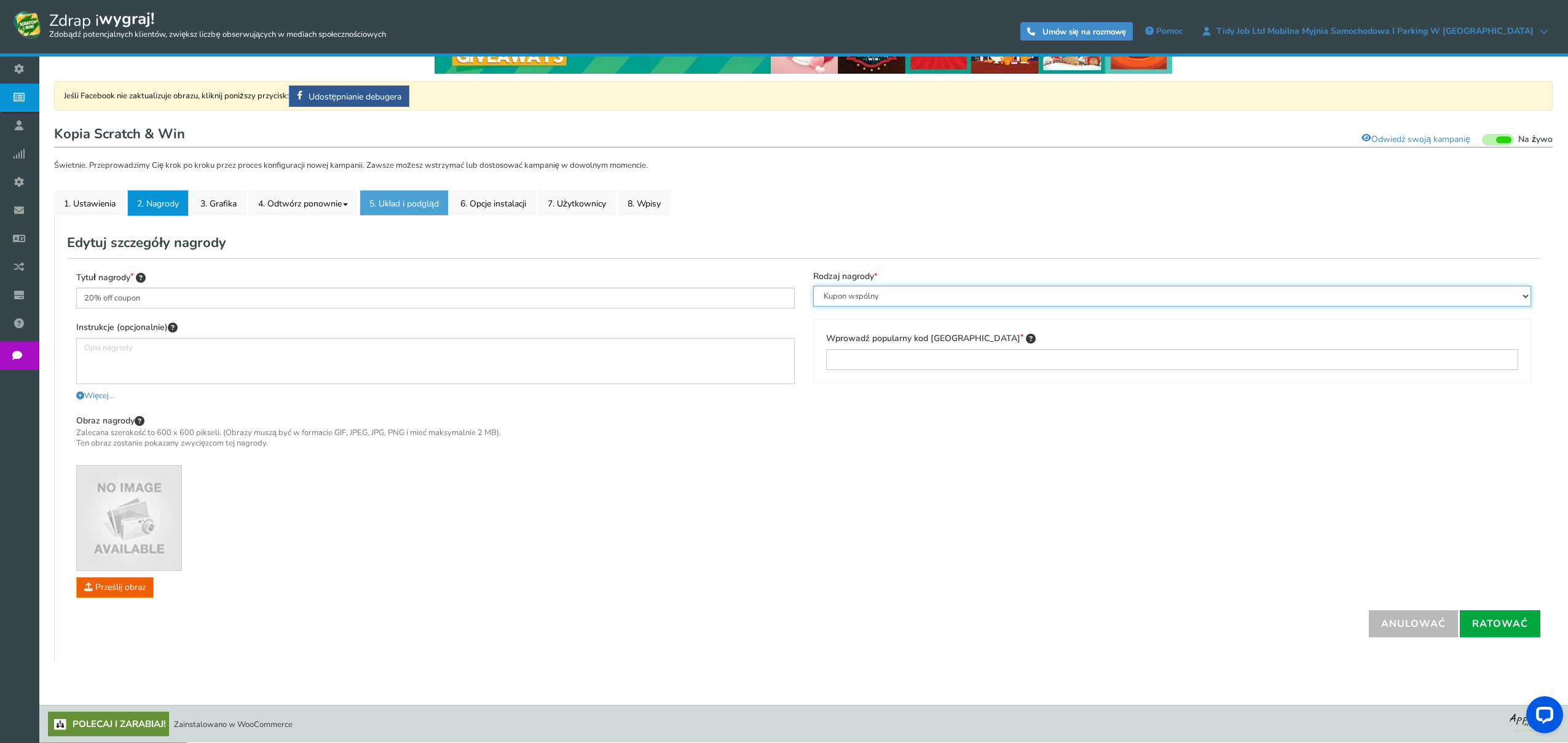
scroll to position [0, 0]
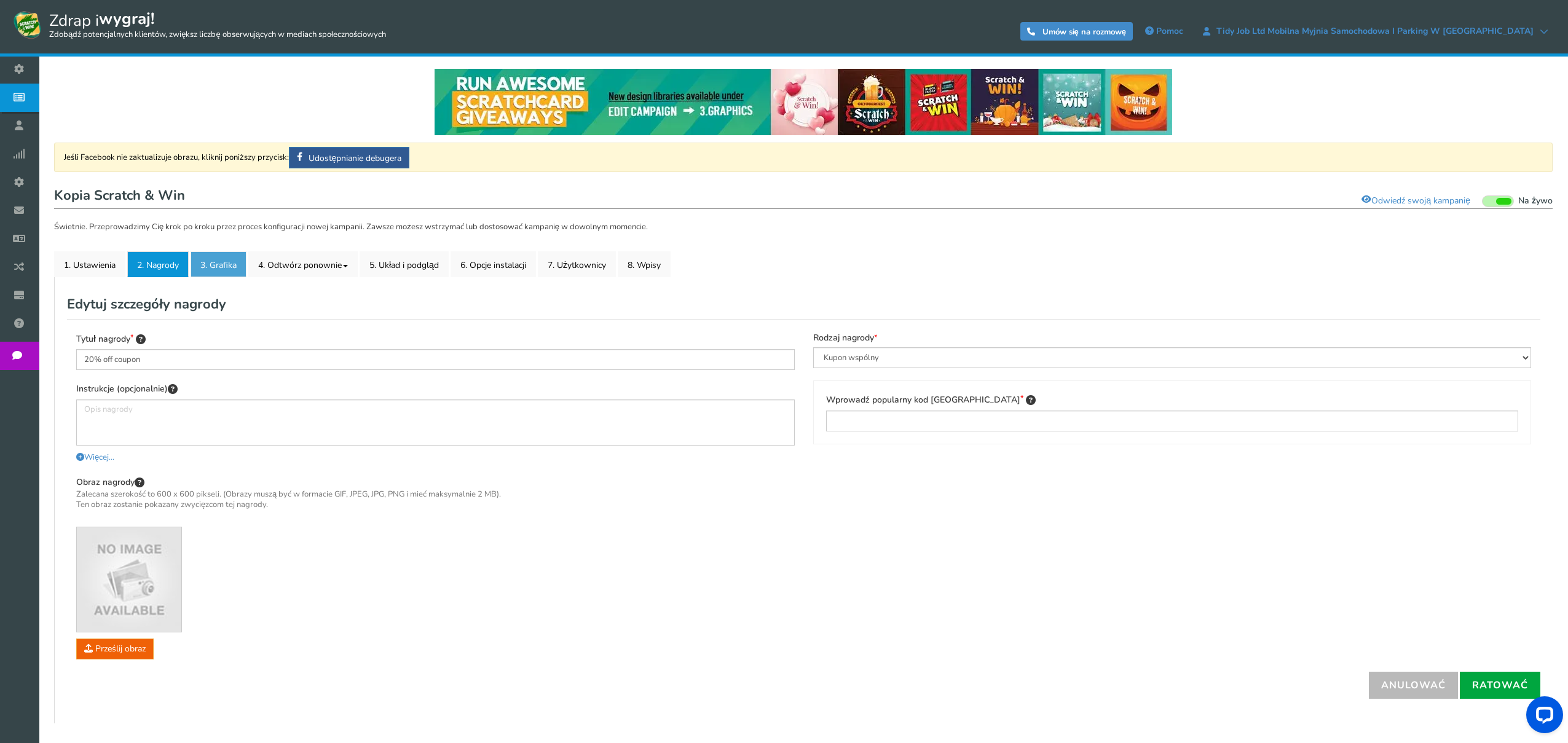
click at [235, 262] on font "3. Grafika" at bounding box center [219, 265] width 37 height 12
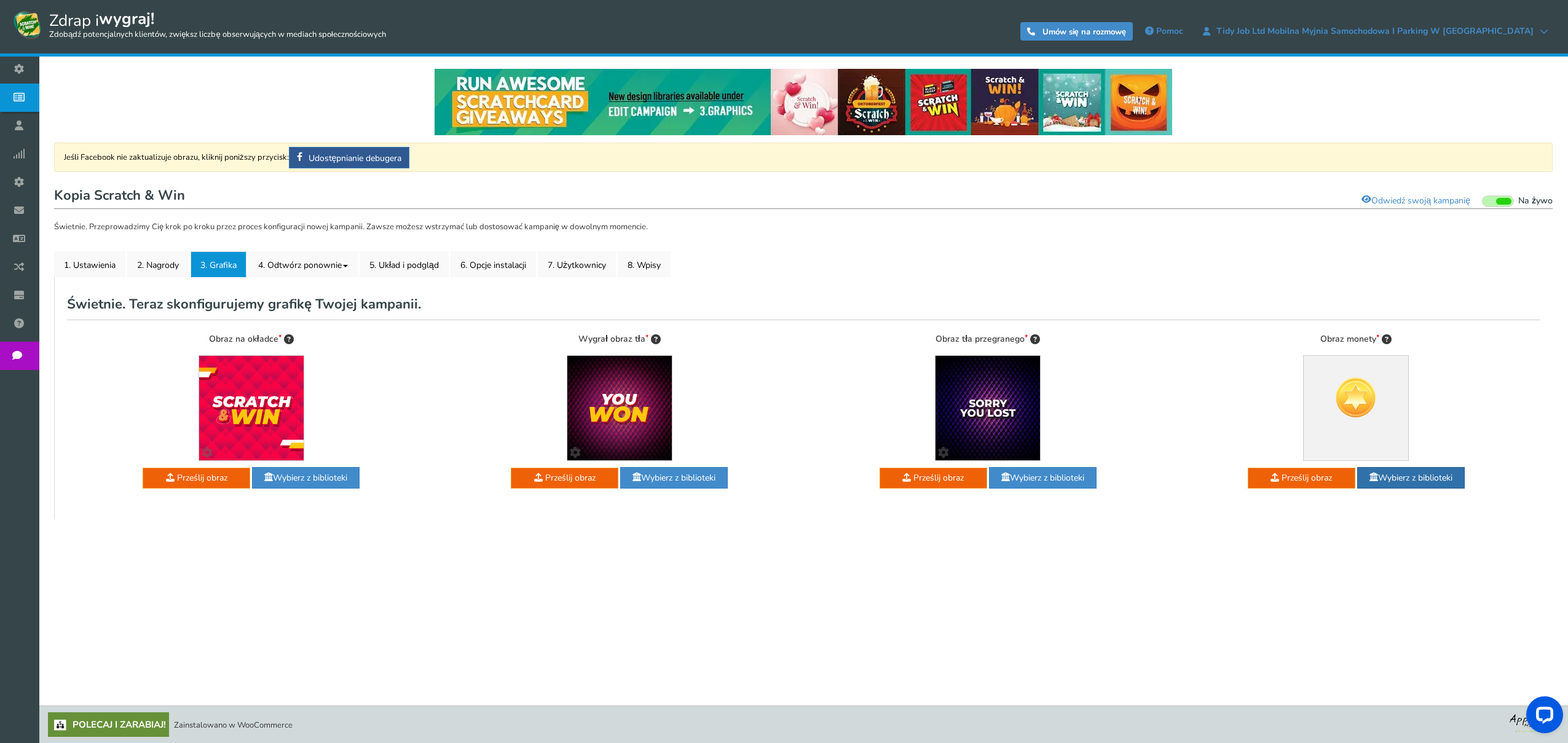
click at [1402, 475] on font "Wybierz z biblioteki" at bounding box center [1415, 477] width 74 height 12
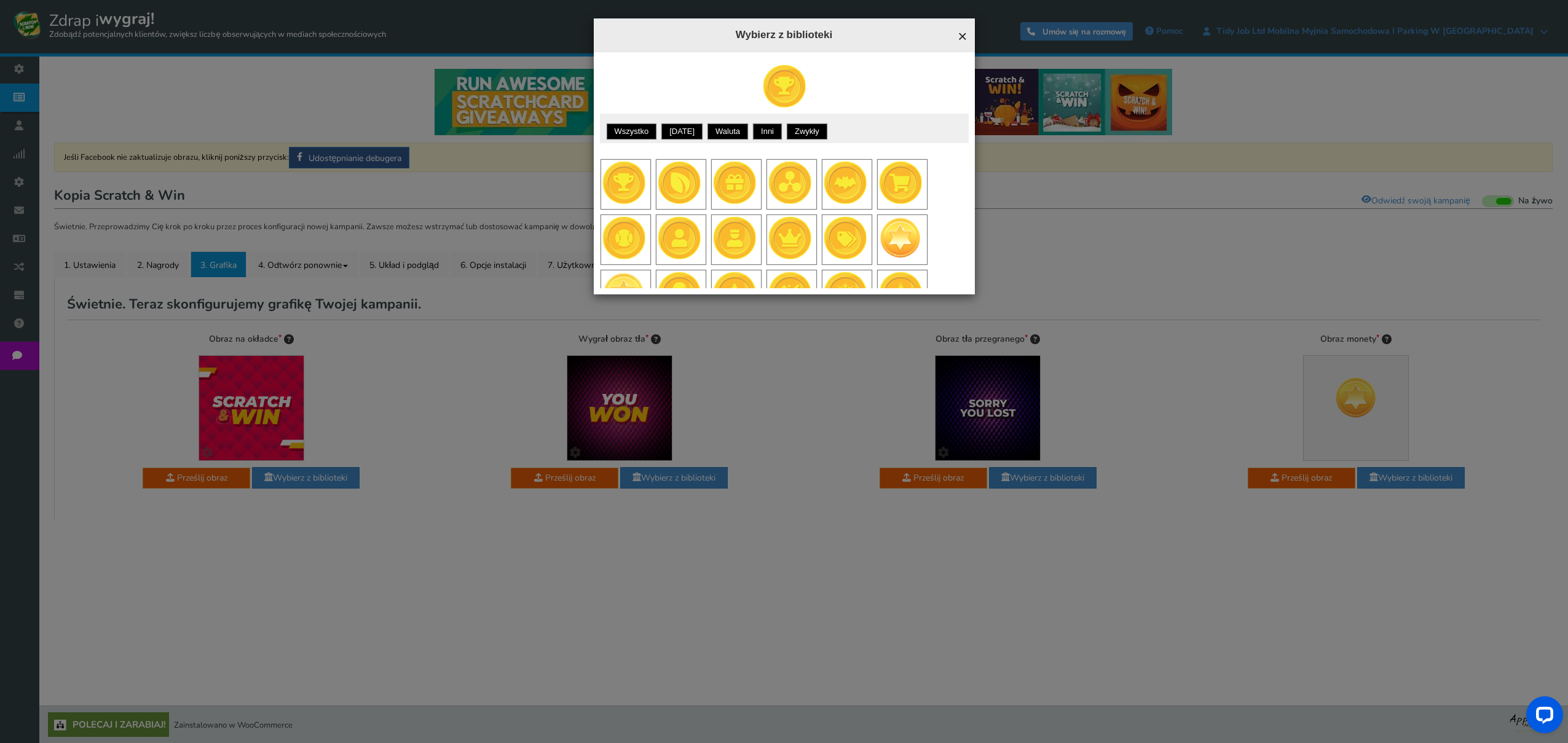
click at [966, 36] on font "×" at bounding box center [962, 36] width 9 height 19
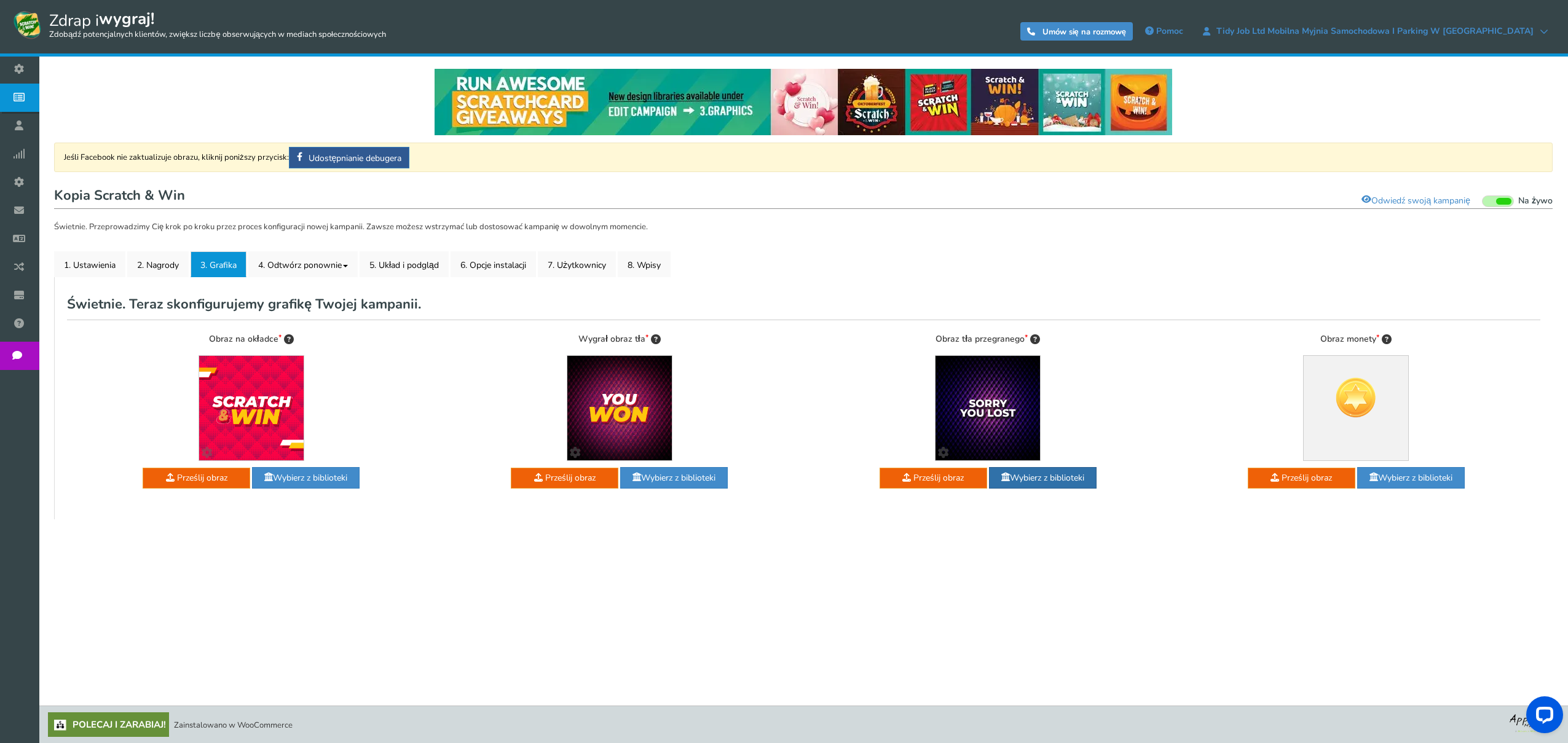
click at [1040, 474] on font "Wybierz z biblioteki" at bounding box center [1047, 477] width 74 height 12
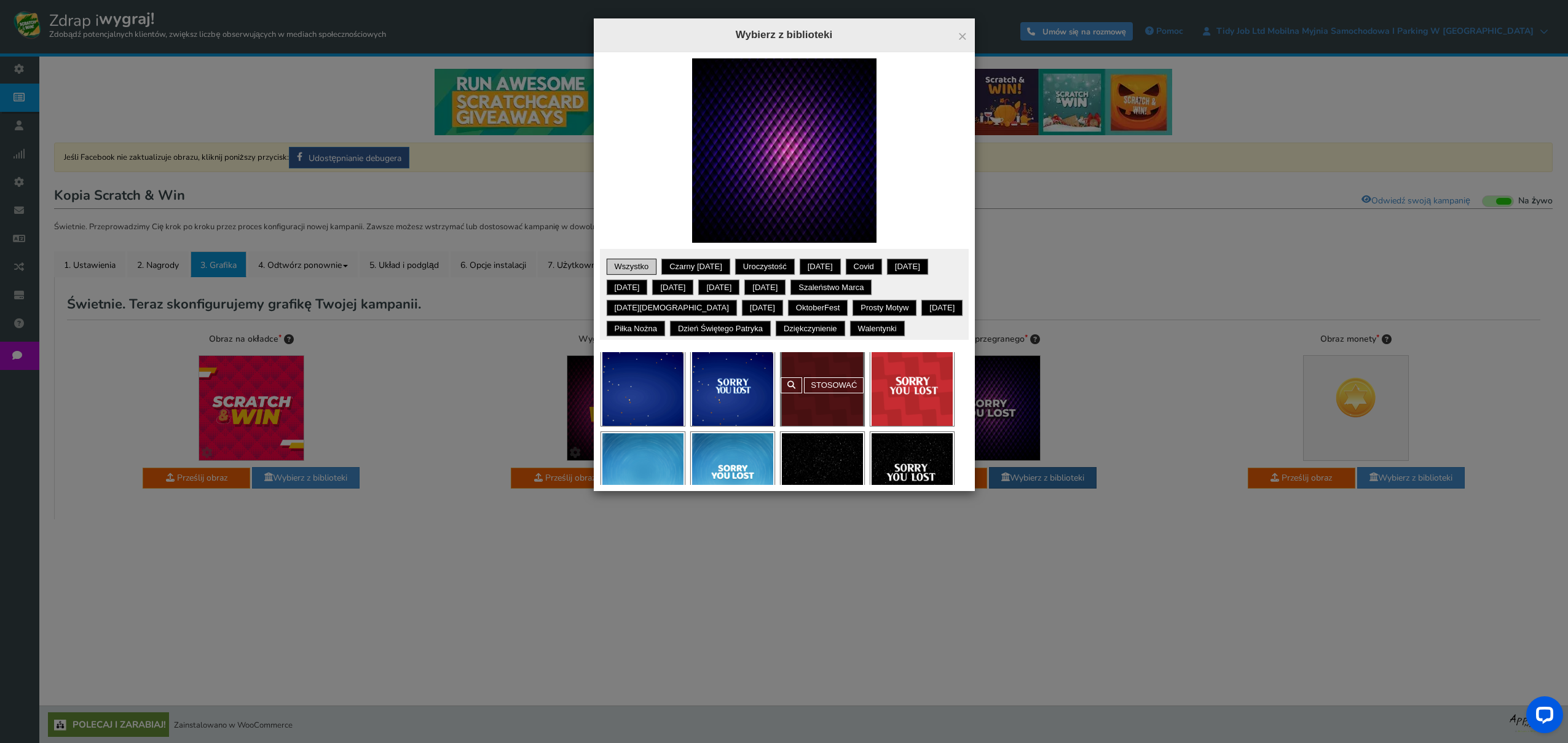
scroll to position [452, 0]
drag, startPoint x: 720, startPoint y: 578, endPoint x: 675, endPoint y: 556, distance: 50.1
click at [720, 578] on div "× Zamknąć Wybierz z biblioteki [PERSON_NAME] wyświetlić własny tekst na obrazie…" at bounding box center [784, 371] width 1568 height 743
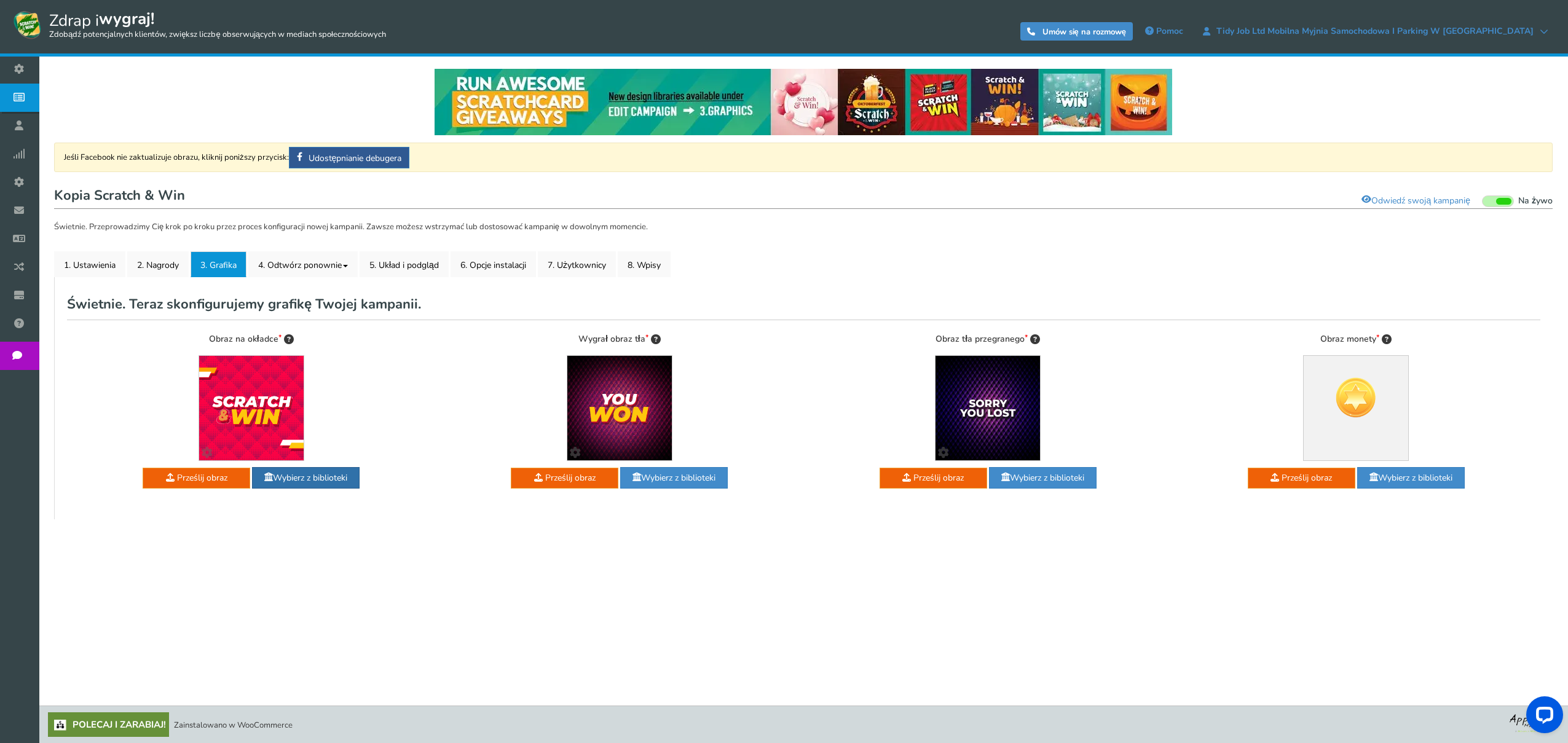
click at [313, 475] on font "Wybierz z biblioteki" at bounding box center [310, 477] width 74 height 12
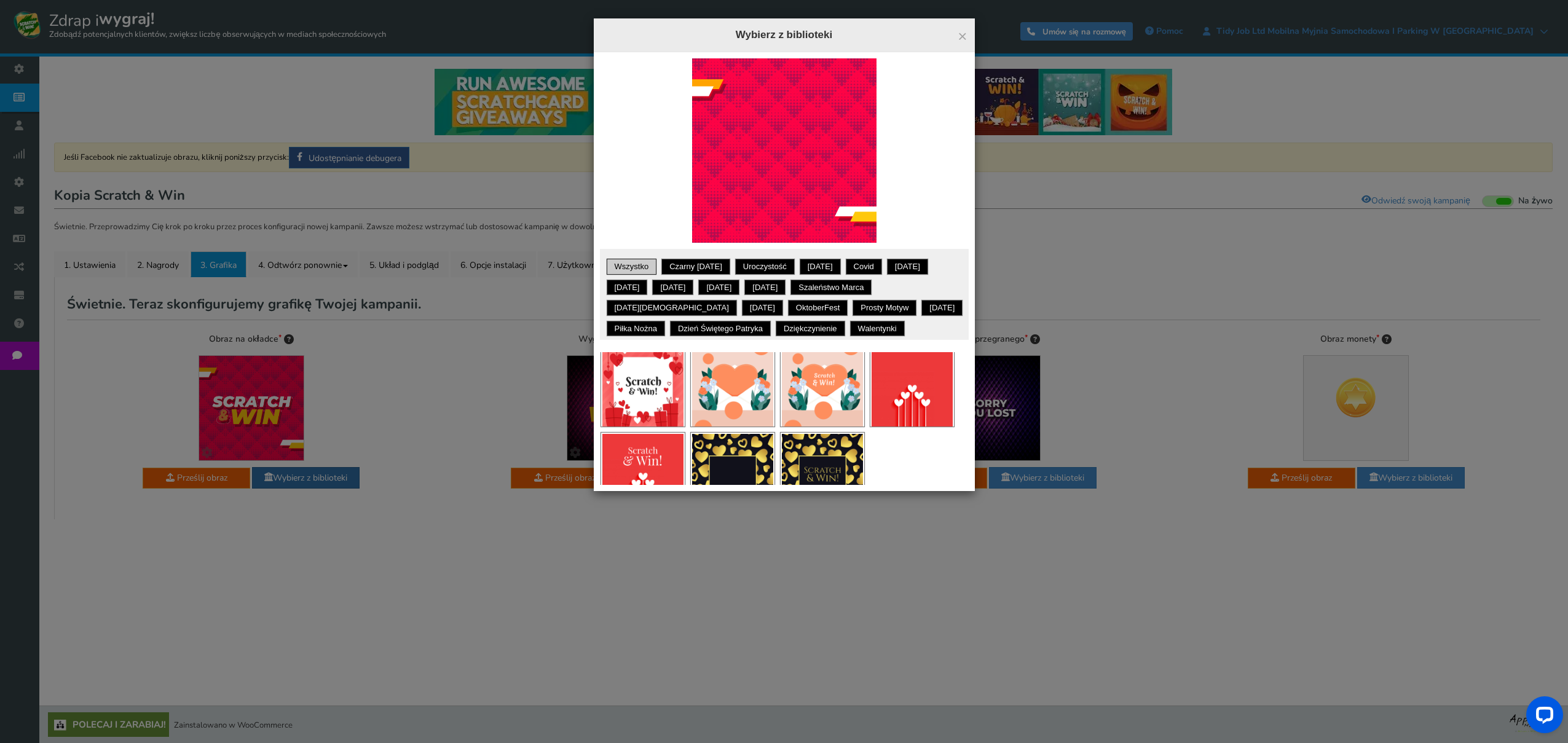
scroll to position [3121, 0]
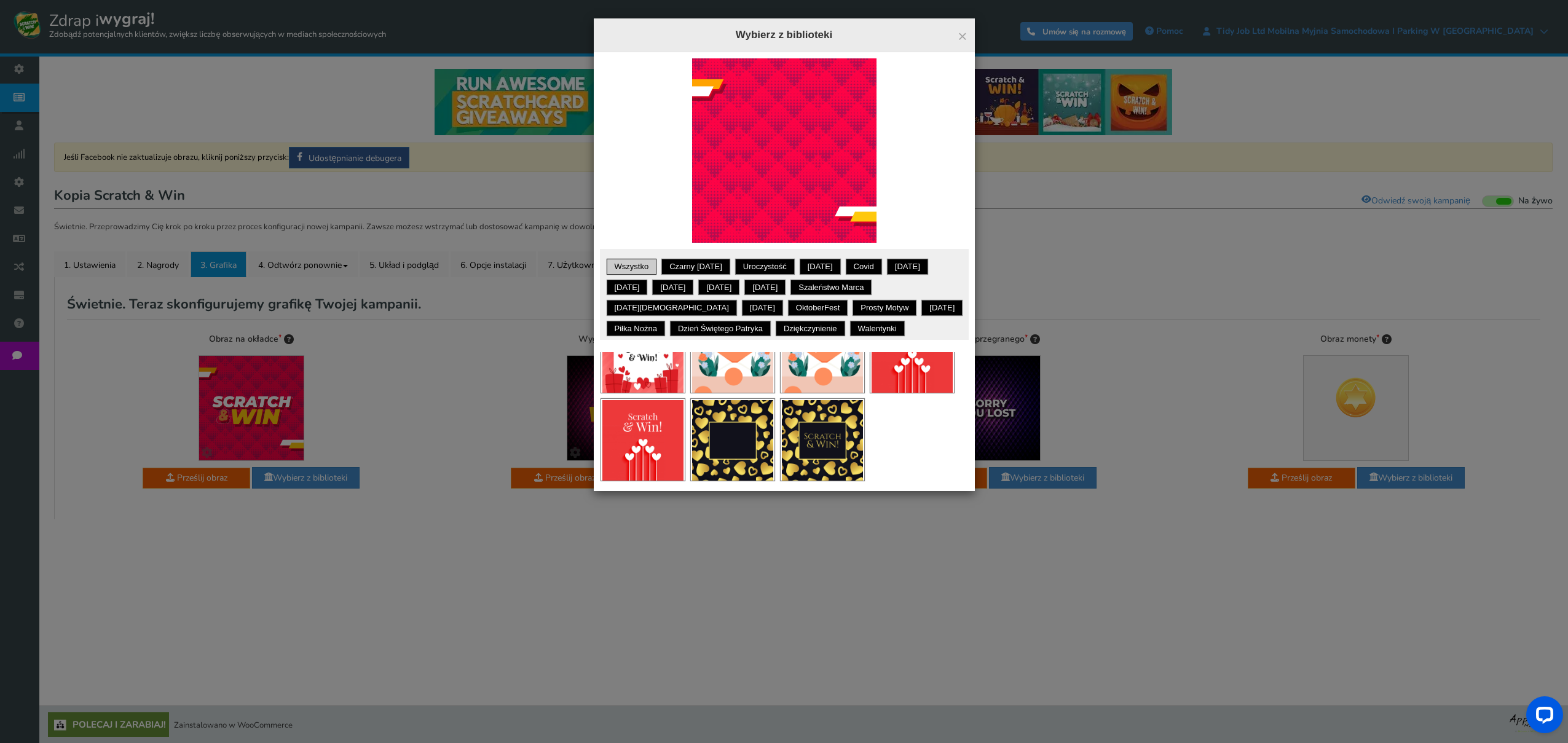
click at [432, 407] on div "× Zamknąć Wybierz z biblioteki [PERSON_NAME] wyświetlić własny tekst na obrazie…" at bounding box center [784, 371] width 1568 height 743
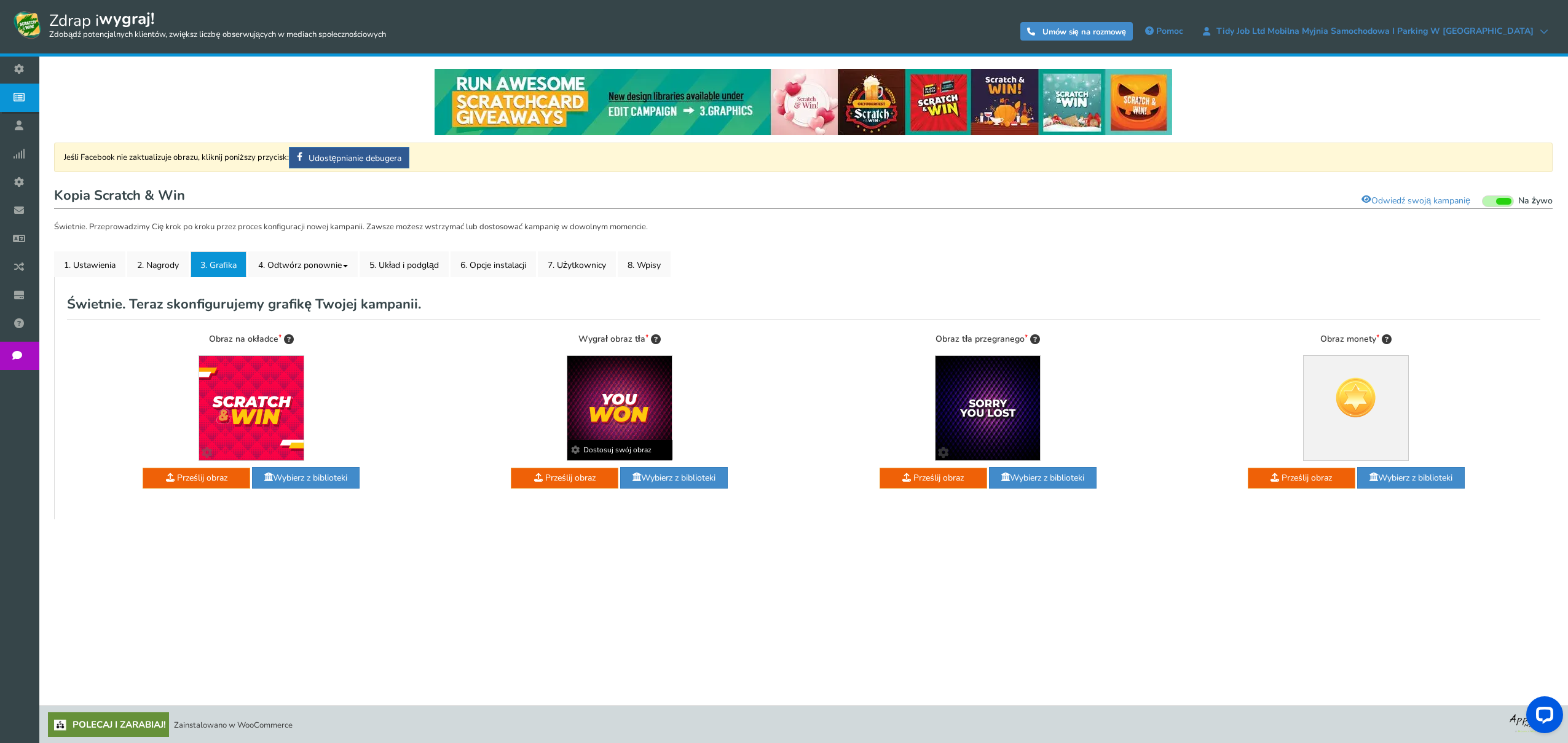
scroll to position [1, 0]
click at [677, 471] on font "Wybierz z biblioteki" at bounding box center [678, 476] width 74 height 12
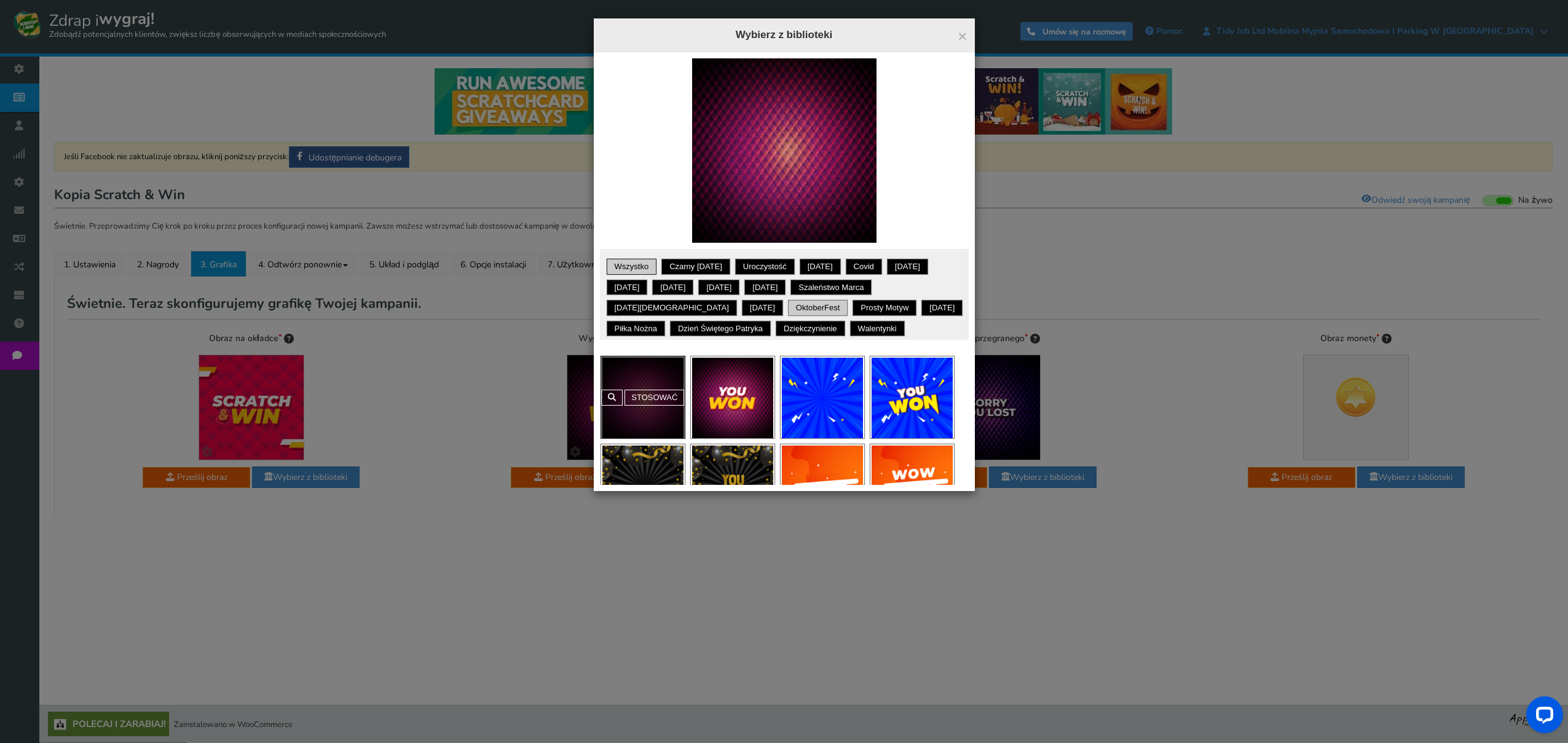
click at [796, 307] on font "OktoberFest" at bounding box center [818, 308] width 45 height 9
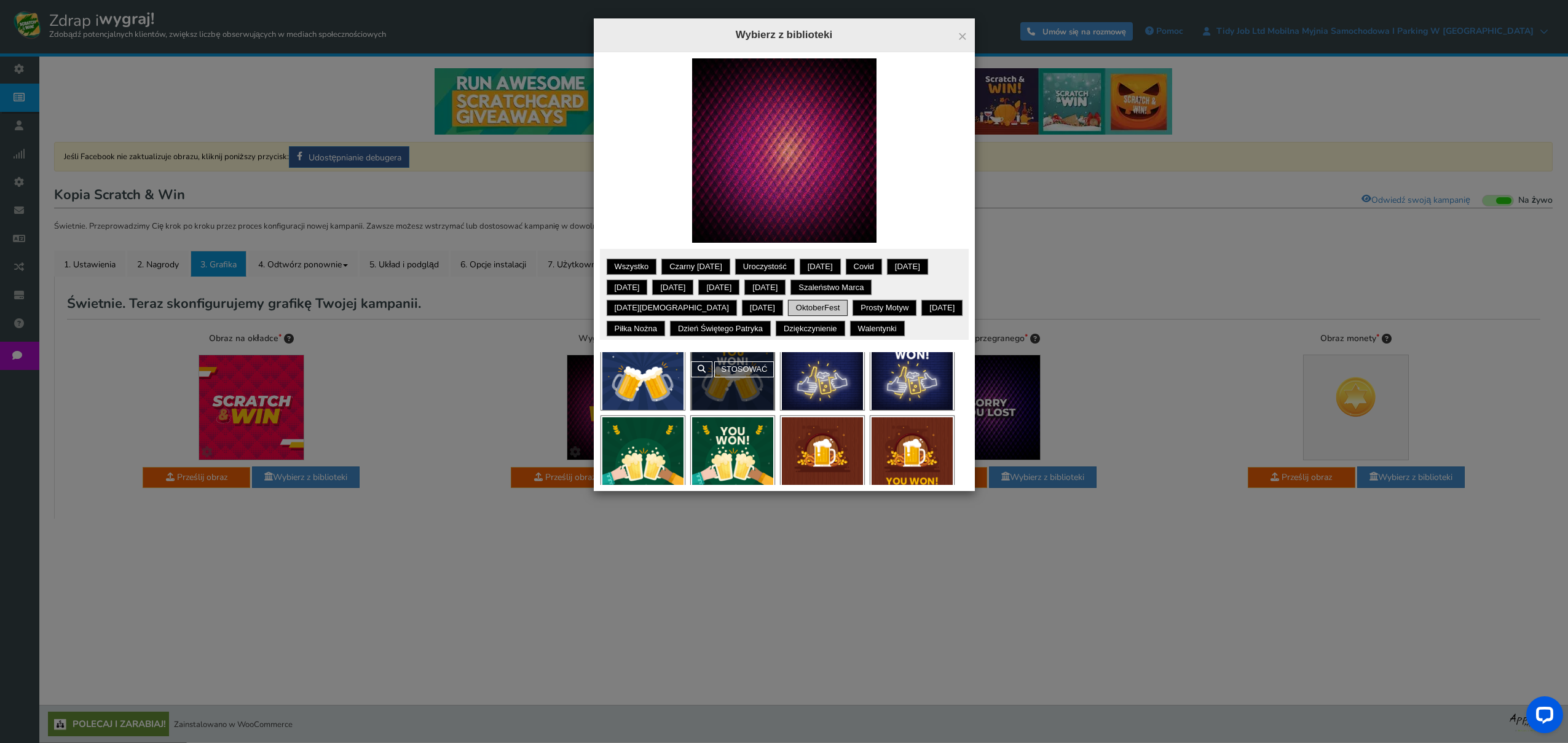
scroll to position [45, 0]
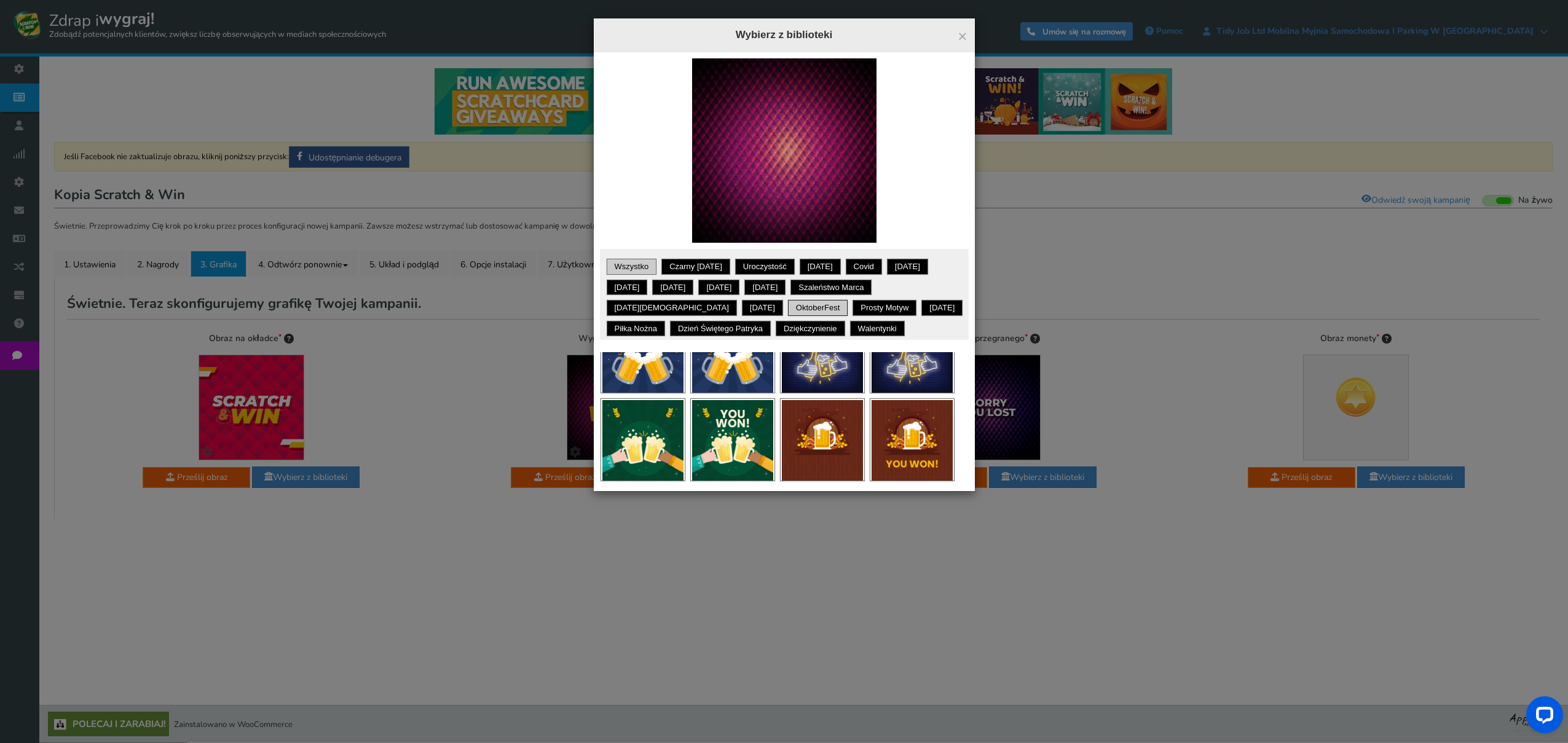
click at [642, 266] on font "Wszystko" at bounding box center [632, 266] width 35 height 9
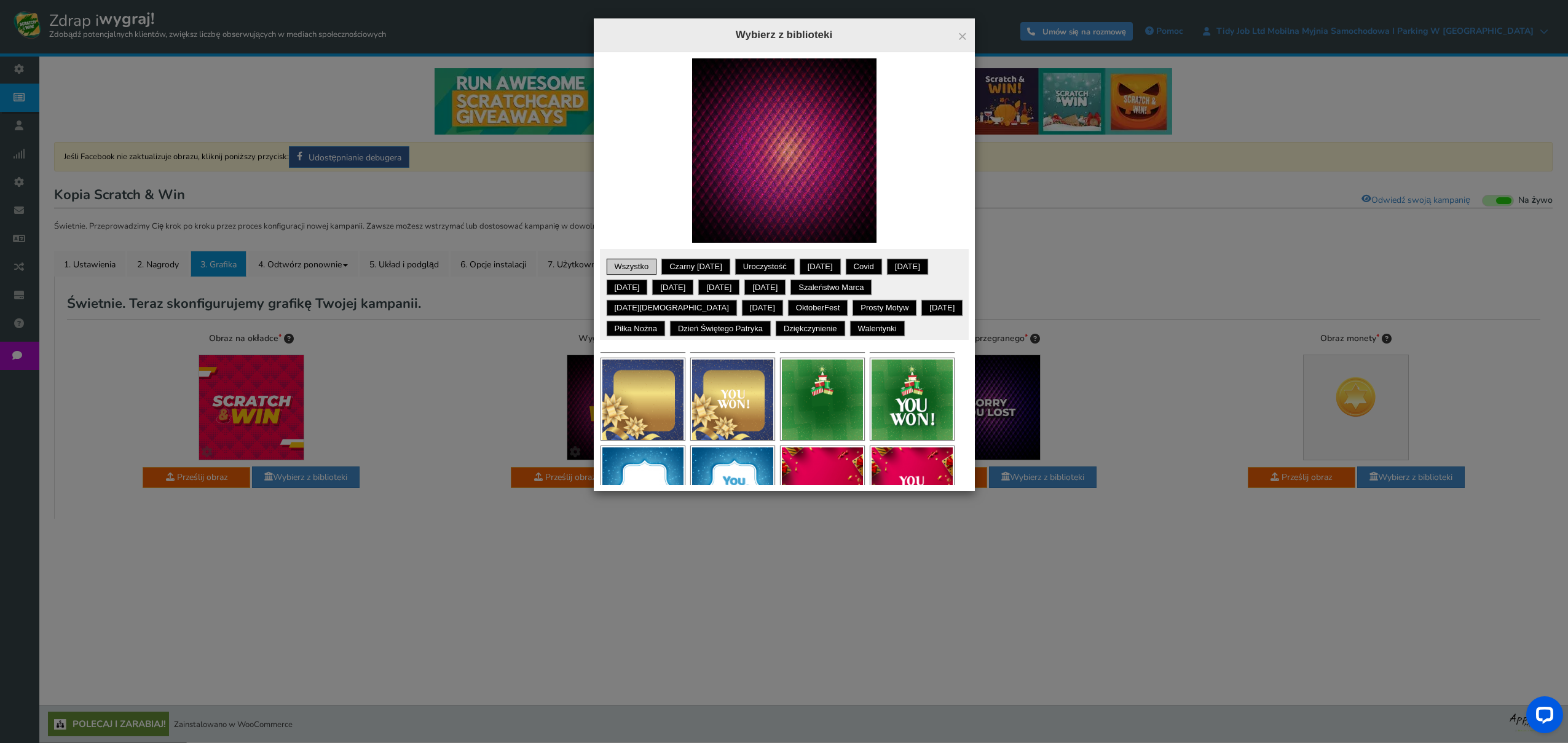
scroll to position [440, 0]
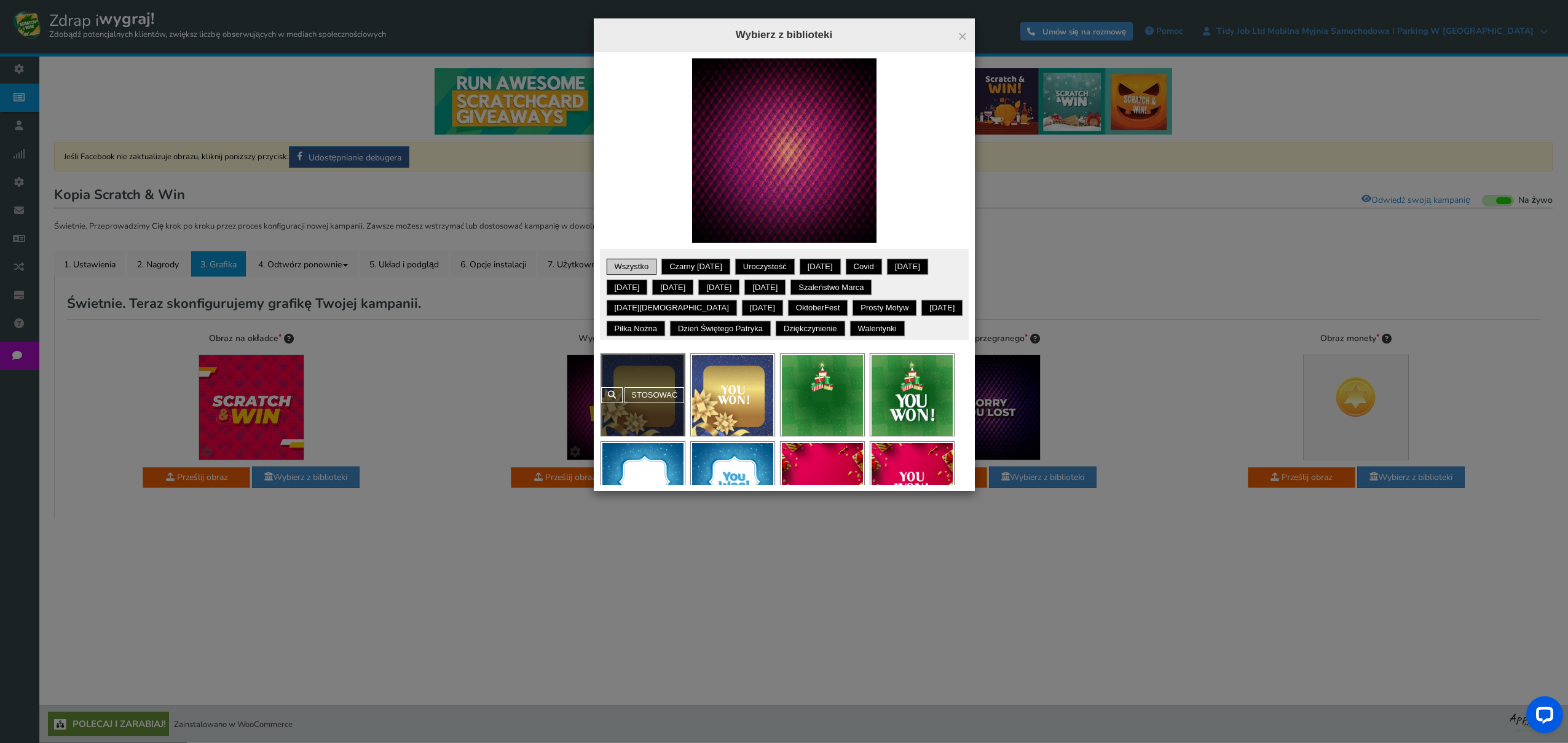
click at [643, 406] on div "Stosować" at bounding box center [643, 395] width 84 height 82
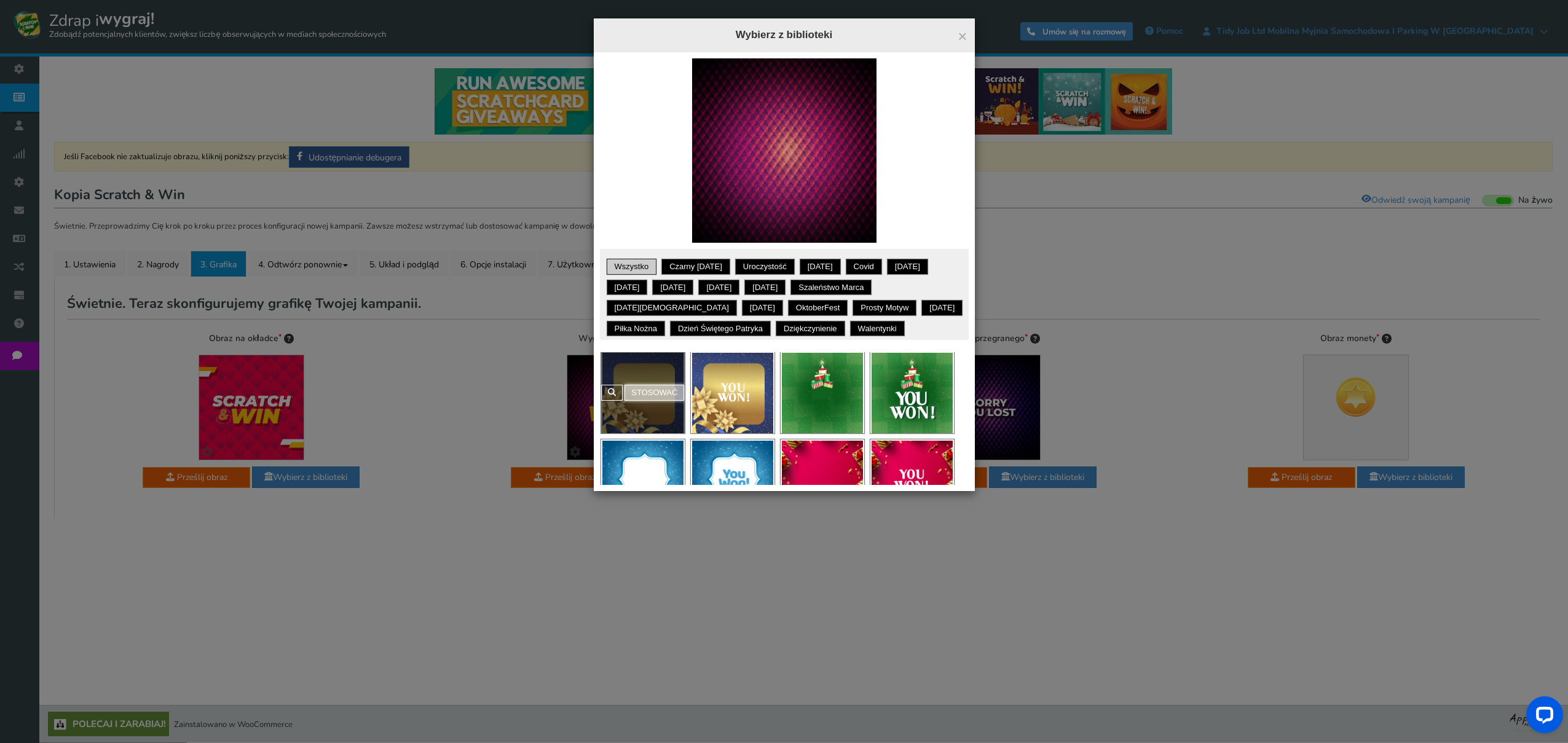
click at [641, 392] on font "Stosować" at bounding box center [655, 392] width 46 height 9
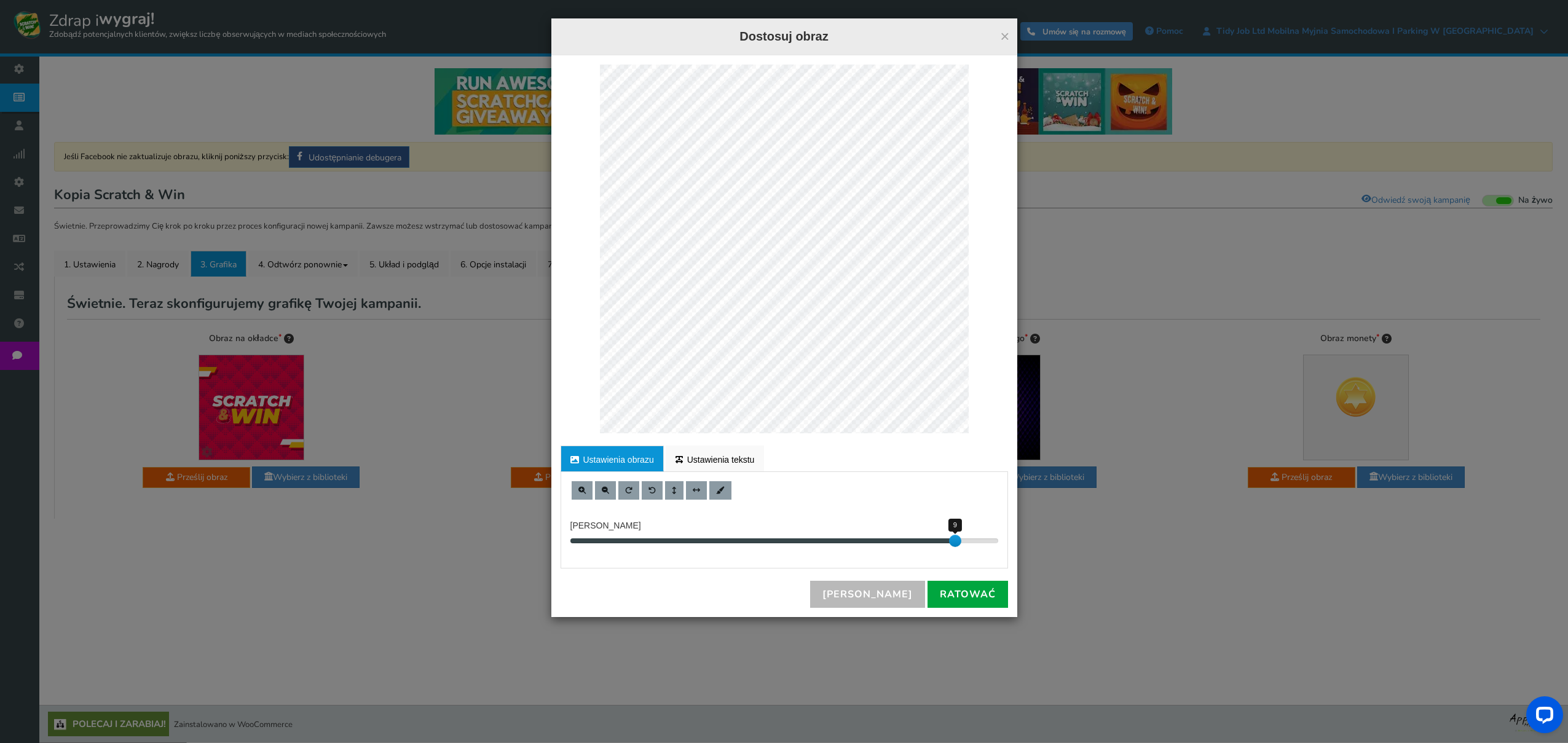
drag, startPoint x: 993, startPoint y: 542, endPoint x: 957, endPoint y: 542, distance: 36.0
click at [958, 542] on div at bounding box center [956, 541] width 12 height 12
drag, startPoint x: 958, startPoint y: 542, endPoint x: 996, endPoint y: 541, distance: 38.0
click at [996, 541] on div at bounding box center [999, 541] width 12 height 12
drag, startPoint x: 954, startPoint y: 588, endPoint x: 910, endPoint y: 588, distance: 44.0
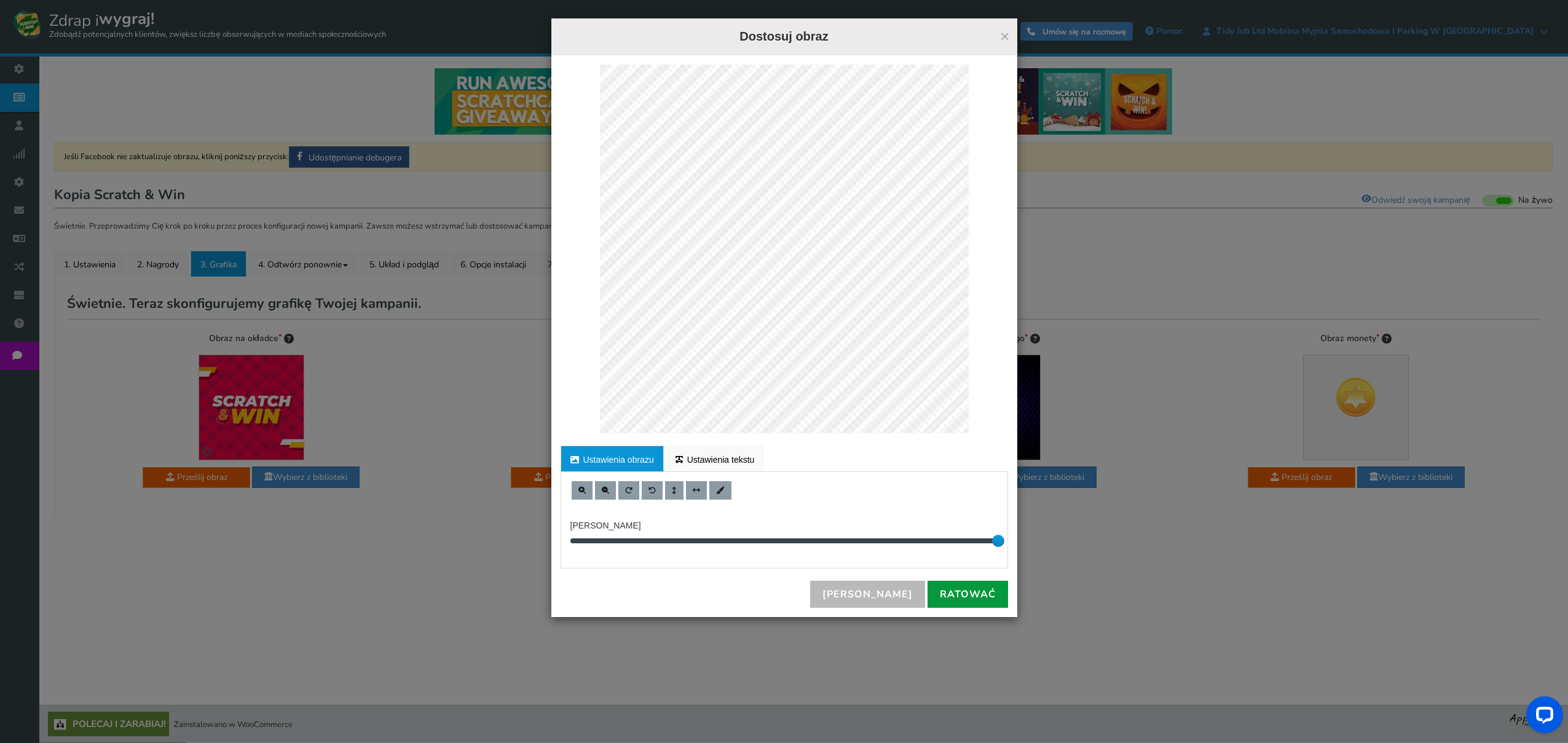
click at [954, 588] on font "Ratować" at bounding box center [967, 594] width 56 height 13
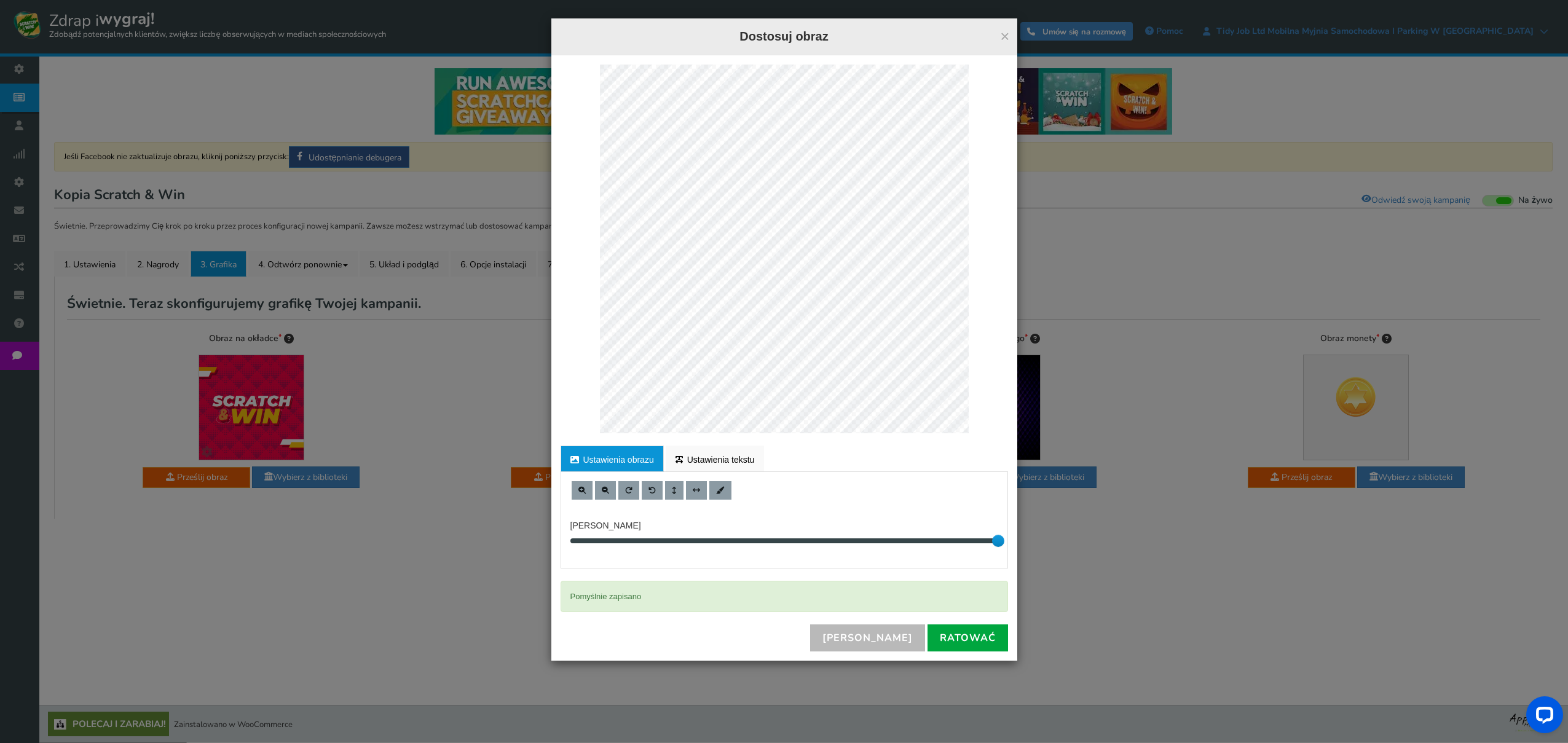
click at [1006, 33] on font "×" at bounding box center [1005, 36] width 9 height 19
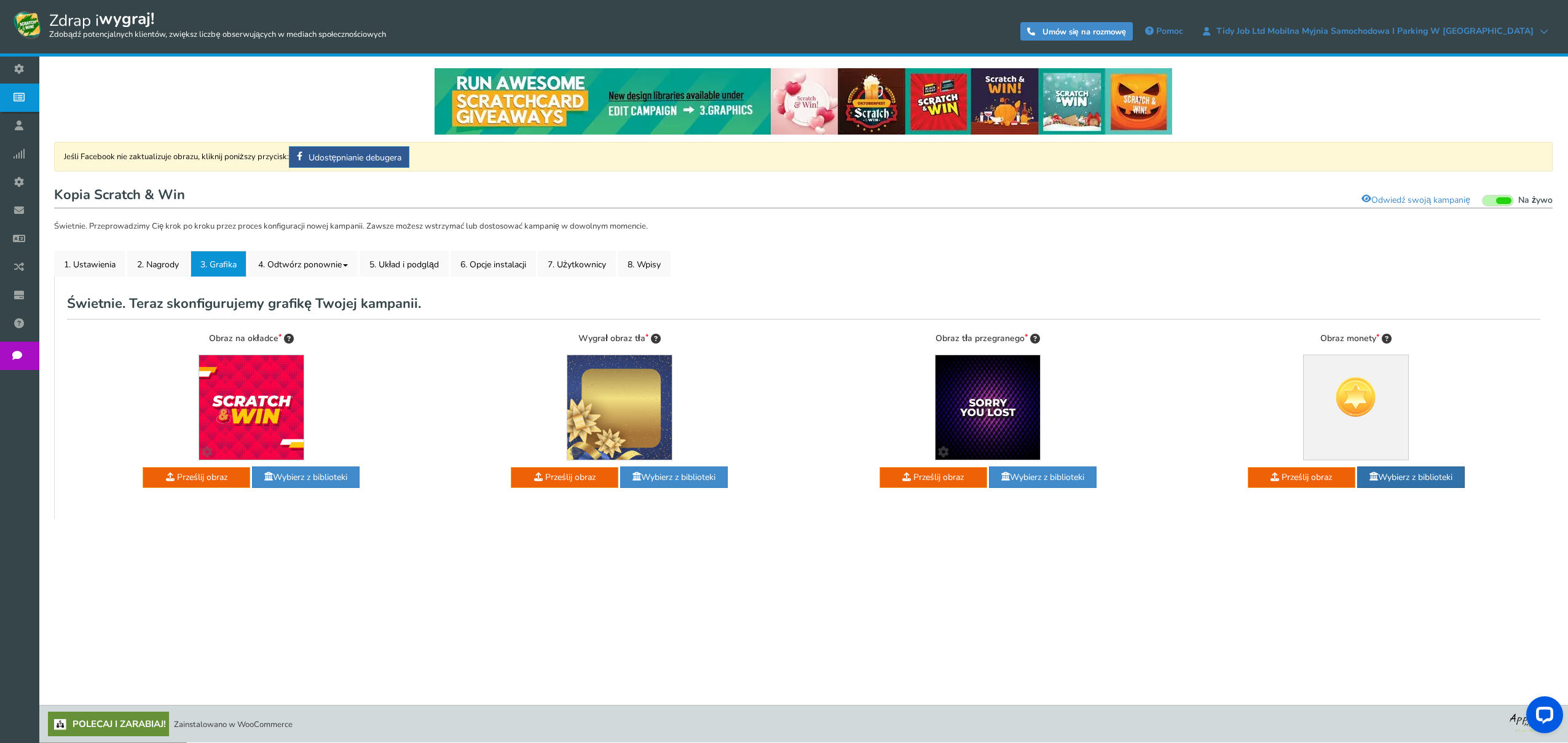
click at [1406, 475] on font "Wybierz z biblioteki" at bounding box center [1415, 476] width 74 height 12
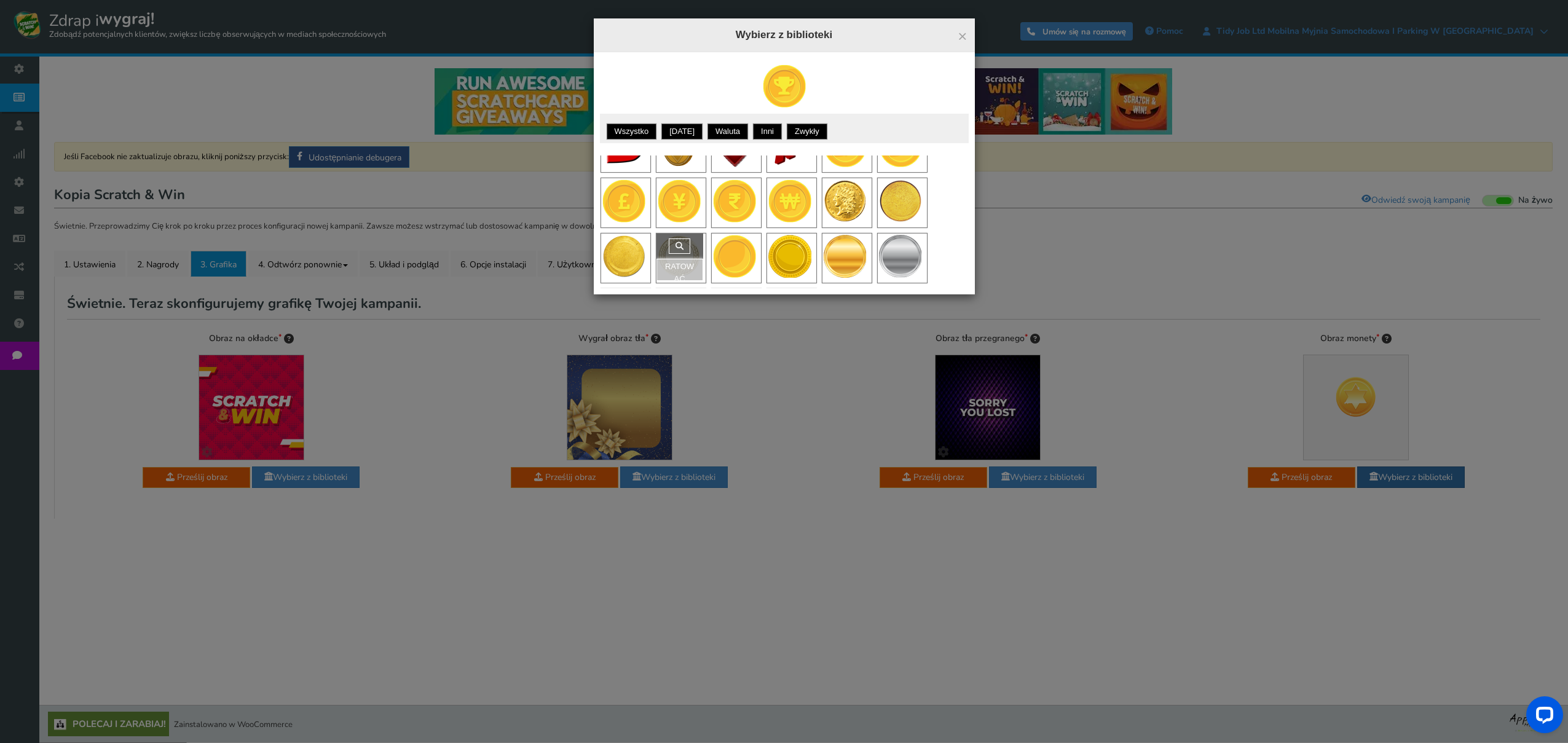
scroll to position [203, 0]
click at [626, 202] on div "Ratować" at bounding box center [625, 201] width 46 height 46
click at [627, 211] on font "Ratować" at bounding box center [624, 217] width 29 height 21
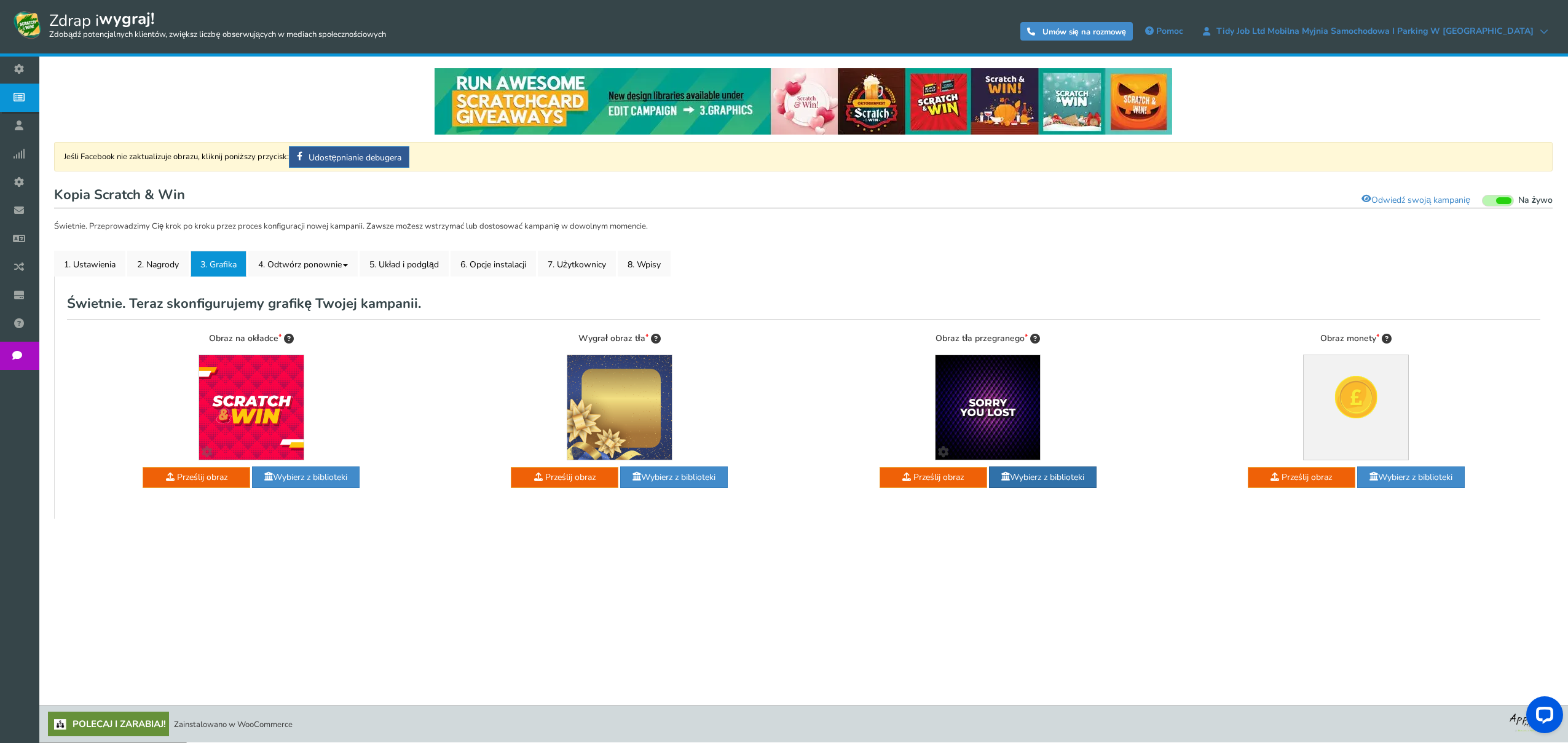
click at [1049, 475] on font "Wybierz z biblioteki" at bounding box center [1047, 476] width 74 height 12
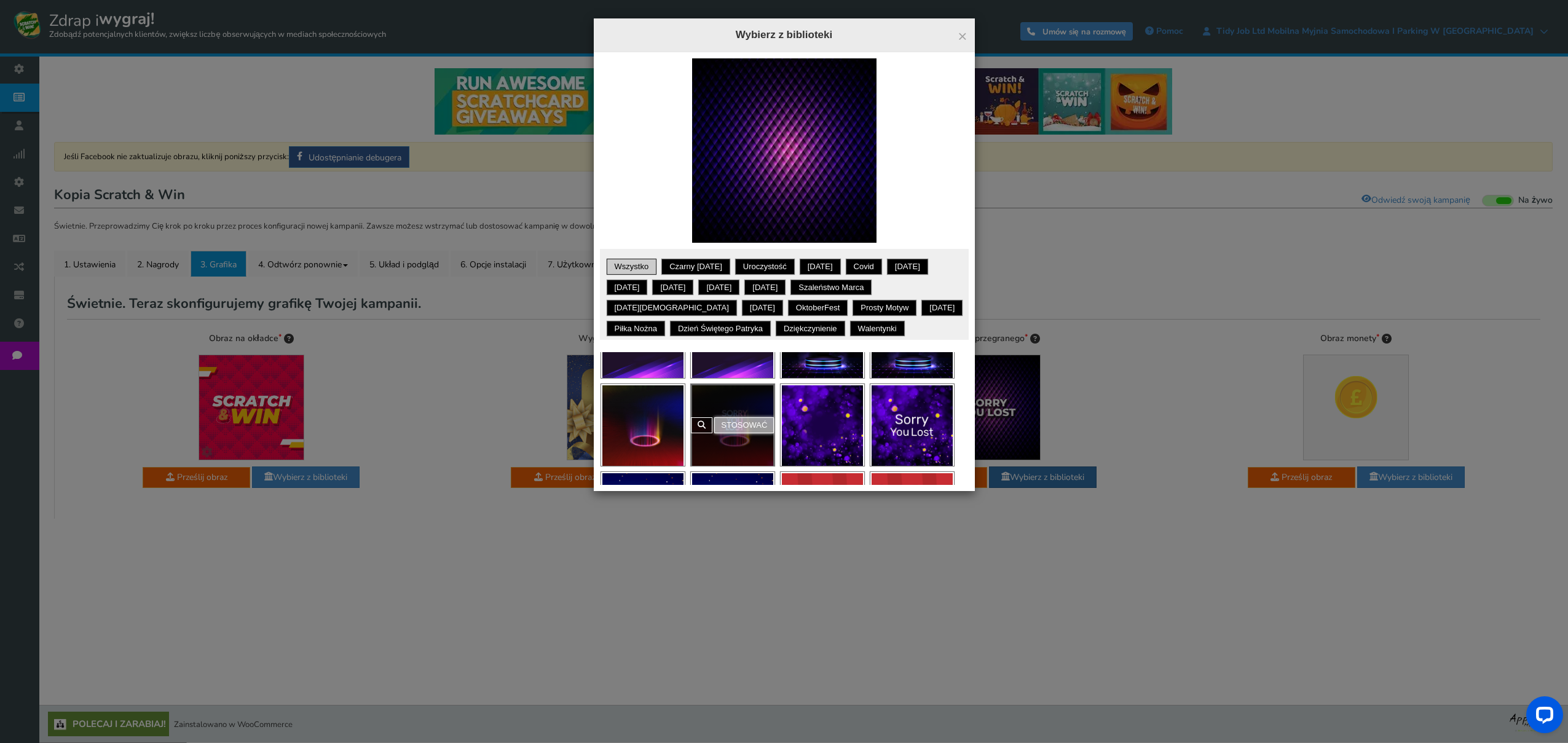
scroll to position [321, 0]
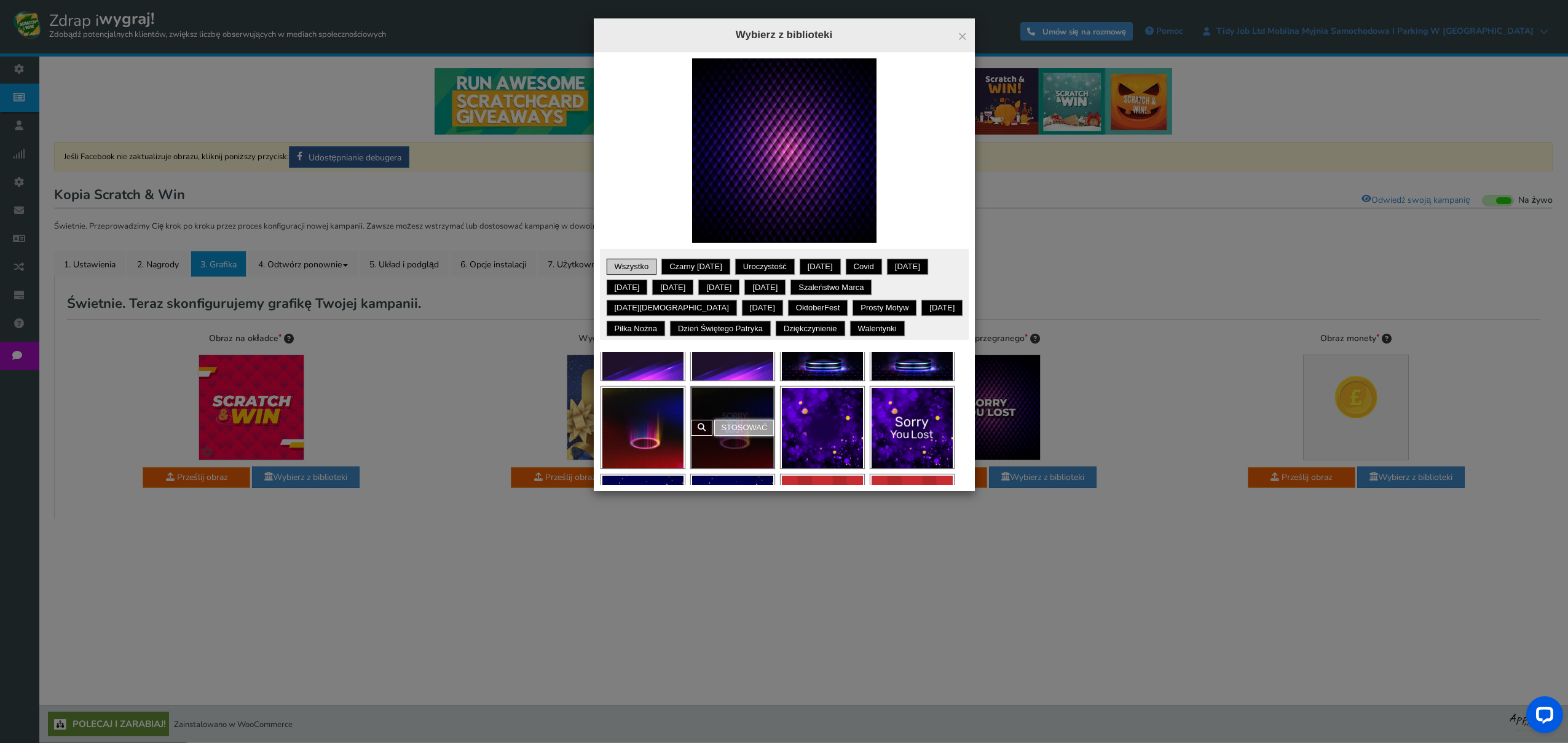
click at [736, 431] on font "Stosować" at bounding box center [744, 427] width 46 height 9
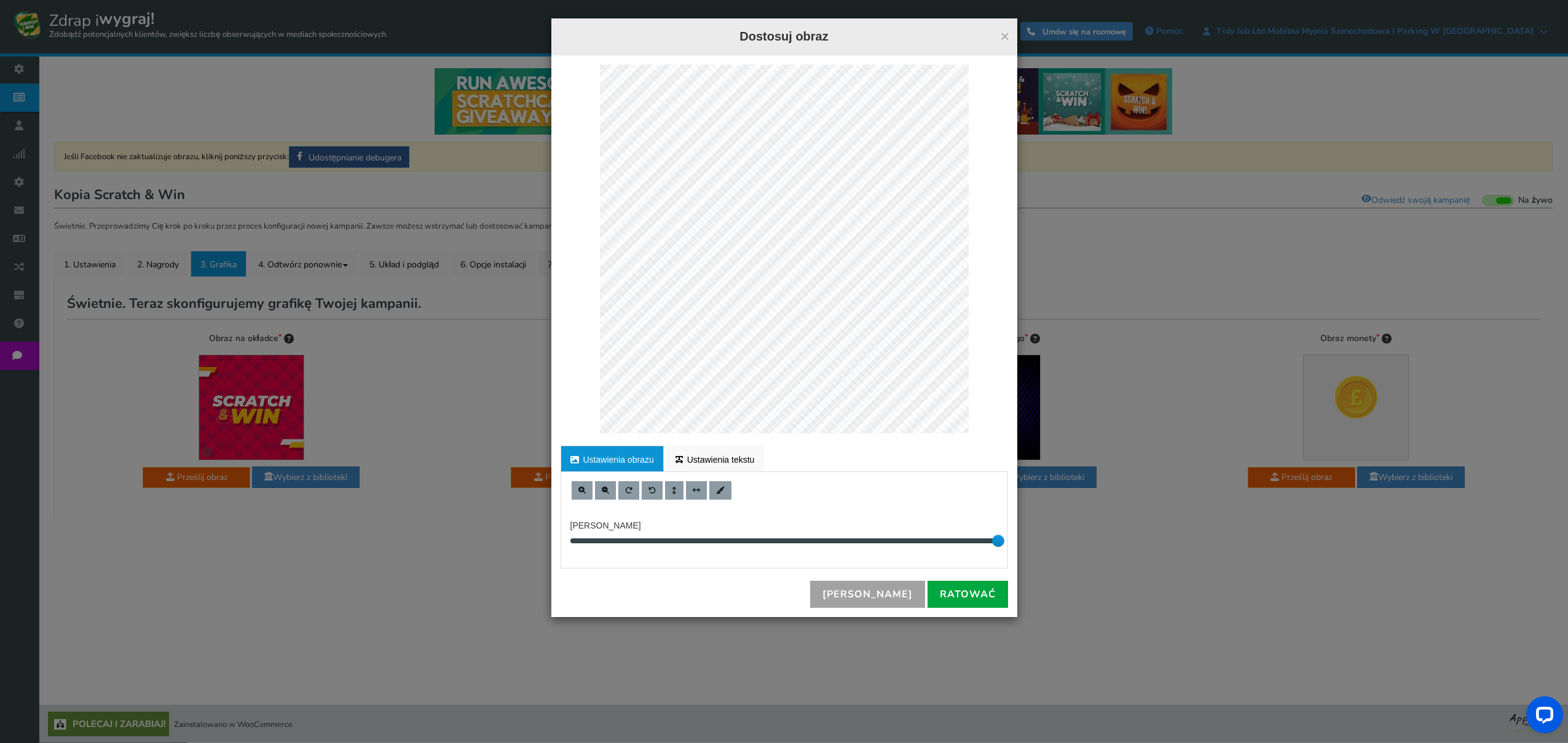
click at [894, 589] on font "[PERSON_NAME]" at bounding box center [867, 594] width 90 height 13
click at [896, 590] on font "[PERSON_NAME]" at bounding box center [867, 594] width 90 height 13
click at [1007, 37] on font "×" at bounding box center [1005, 36] width 9 height 19
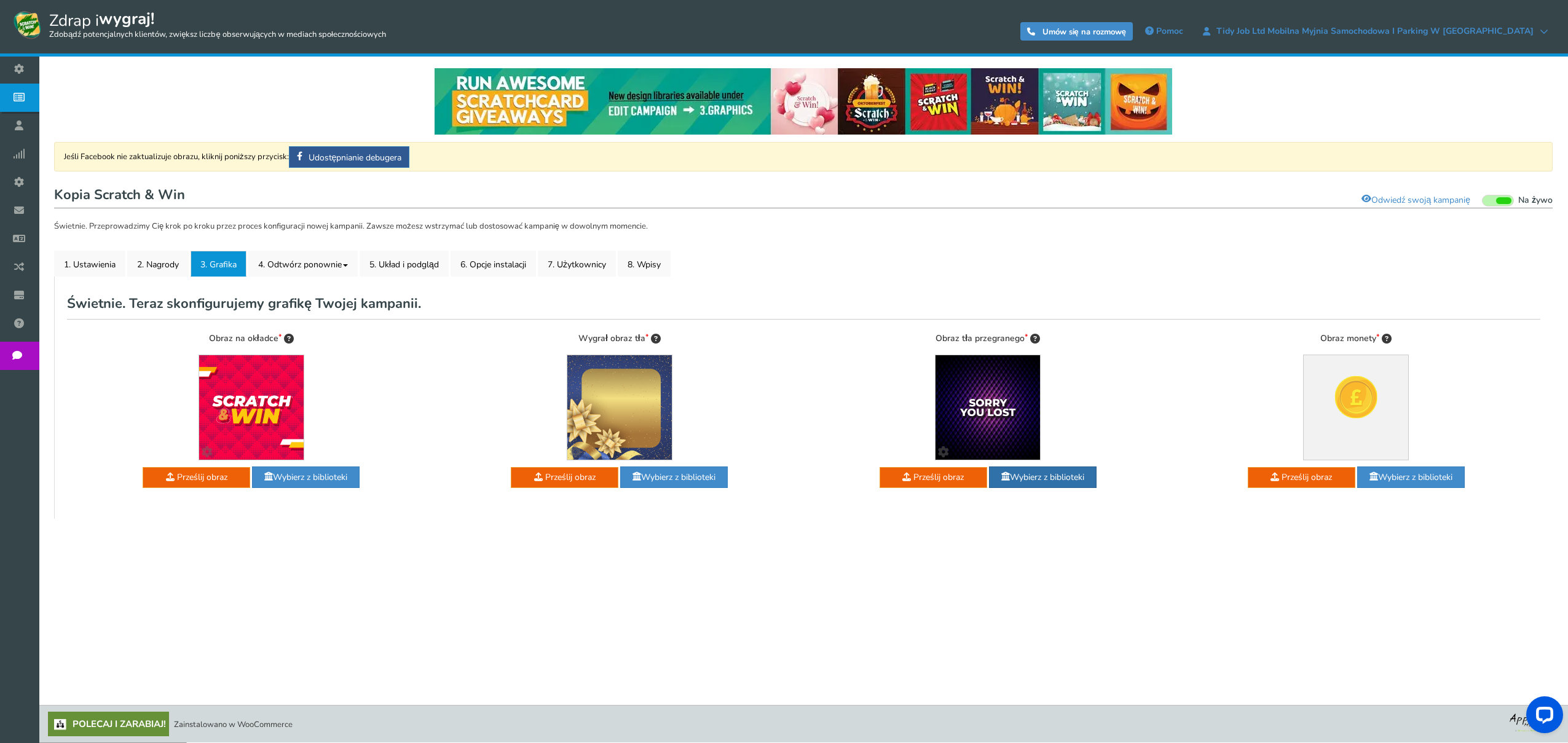
click at [1047, 471] on font "Wybierz z biblioteki" at bounding box center [1047, 476] width 74 height 12
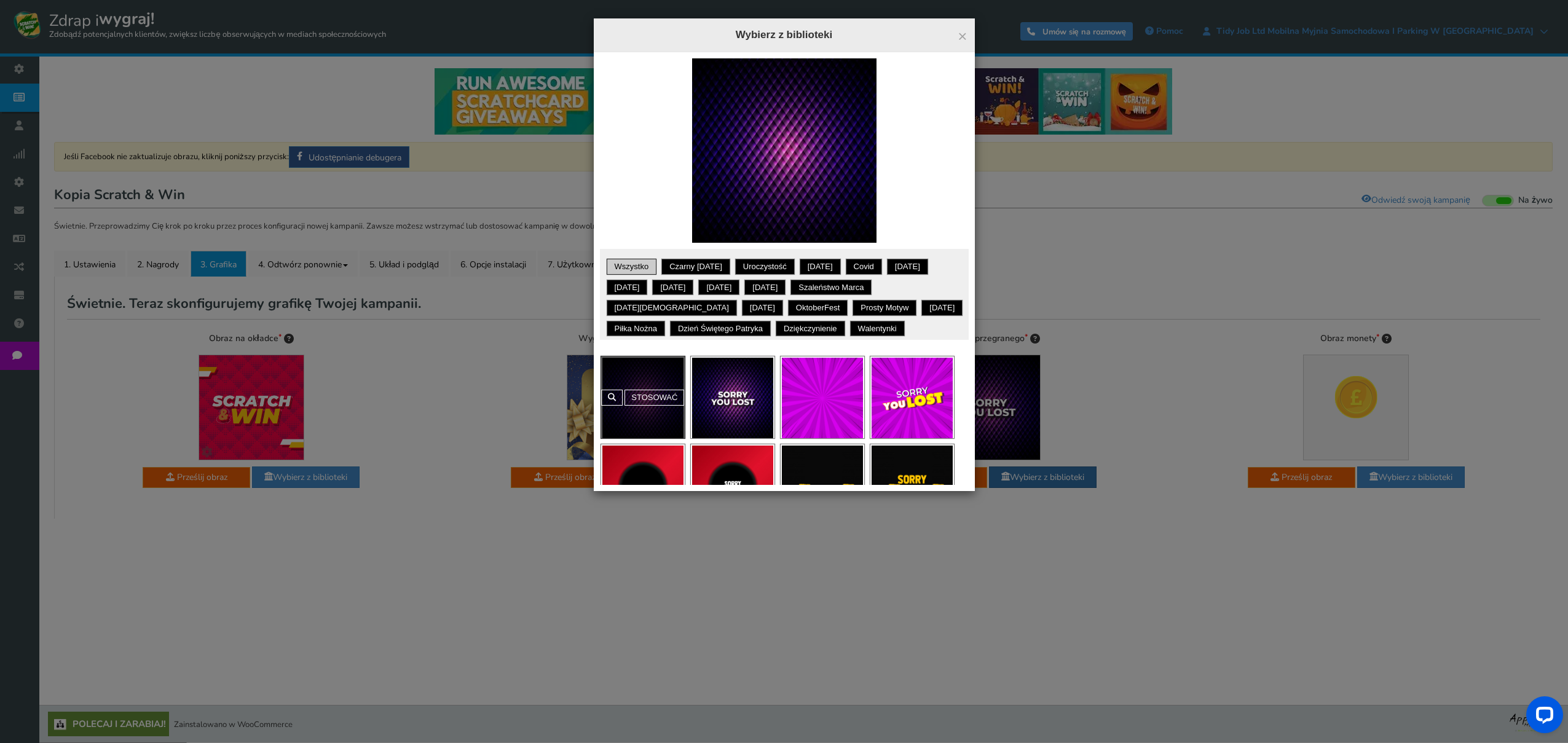
scroll to position [0, 0]
click at [745, 396] on font "Stosować" at bounding box center [744, 397] width 46 height 9
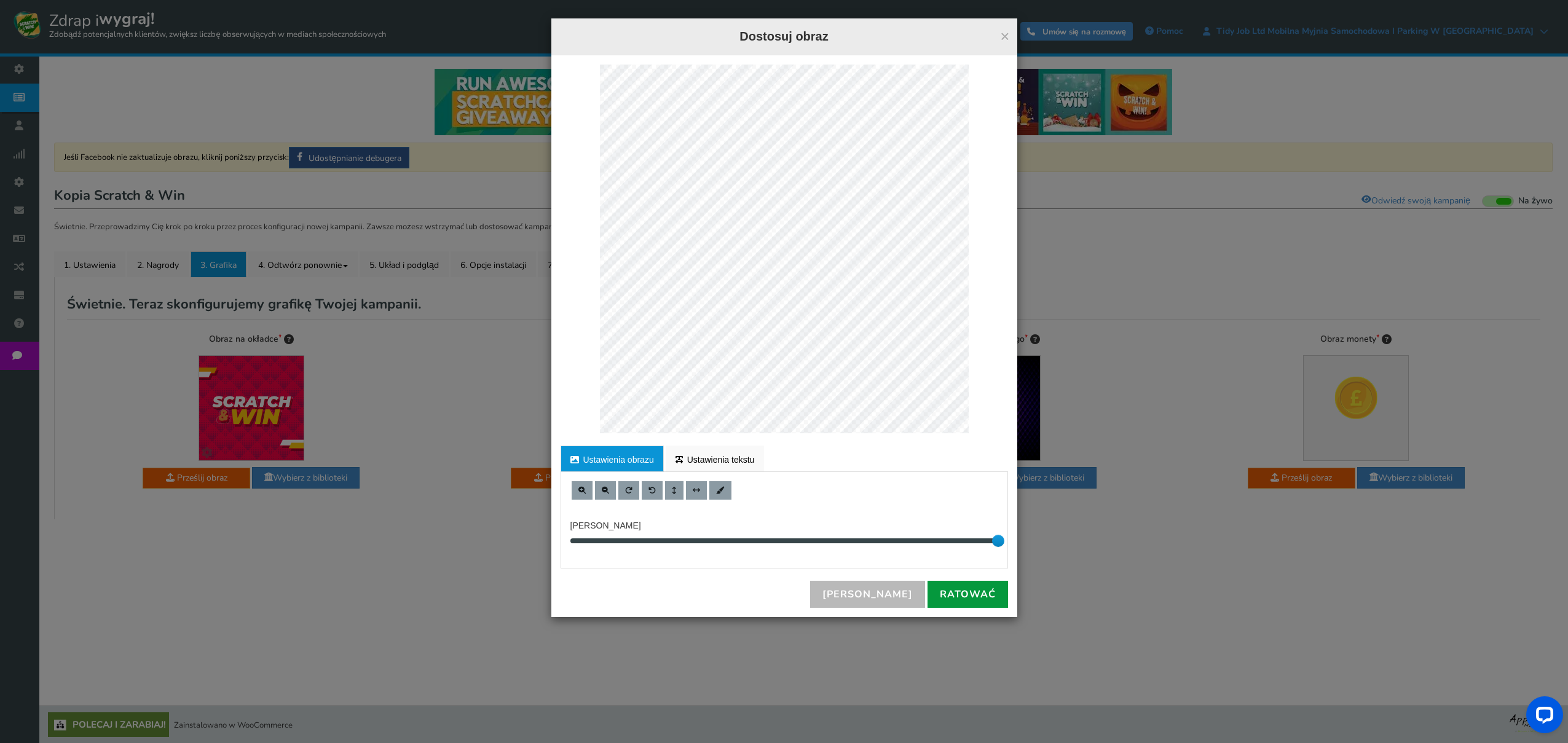
drag, startPoint x: 990, startPoint y: 596, endPoint x: 887, endPoint y: 531, distance: 121.8
click at [990, 596] on font "Ratować" at bounding box center [967, 594] width 56 height 13
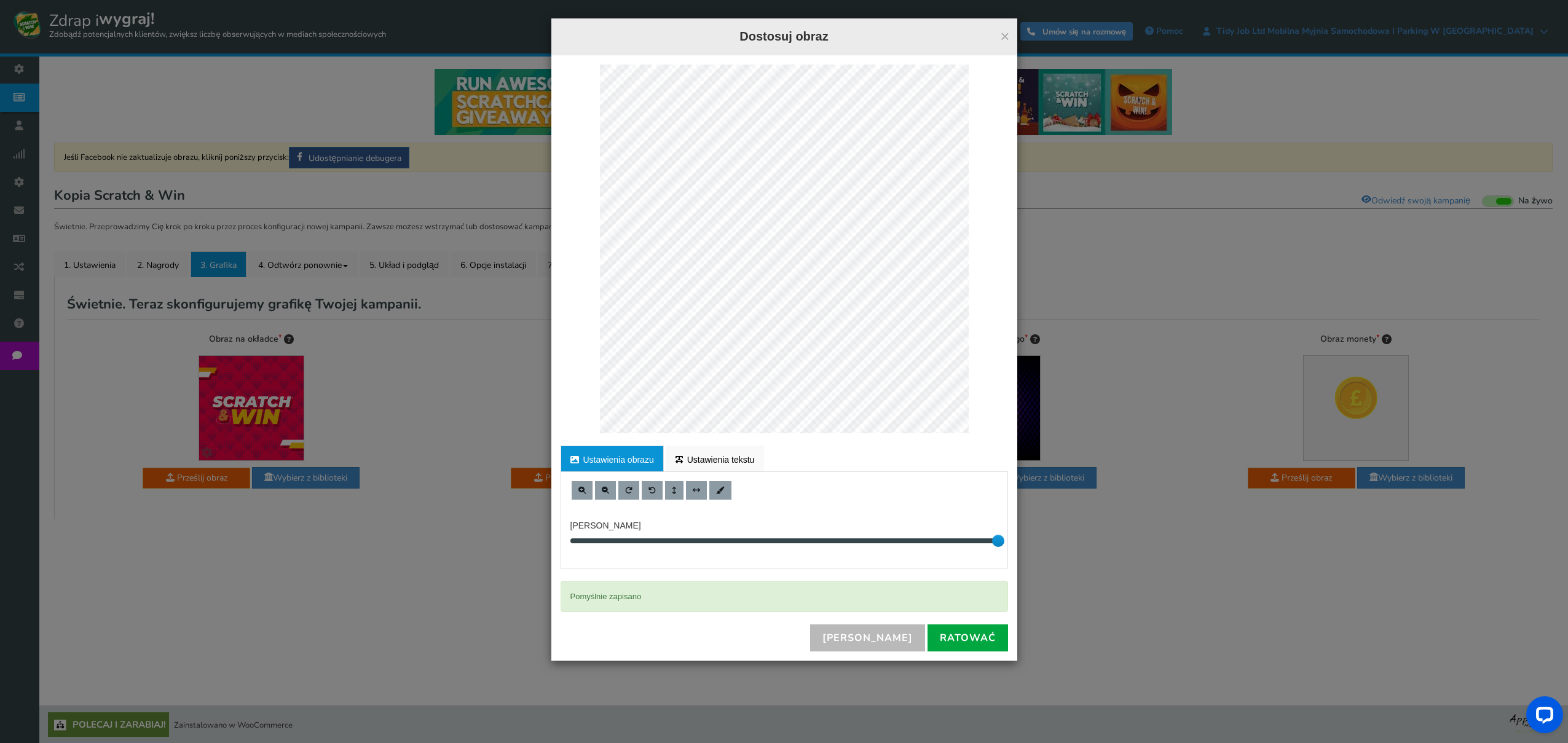
drag, startPoint x: 1006, startPoint y: 36, endPoint x: 1002, endPoint y: 41, distance: 6.4
click at [1006, 35] on font "×" at bounding box center [1005, 36] width 9 height 19
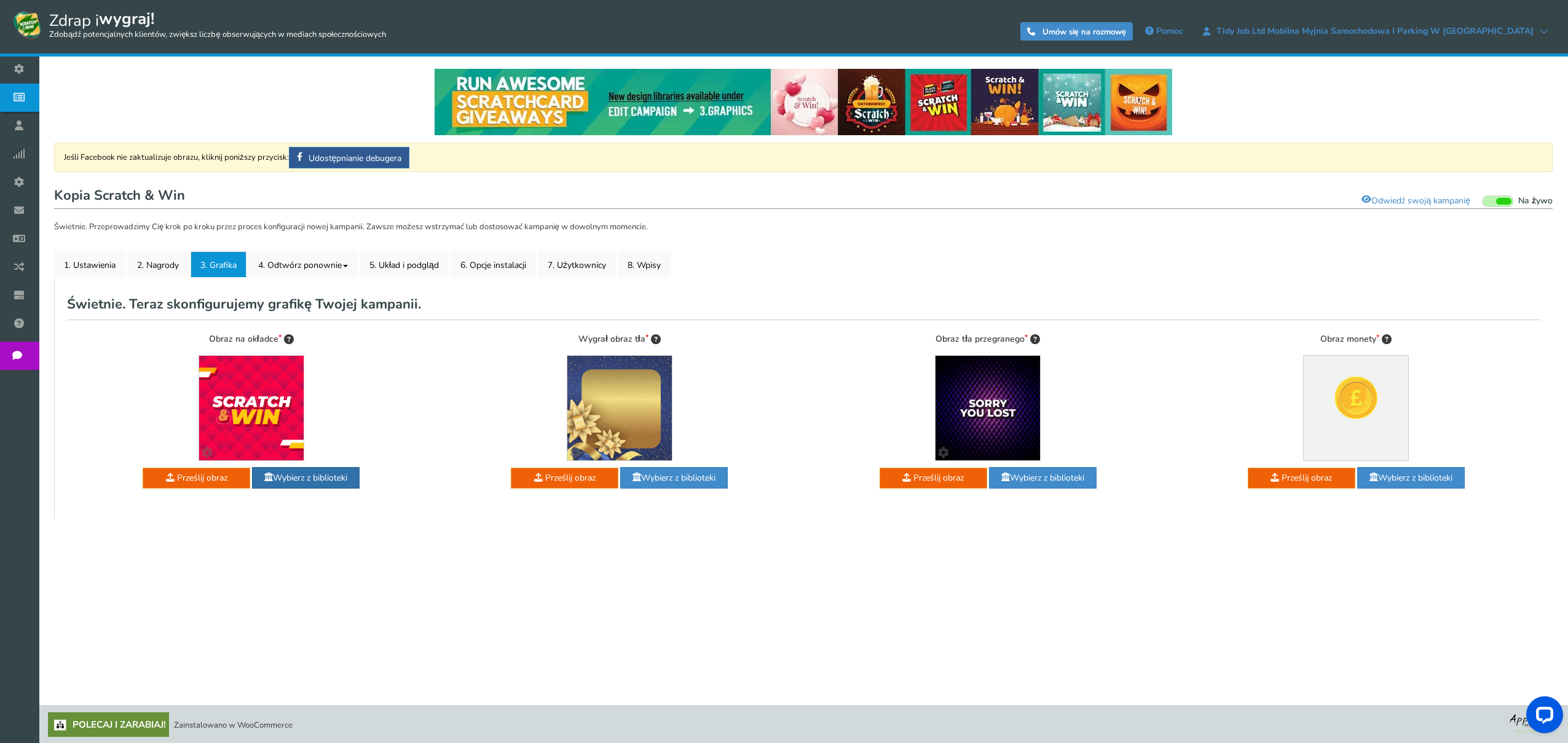
click at [317, 476] on font "Wybierz z biblioteki" at bounding box center [310, 477] width 74 height 12
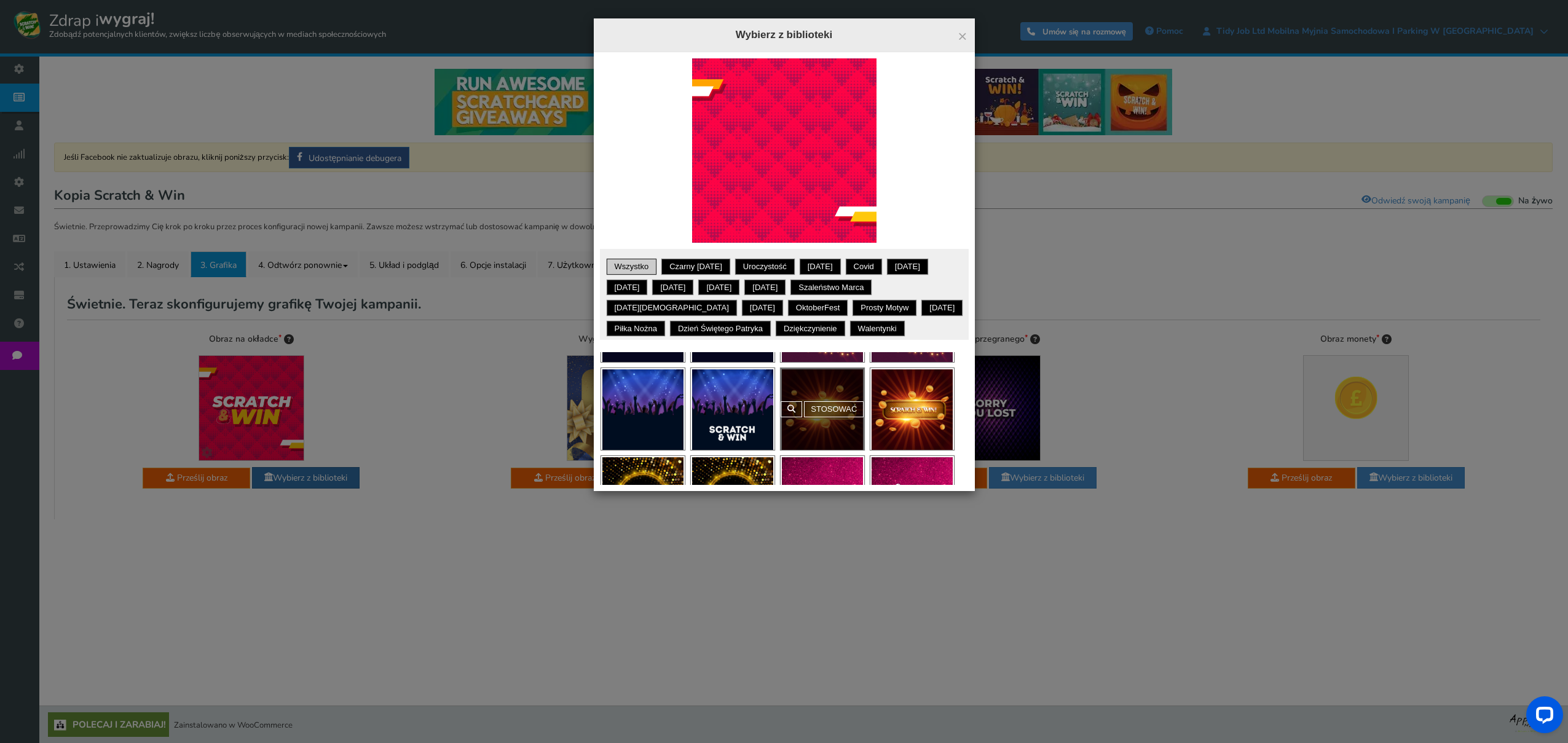
scroll to position [244, 0]
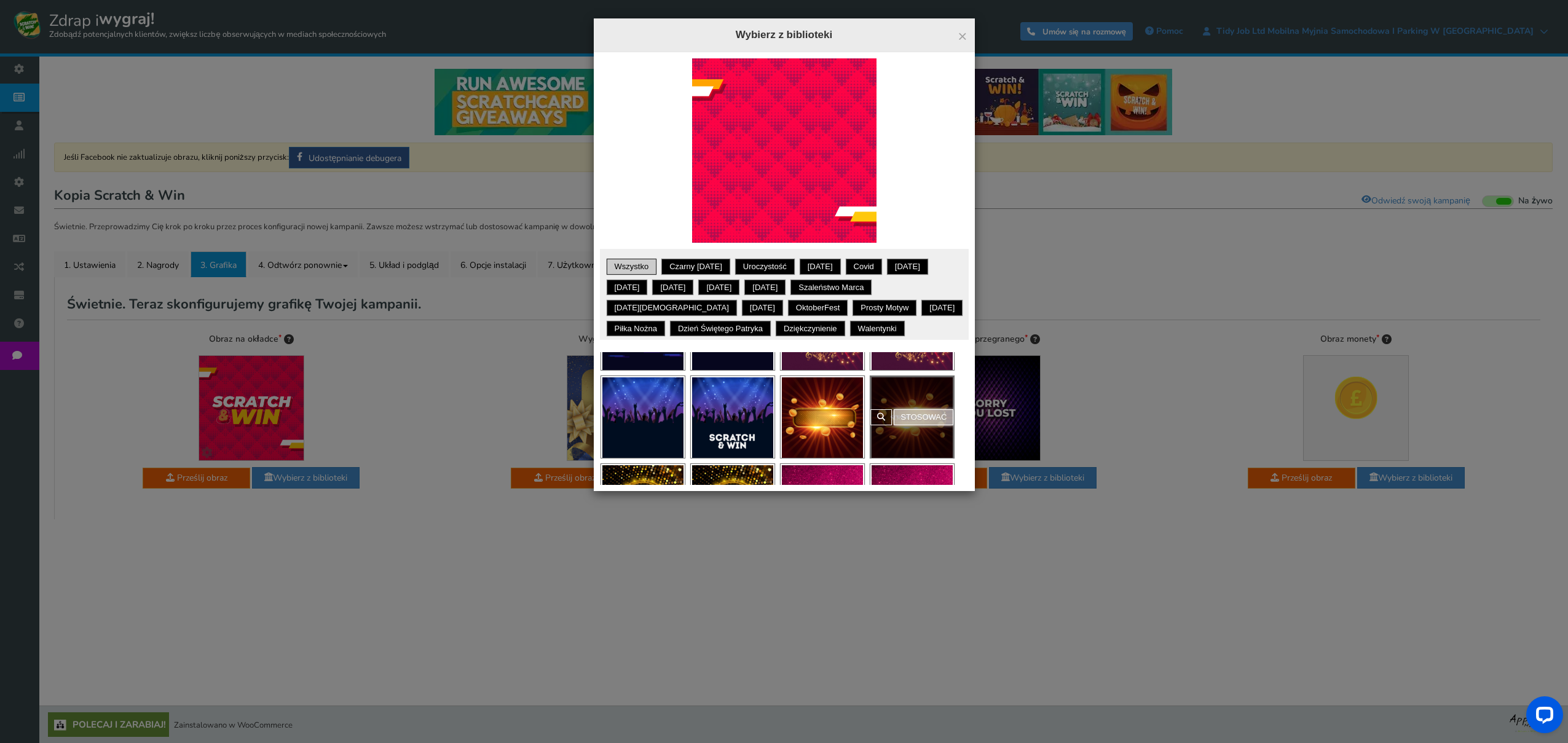
click at [900, 417] on div "Stosować" at bounding box center [912, 417] width 84 height 82
click at [924, 397] on font "Stosować" at bounding box center [924, 392] width 46 height 9
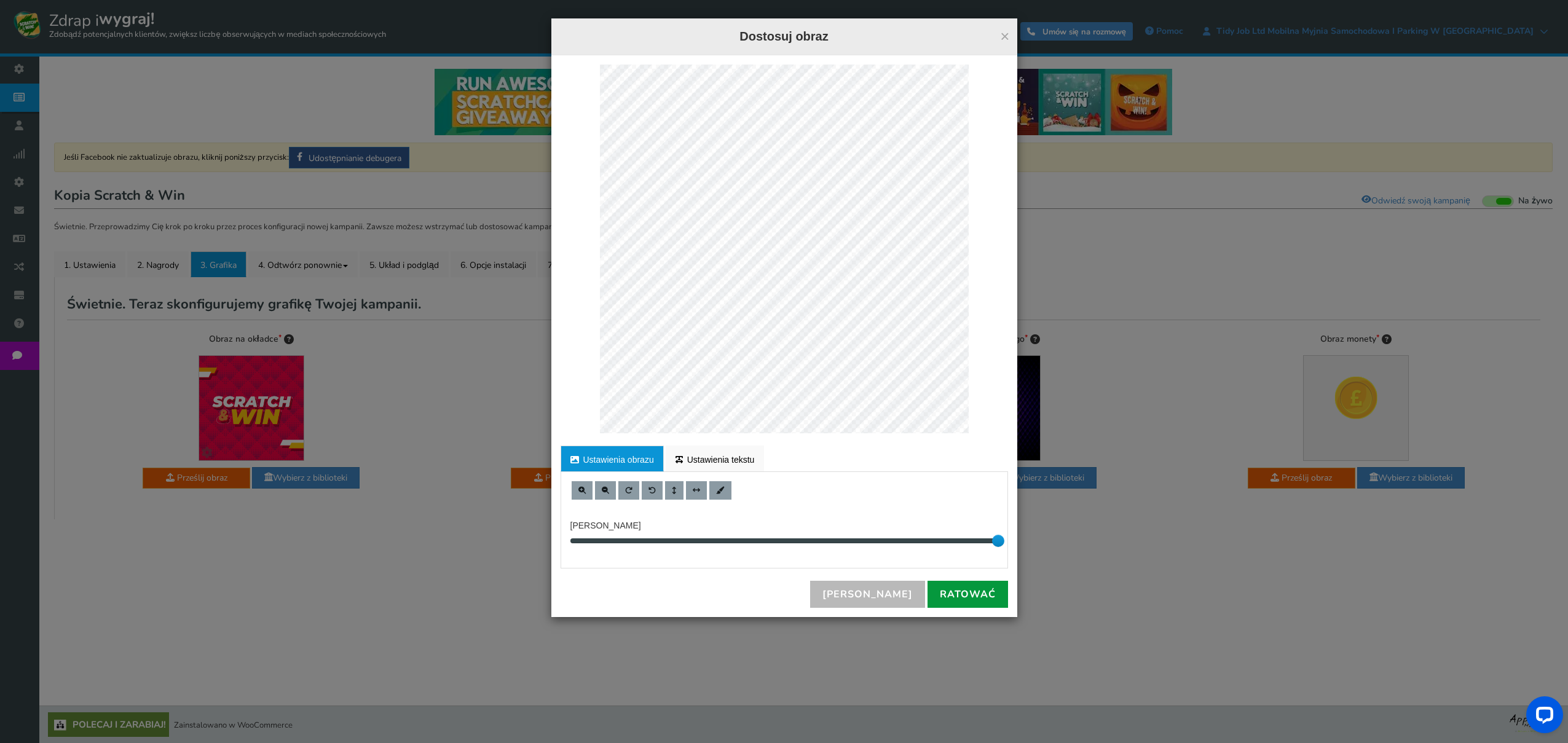
drag, startPoint x: 966, startPoint y: 591, endPoint x: 958, endPoint y: 590, distance: 8.1
click at [966, 590] on font "Ratować" at bounding box center [967, 594] width 56 height 13
